Goal: Information Seeking & Learning: Learn about a topic

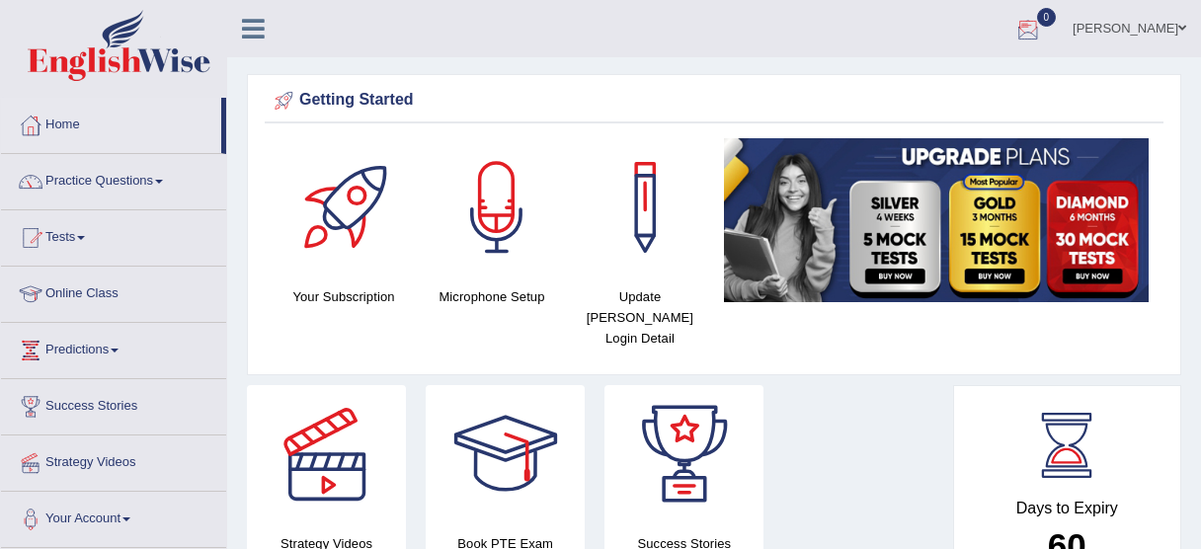
click at [1171, 26] on link "[PERSON_NAME]" at bounding box center [1129, 25] width 143 height 51
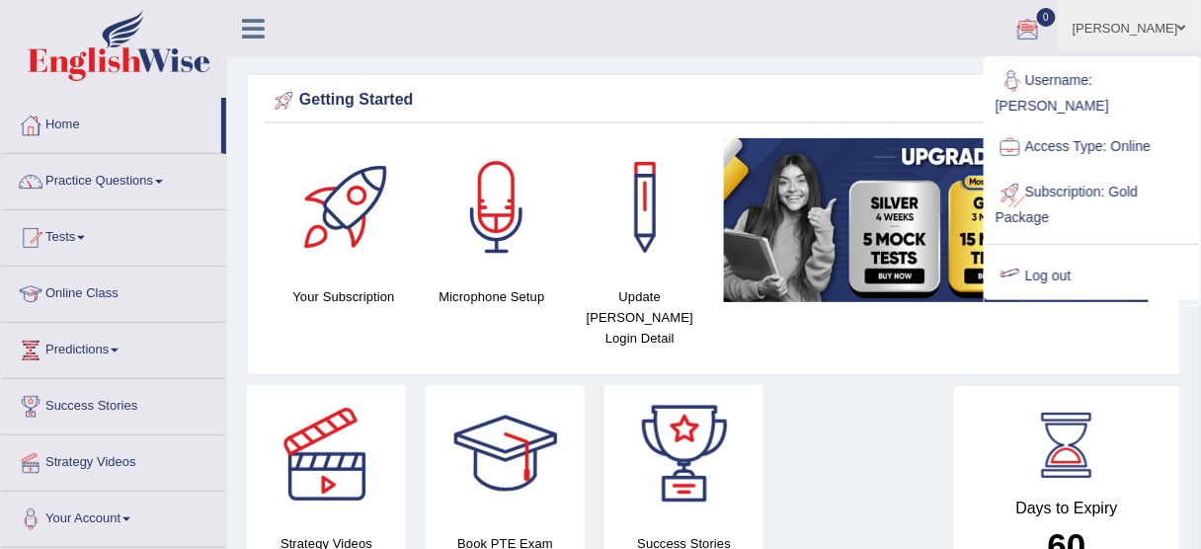
click at [1057, 254] on link "Log out" at bounding box center [1092, 276] width 213 height 45
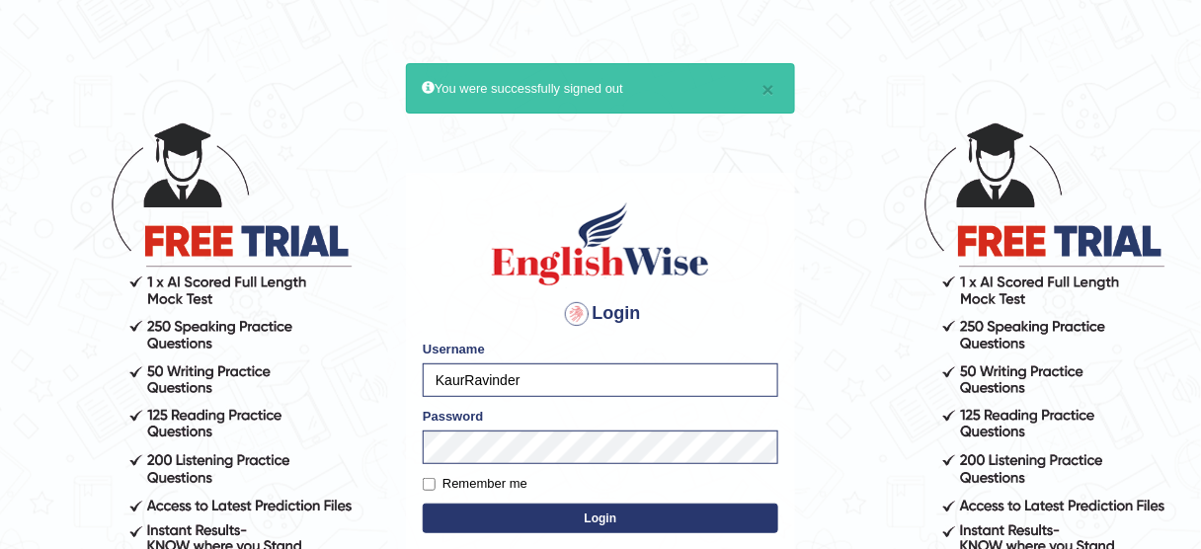
click at [579, 382] on input "KaurRavinder" at bounding box center [601, 381] width 356 height 34
type input "bhagwantbrar"
click at [601, 524] on button "Login" at bounding box center [601, 519] width 356 height 30
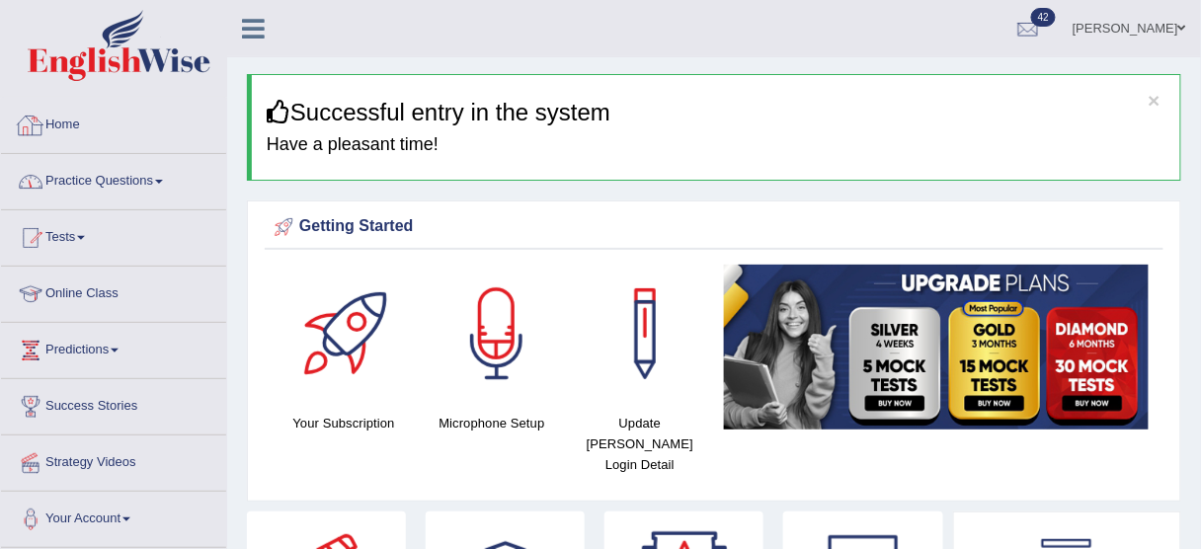
drag, startPoint x: 145, startPoint y: 180, endPoint x: 138, endPoint y: 171, distance: 11.3
click at [145, 180] on link "Practice Questions" at bounding box center [113, 178] width 225 height 49
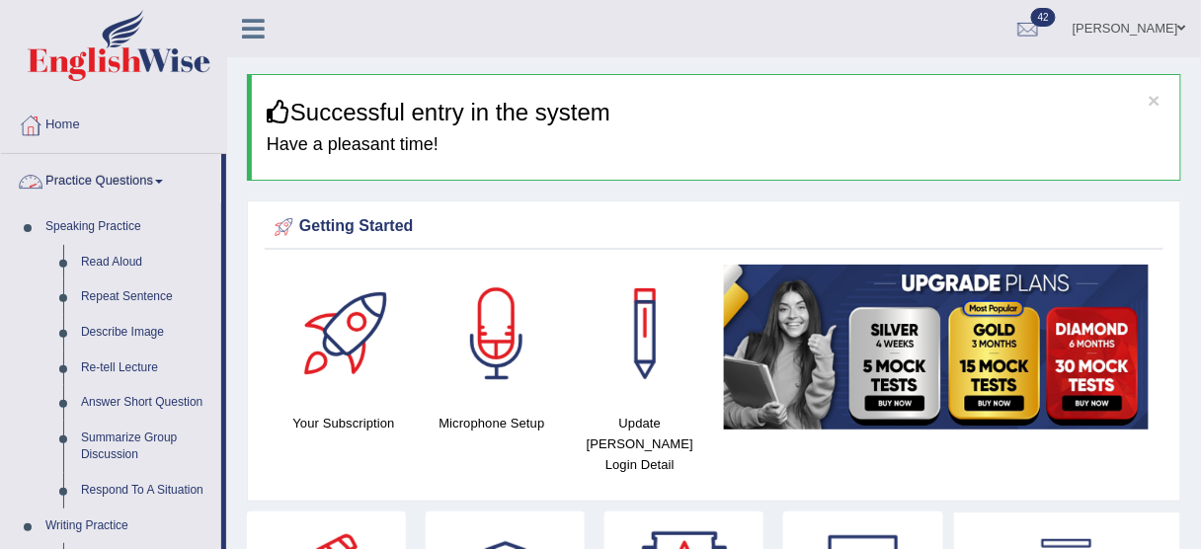
scroll to position [79, 0]
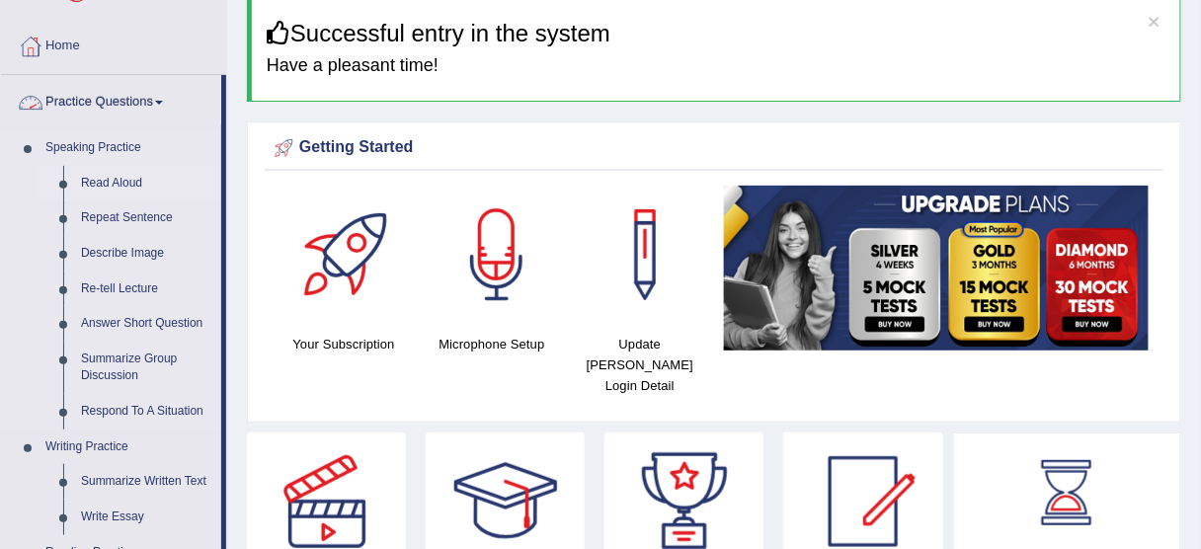
click at [134, 182] on link "Read Aloud" at bounding box center [146, 184] width 149 height 36
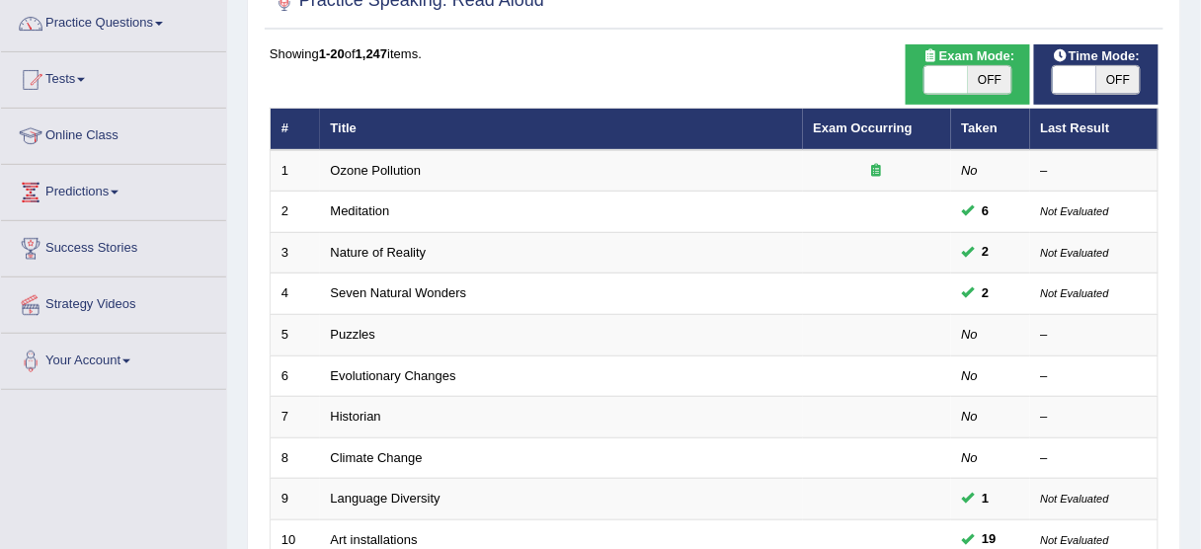
scroll to position [79, 0]
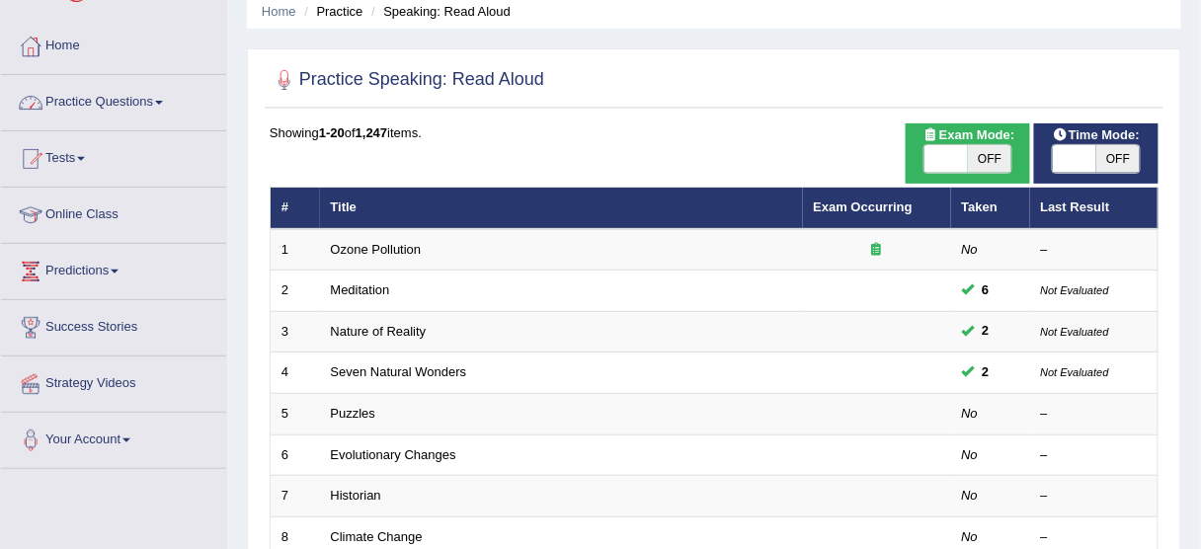
click at [117, 98] on link "Practice Questions" at bounding box center [113, 99] width 225 height 49
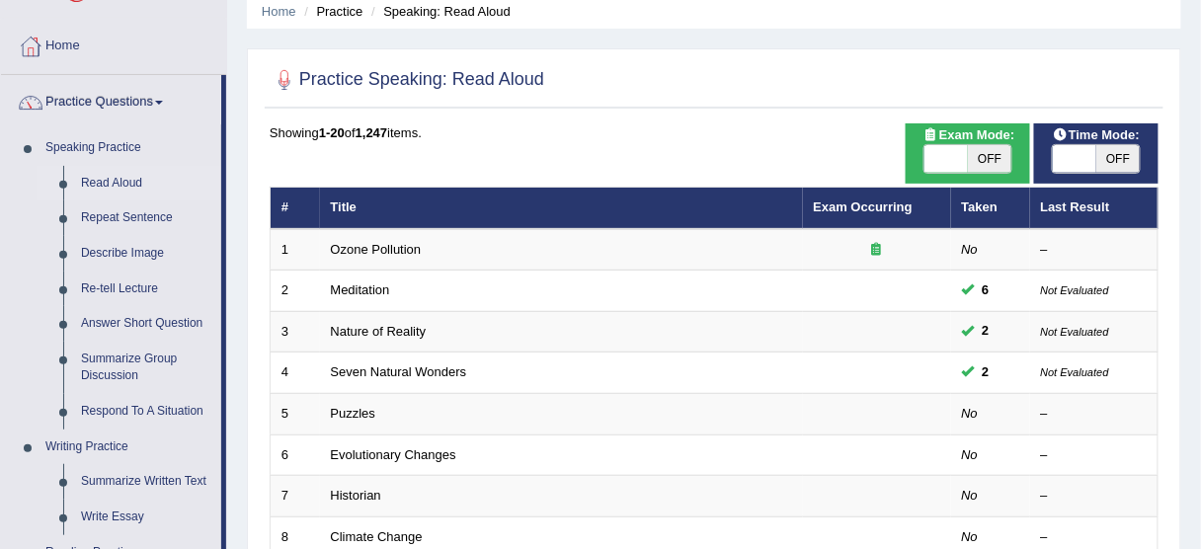
click at [1117, 154] on span "OFF" at bounding box center [1118, 159] width 43 height 28
checkbox input "true"
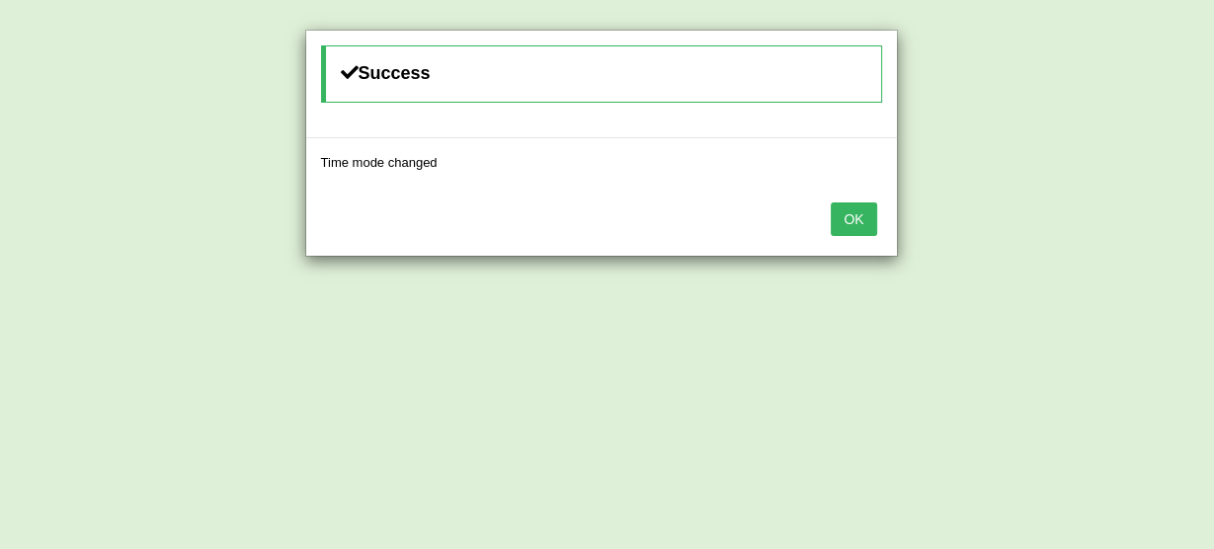
click at [866, 204] on button "OK" at bounding box center [853, 220] width 45 height 34
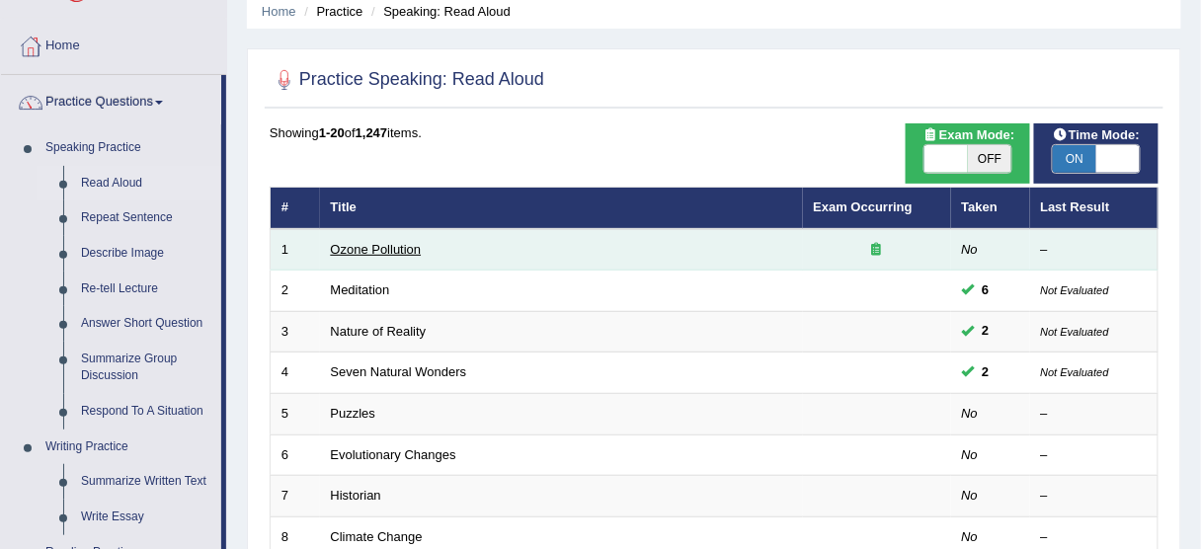
click at [375, 246] on link "Ozone Pollution" at bounding box center [376, 249] width 91 height 15
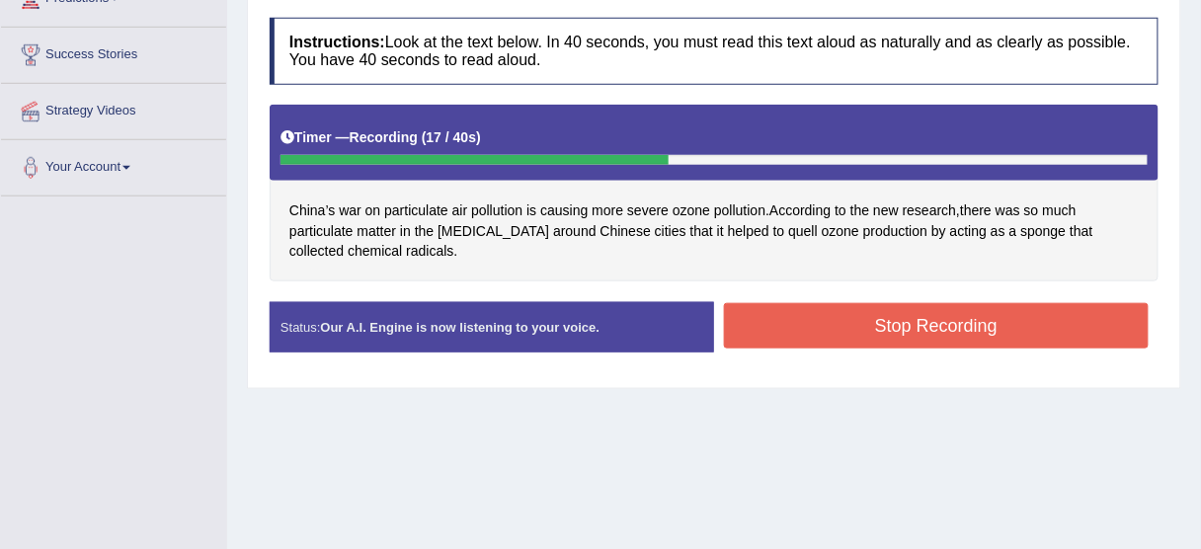
scroll to position [438, 0]
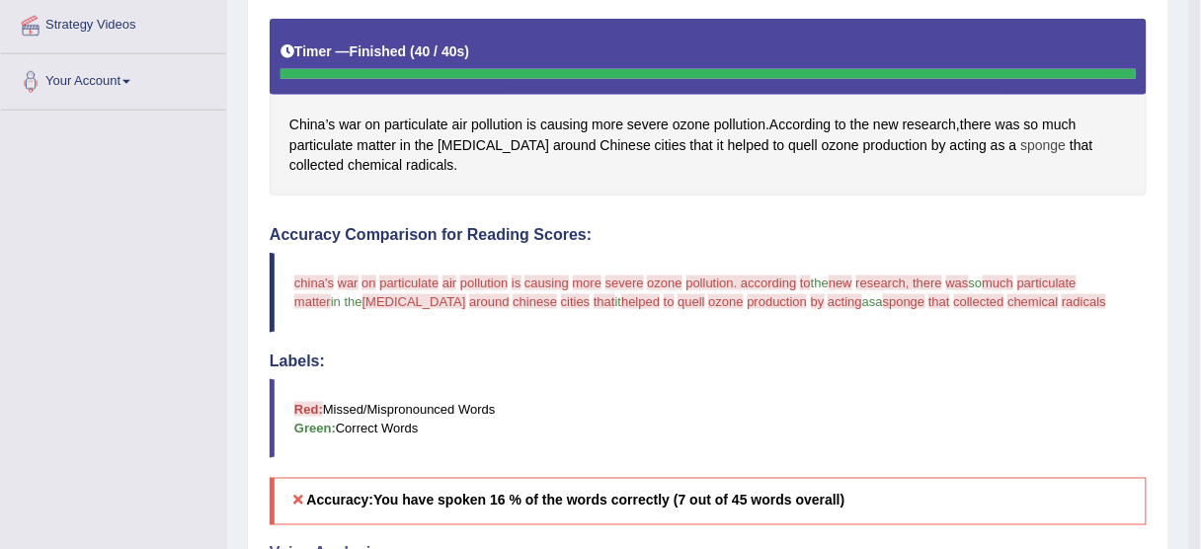
click at [1021, 145] on span "sponge" at bounding box center [1043, 145] width 45 height 21
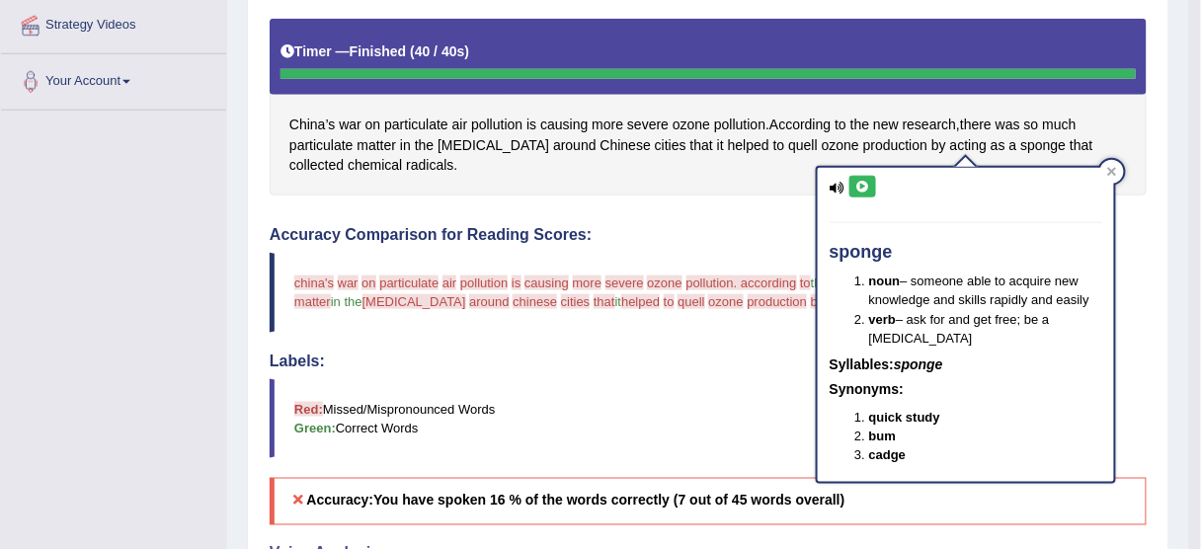
click at [864, 190] on icon at bounding box center [863, 187] width 15 height 12
click at [1107, 170] on icon at bounding box center [1112, 172] width 10 height 10
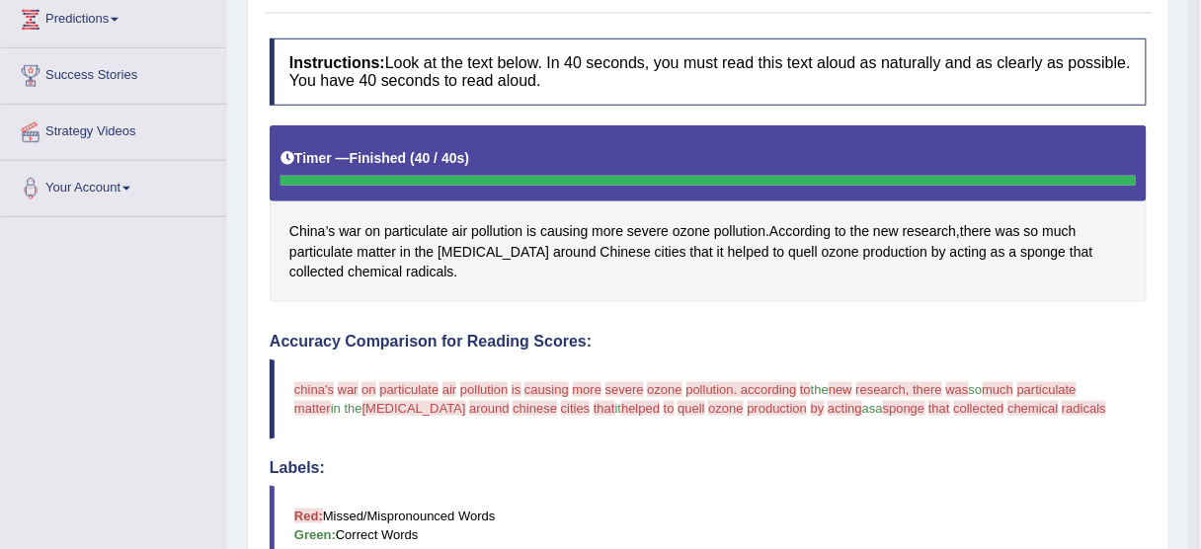
scroll to position [42, 0]
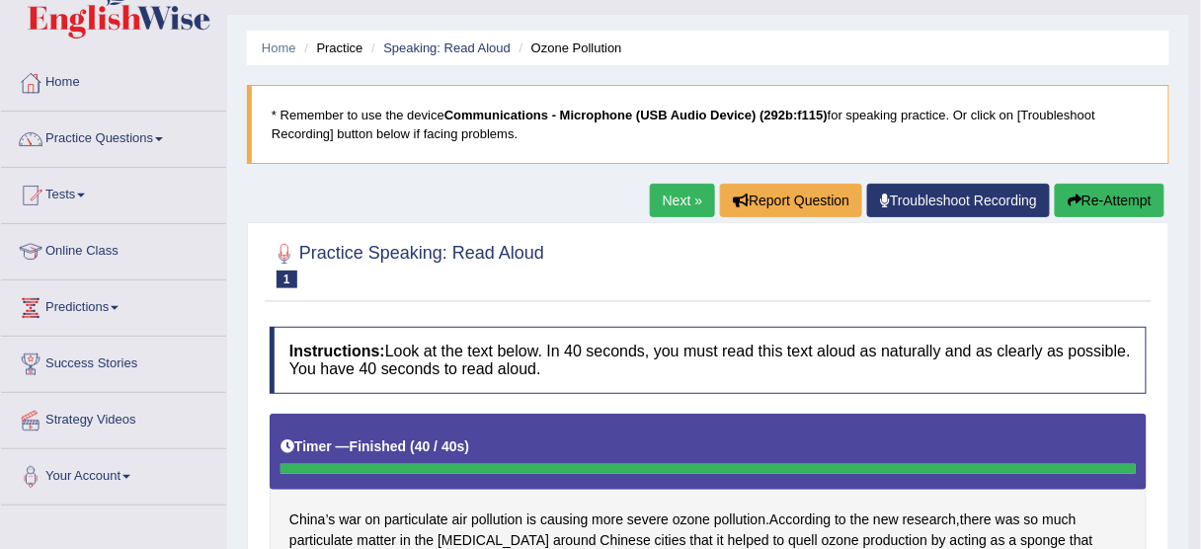
click at [665, 204] on link "Next »" at bounding box center [682, 201] width 65 height 34
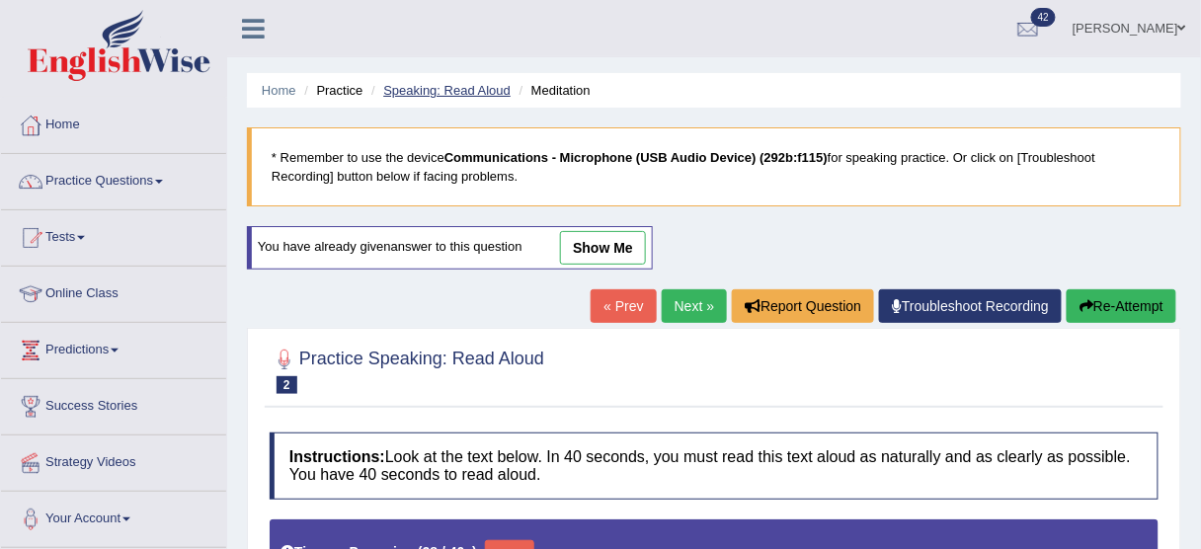
click at [472, 96] on link "Speaking: Read Aloud" at bounding box center [446, 90] width 127 height 15
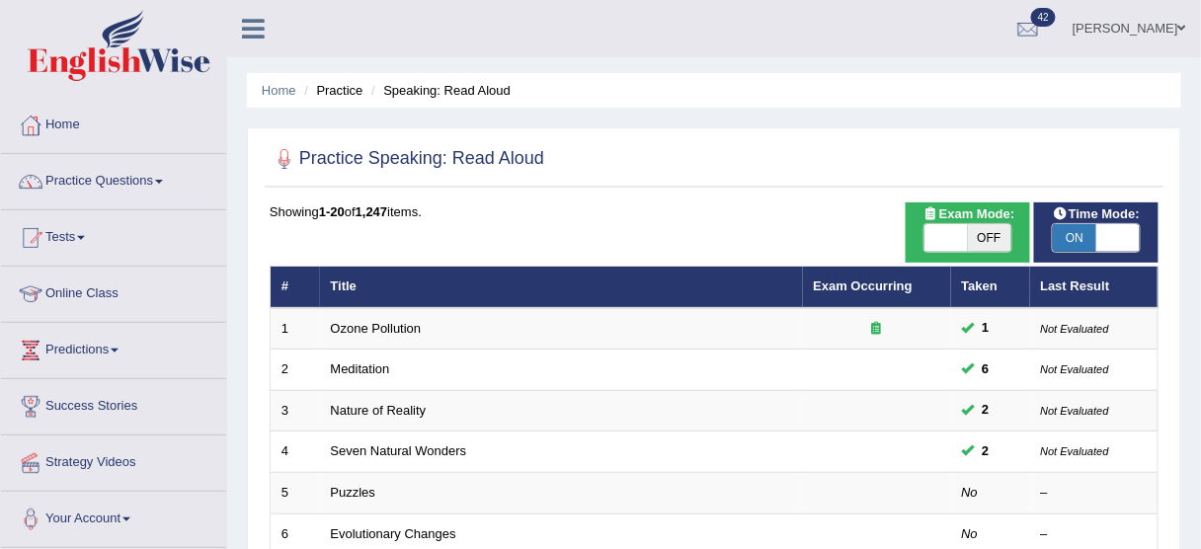
click at [1087, 234] on span "ON" at bounding box center [1074, 238] width 43 height 28
checkbox input "false"
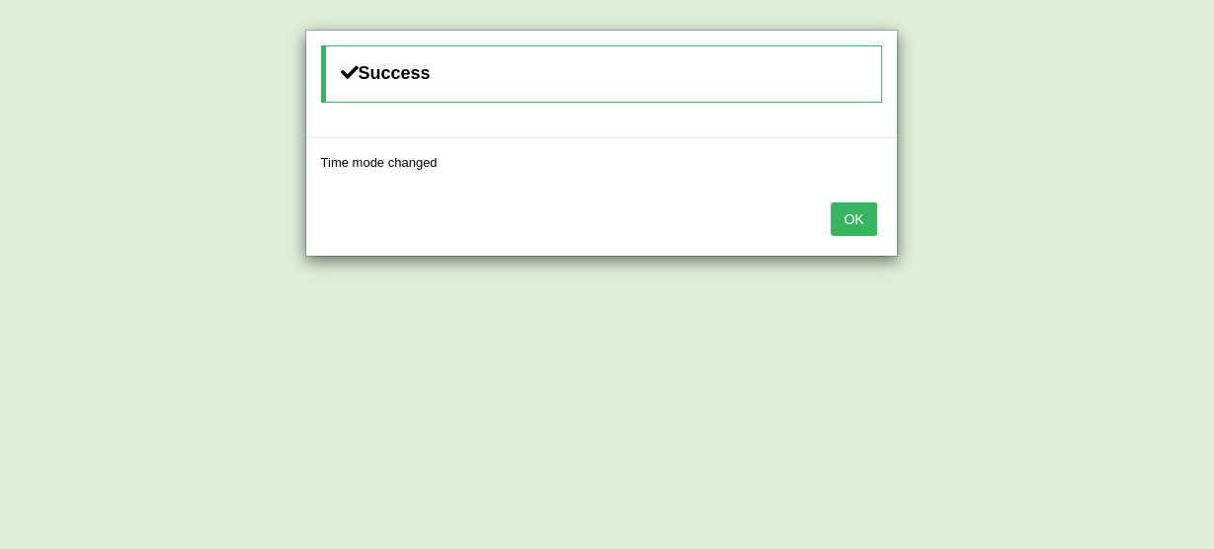
click at [865, 218] on button "OK" at bounding box center [853, 220] width 45 height 34
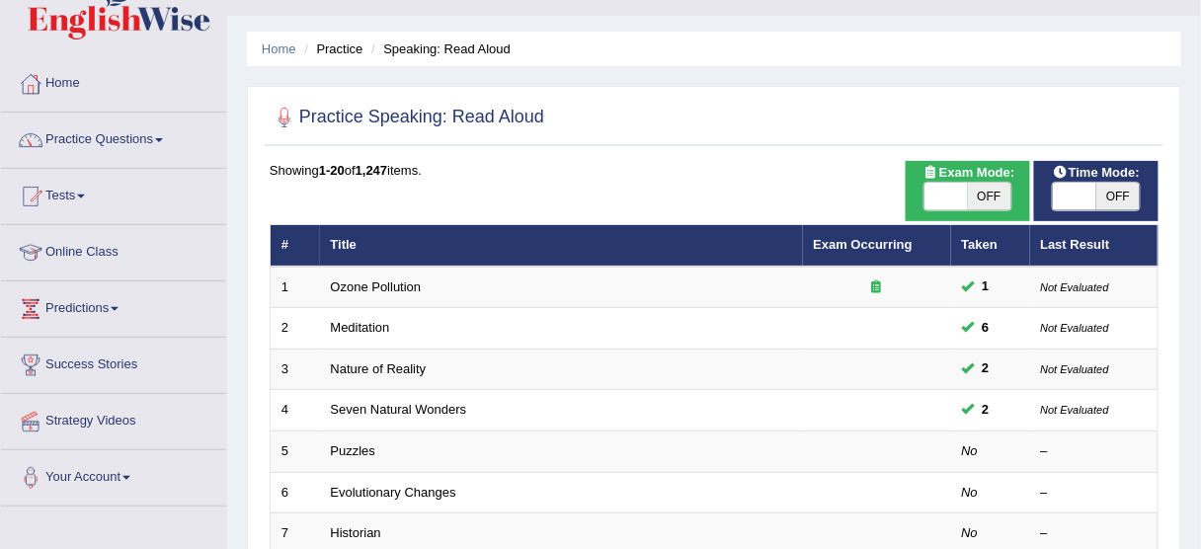
scroll to position [79, 0]
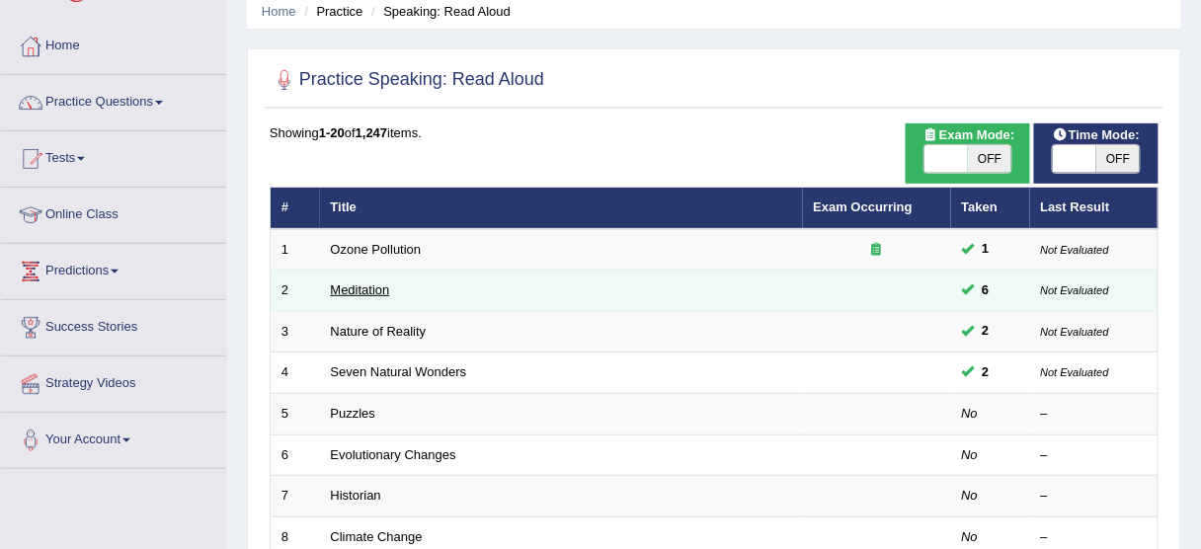
click at [375, 285] on link "Meditation" at bounding box center [360, 290] width 59 height 15
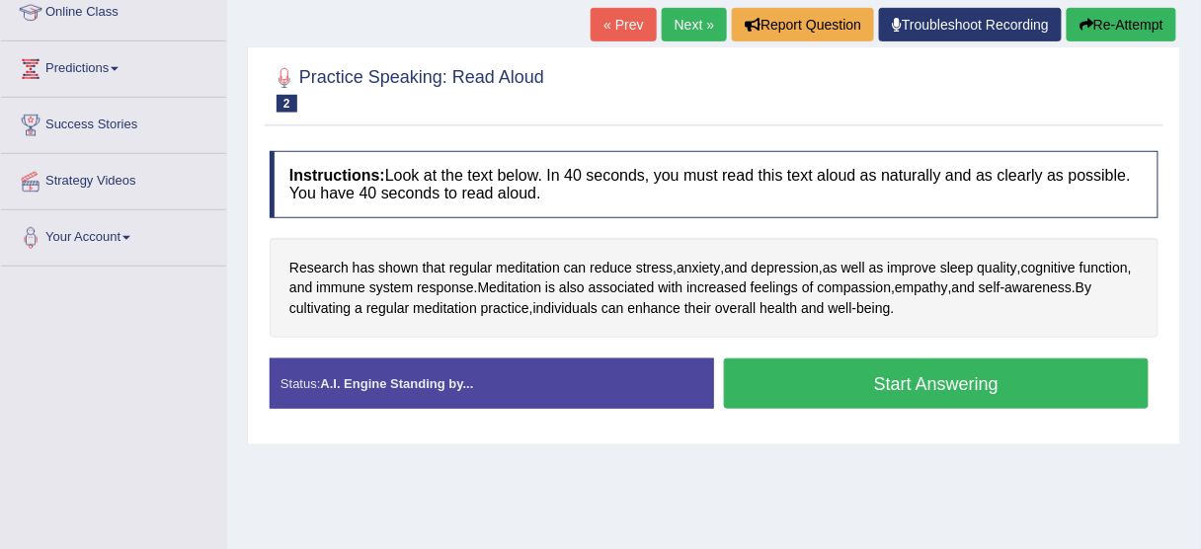
scroll to position [172, 0]
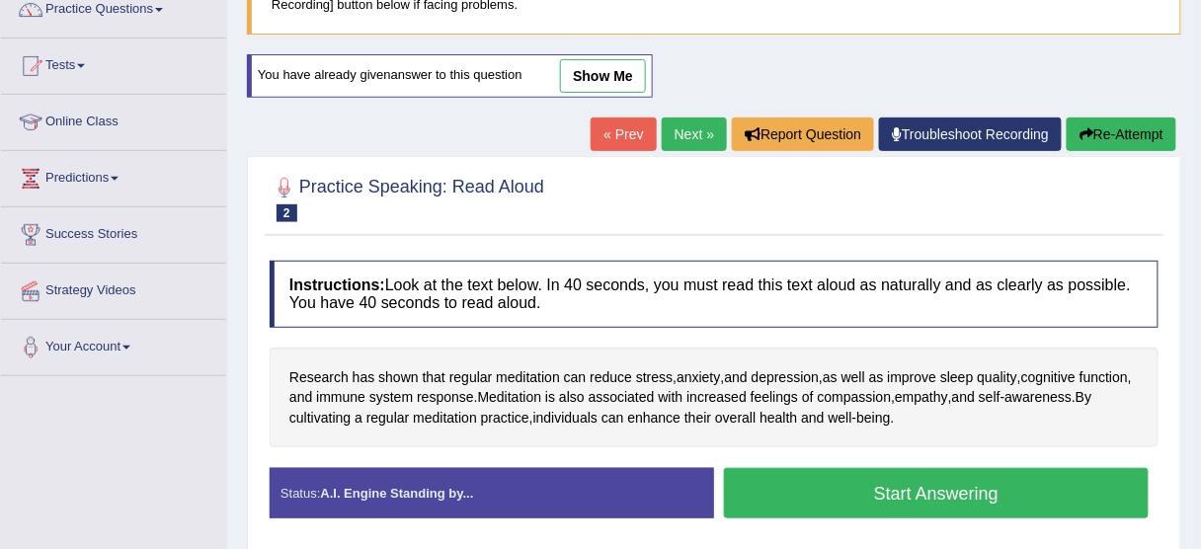
click at [698, 136] on link "Next »" at bounding box center [694, 135] width 65 height 34
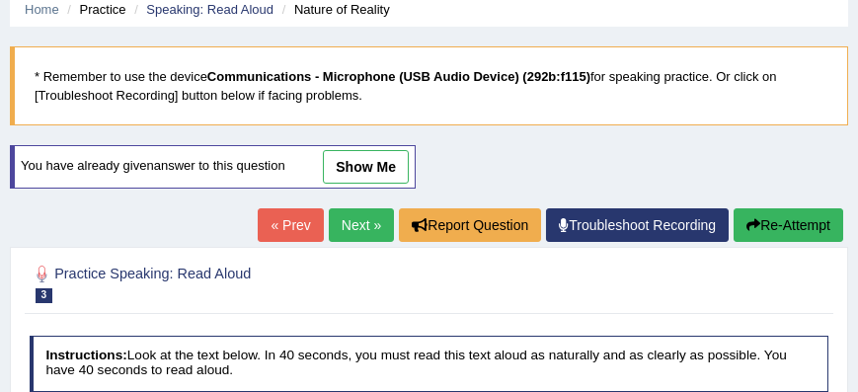
scroll to position [237, 0]
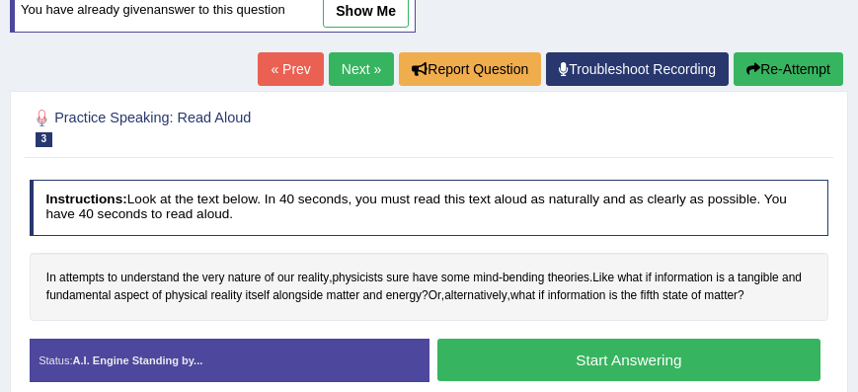
click at [279, 66] on link "« Prev" at bounding box center [290, 69] width 65 height 34
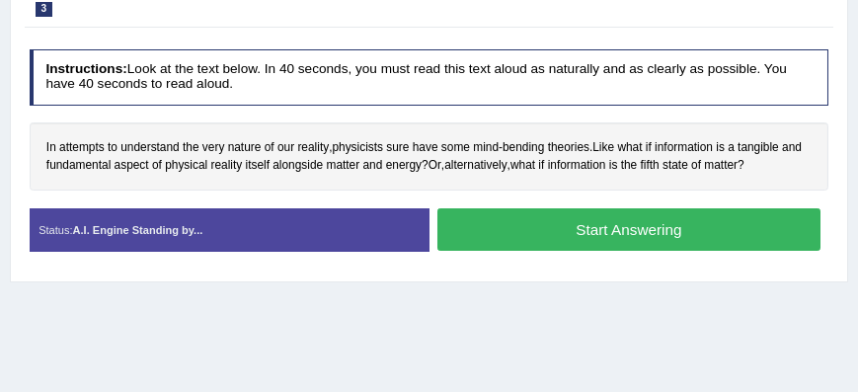
scroll to position [406, 0]
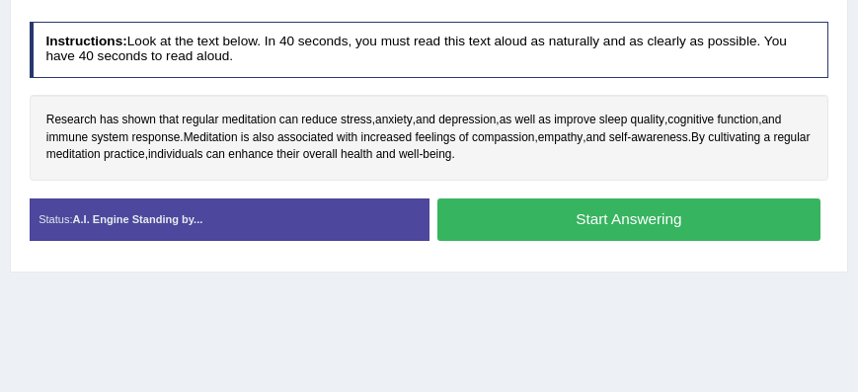
scroll to position [282, 0]
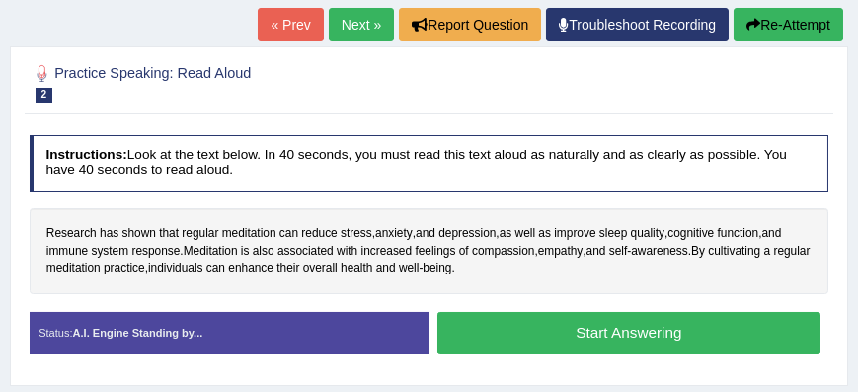
click at [573, 325] on button "Start Answering" at bounding box center [629, 333] width 383 height 42
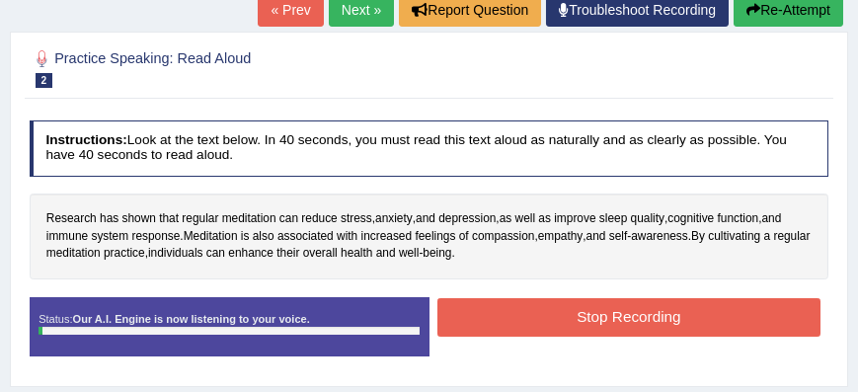
click at [575, 314] on button "Stop Recording" at bounding box center [629, 317] width 383 height 39
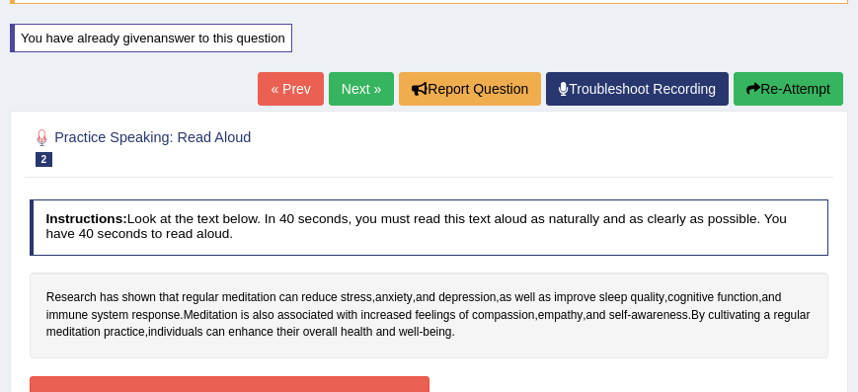
scroll to position [169, 0]
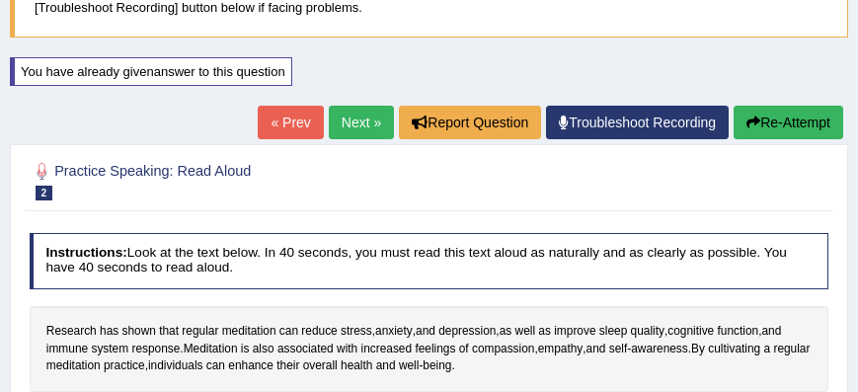
click at [778, 119] on button "Re-Attempt" at bounding box center [789, 123] width 110 height 34
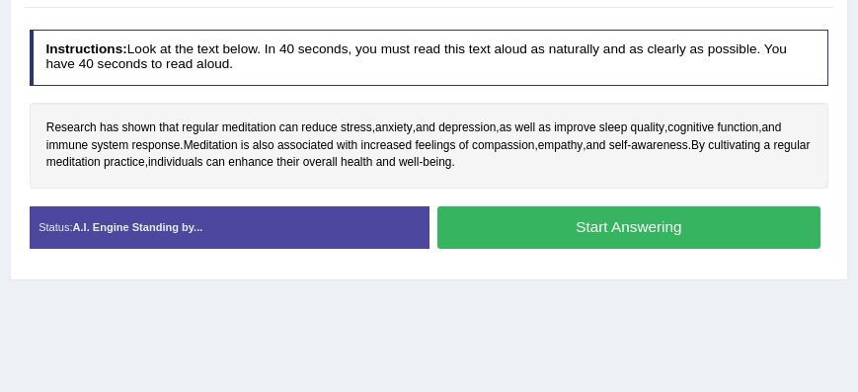
scroll to position [338, 0]
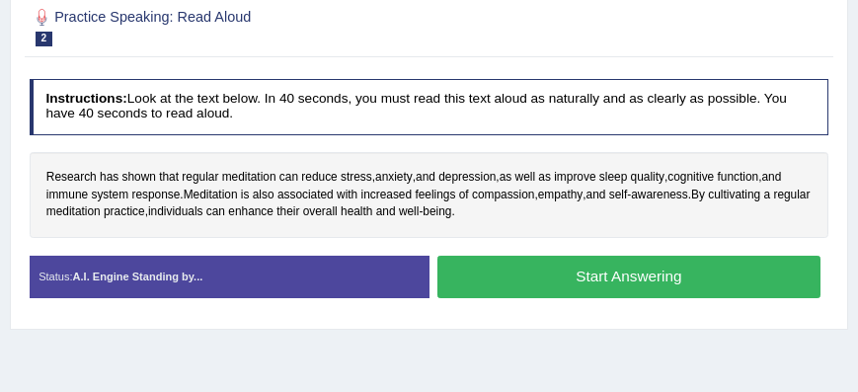
click at [685, 259] on button "Start Answering" at bounding box center [629, 277] width 383 height 42
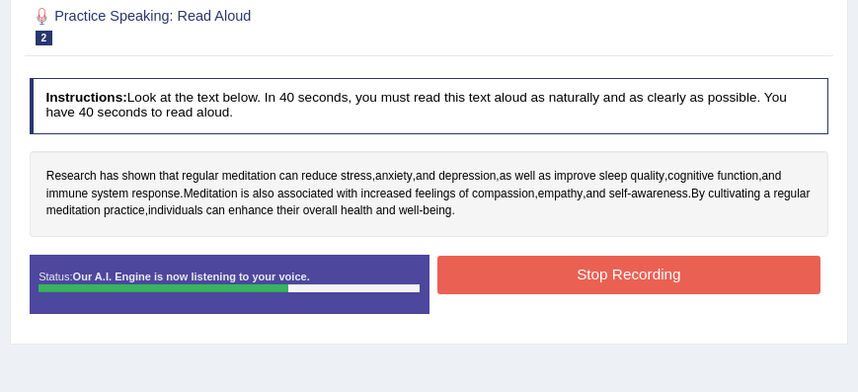
click at [669, 265] on button "Stop Recording" at bounding box center [629, 275] width 383 height 39
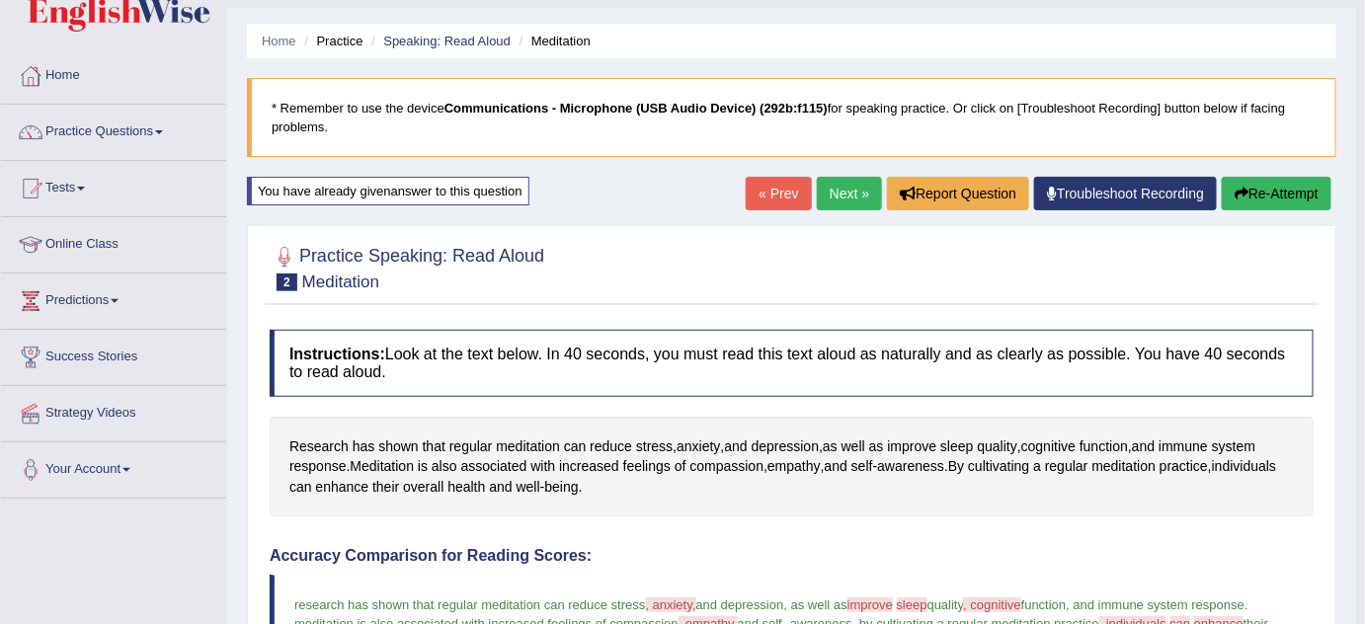
scroll to position [48, 0]
click at [857, 200] on link "Next »" at bounding box center [849, 195] width 65 height 34
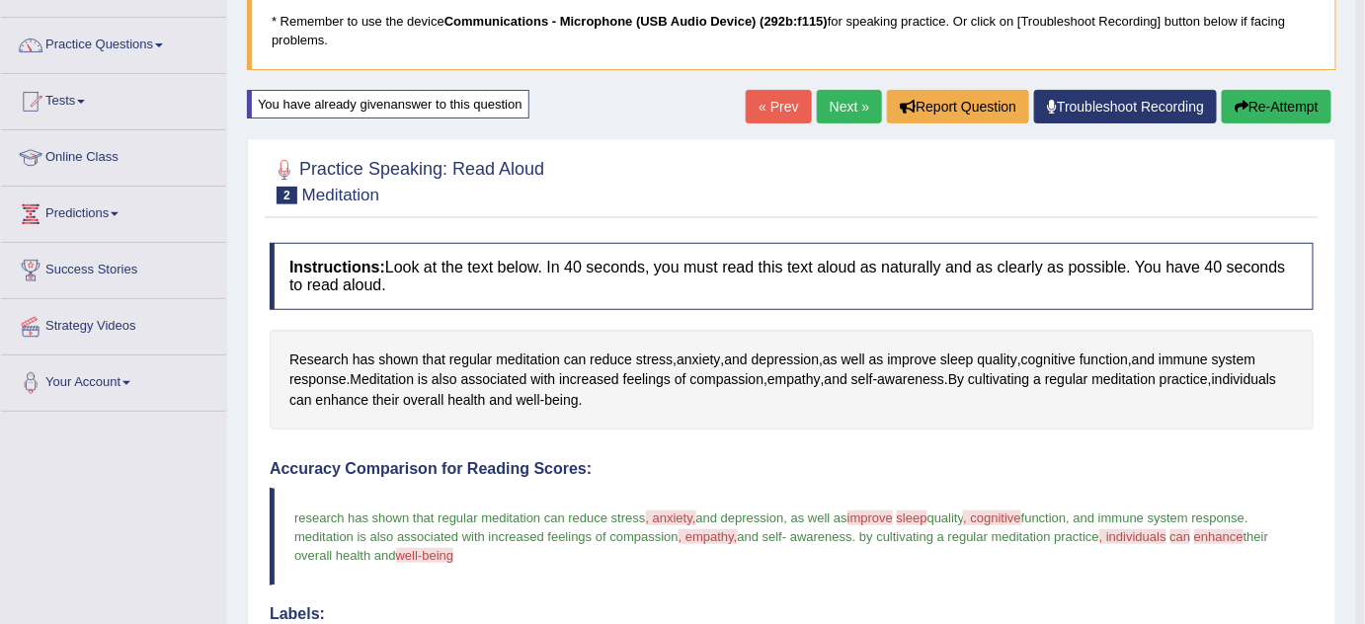
scroll to position [137, 0]
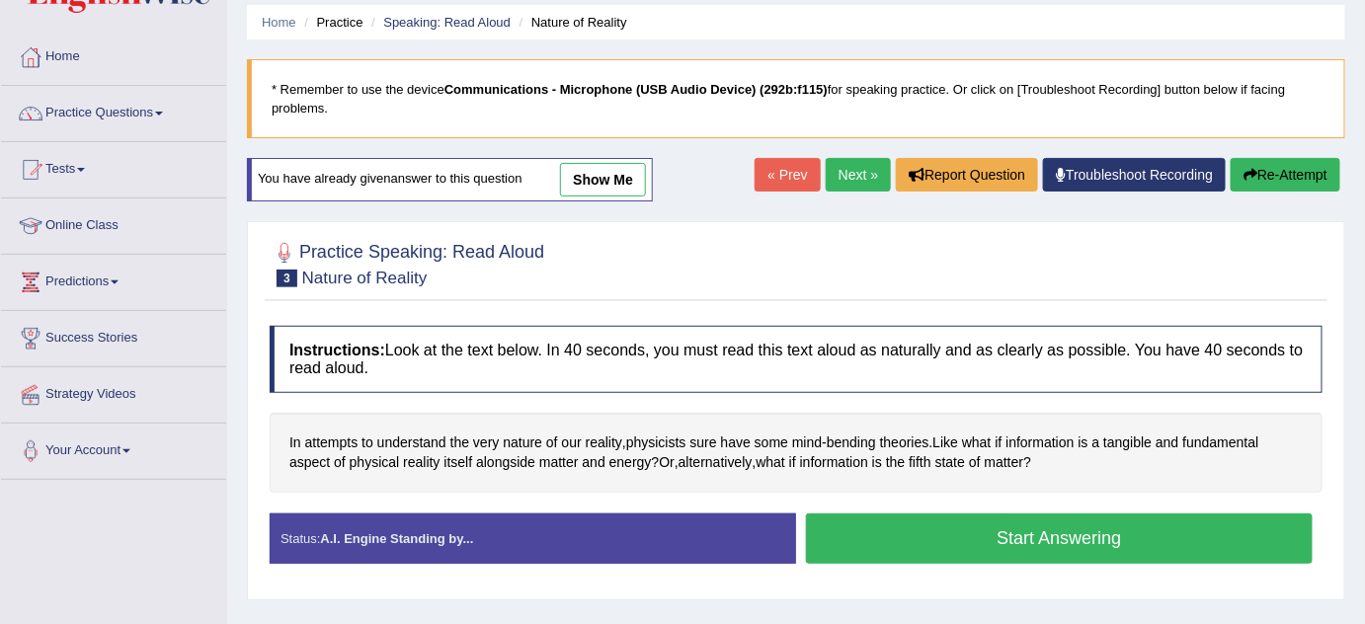
scroll to position [81, 0]
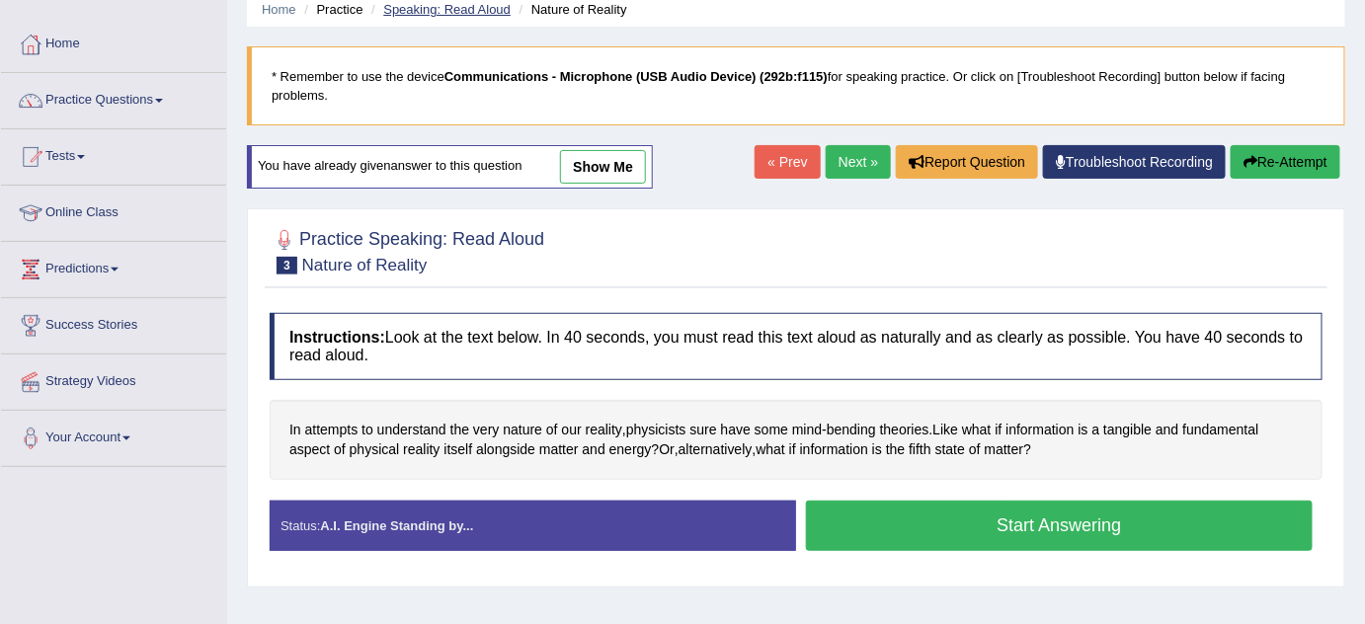
click at [476, 9] on link "Speaking: Read Aloud" at bounding box center [446, 9] width 127 height 15
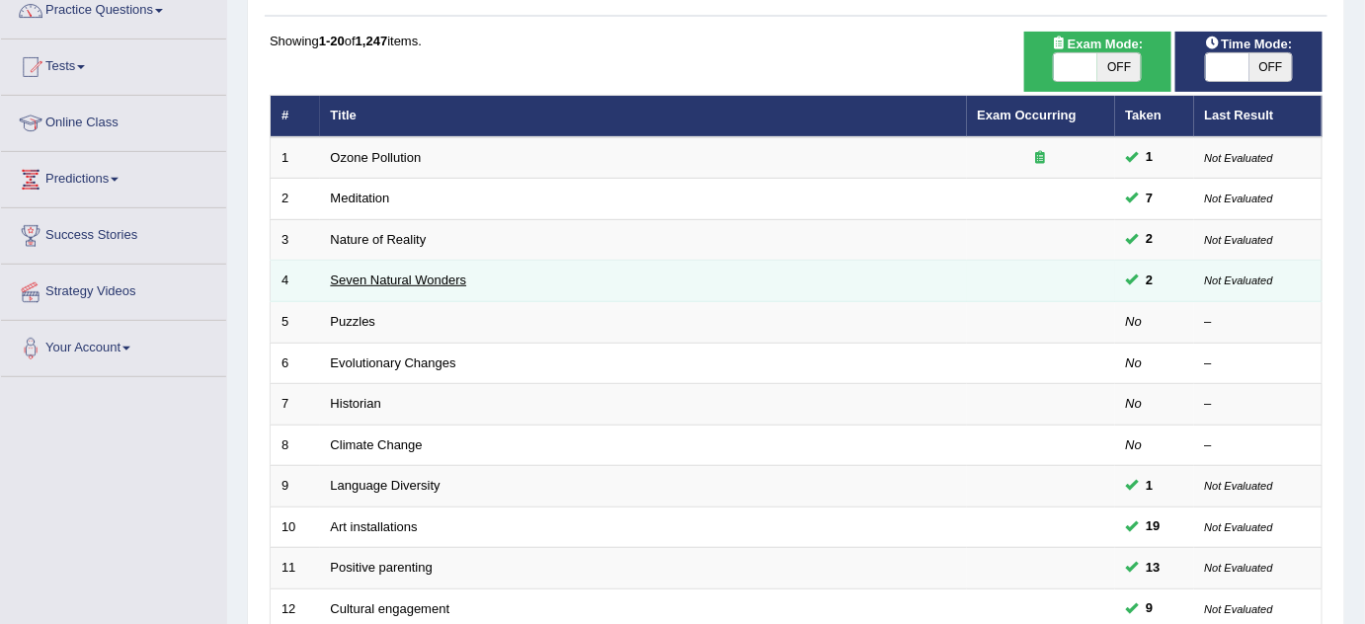
click at [390, 282] on link "Seven Natural Wonders" at bounding box center [399, 280] width 136 height 15
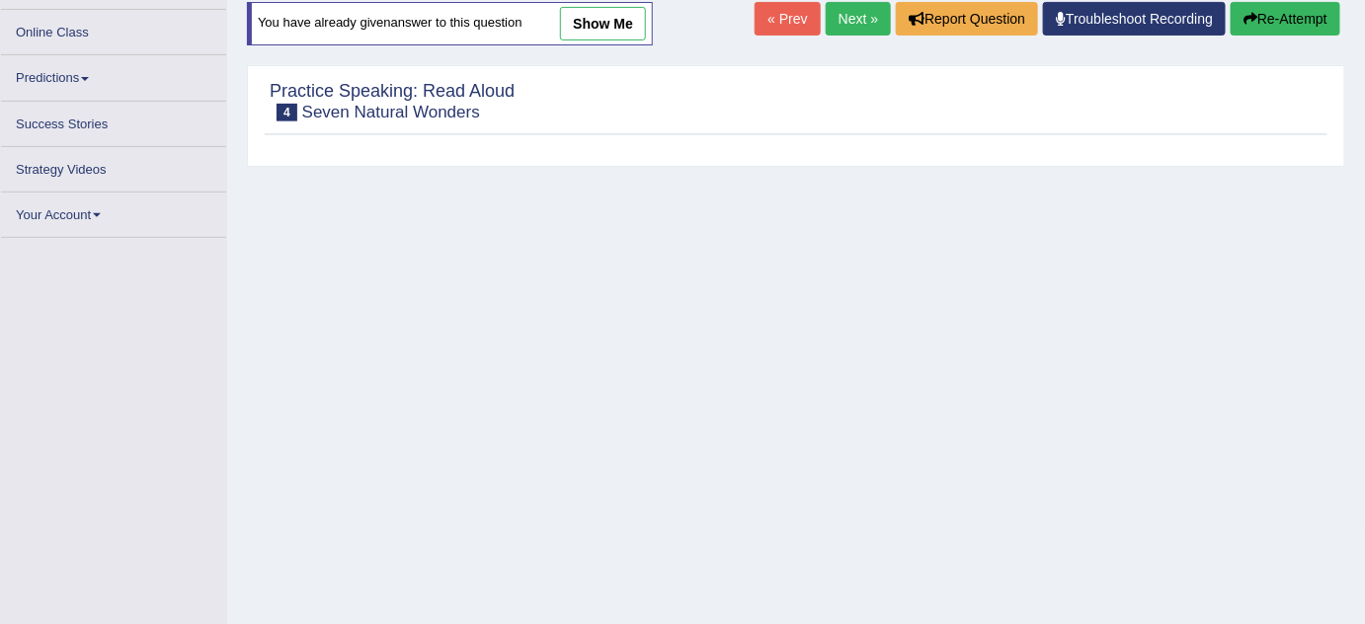
scroll to position [226, 0]
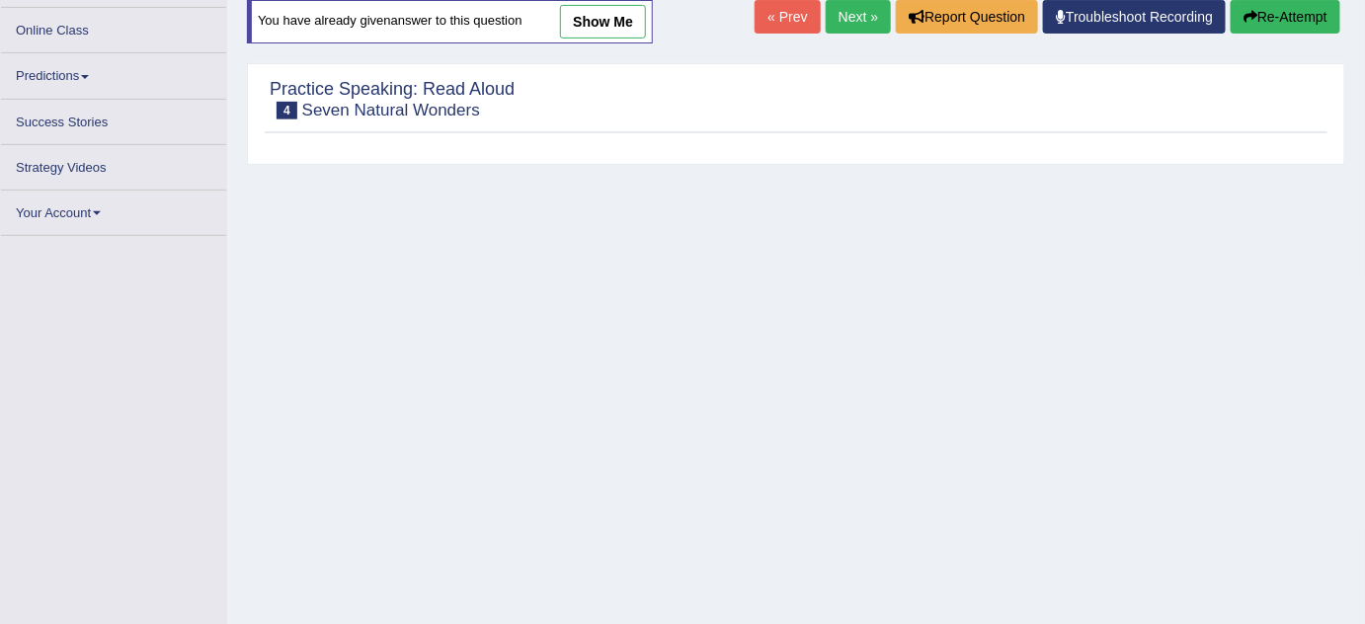
click at [956, 331] on div "Home Practice Speaking: Read Aloud Seven Natural Wonders * Remember to use the …" at bounding box center [796, 268] width 1138 height 988
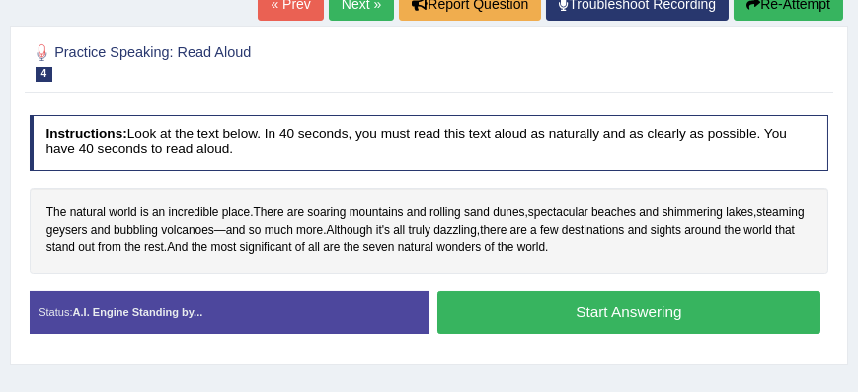
scroll to position [151, 0]
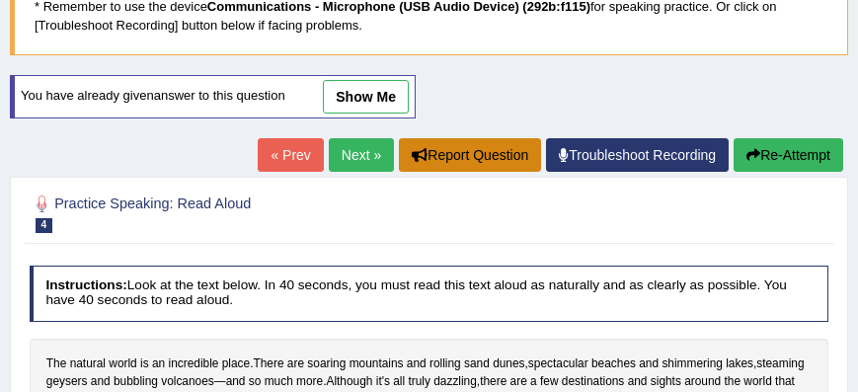
click at [388, 104] on link "show me" at bounding box center [366, 97] width 86 height 34
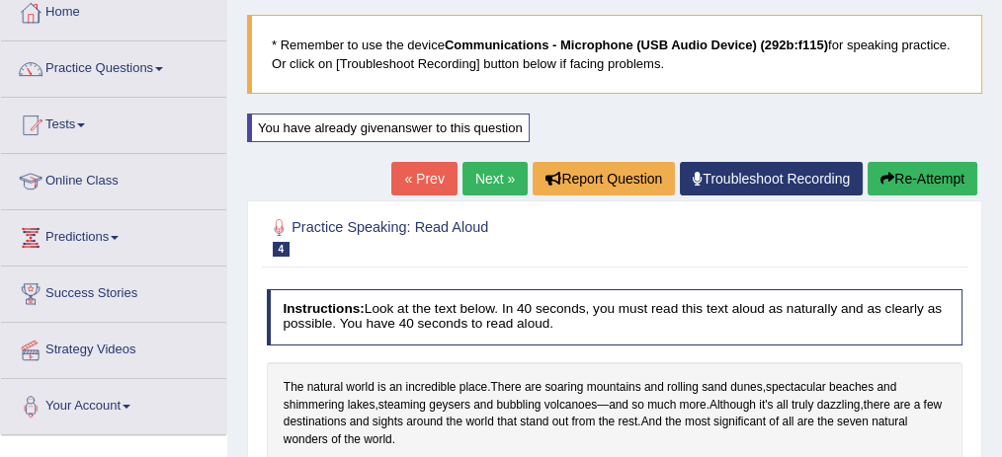
scroll to position [113, 0]
click at [162, 62] on link "Practice Questions" at bounding box center [113, 65] width 225 height 49
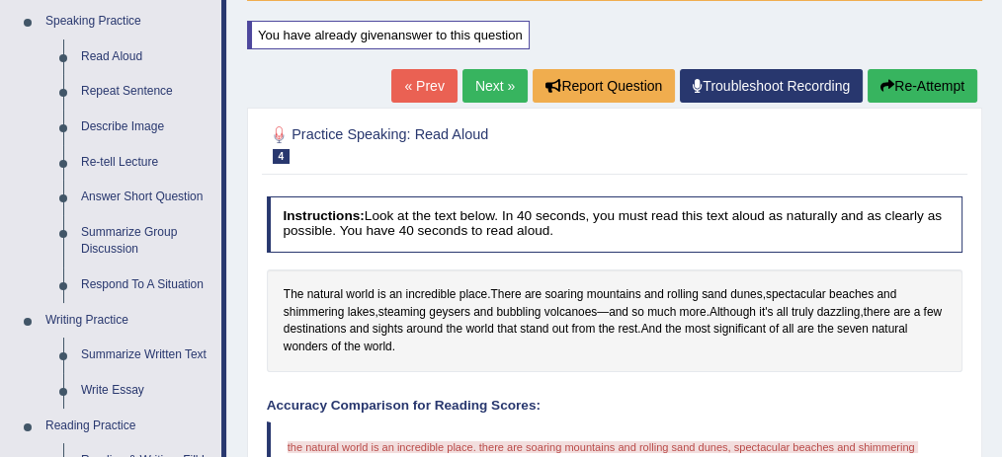
scroll to position [205, 0]
click at [145, 89] on link "Repeat Sentence" at bounding box center [146, 92] width 149 height 36
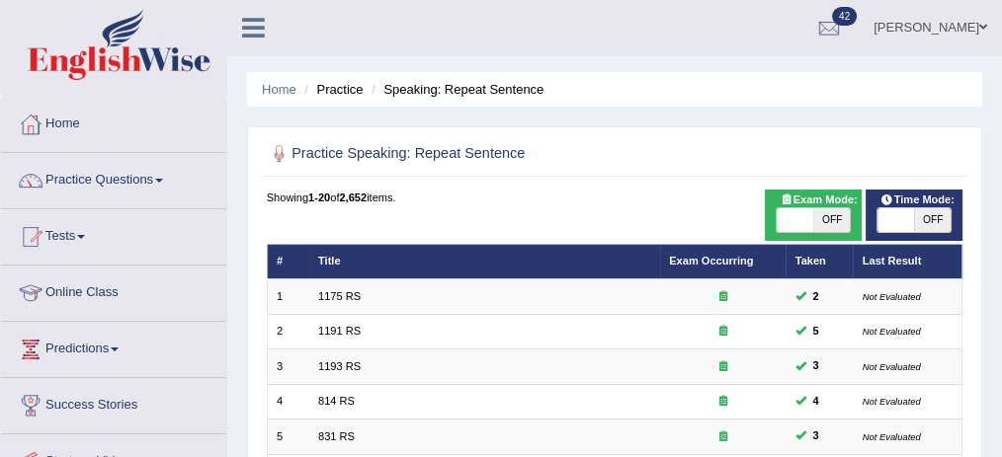
scroll to position [106, 0]
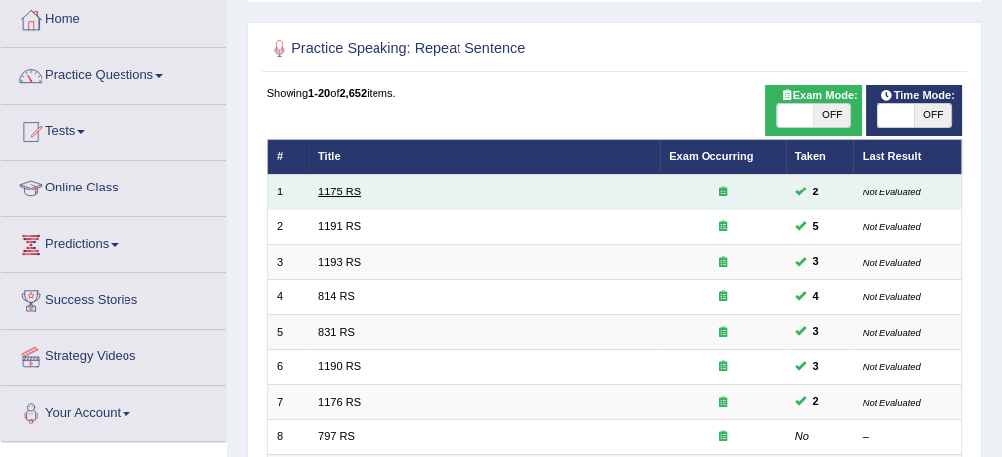
click at [330, 192] on link "1175 RS" at bounding box center [339, 192] width 42 height 12
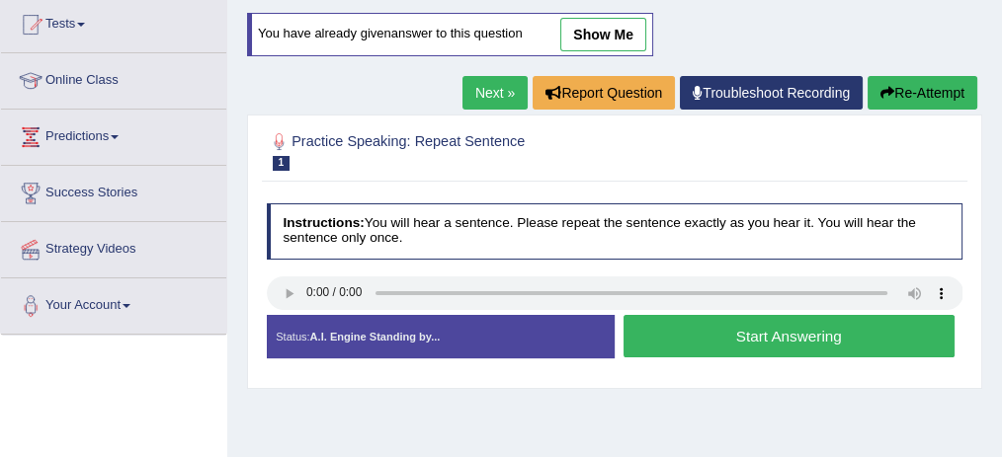
scroll to position [259, 0]
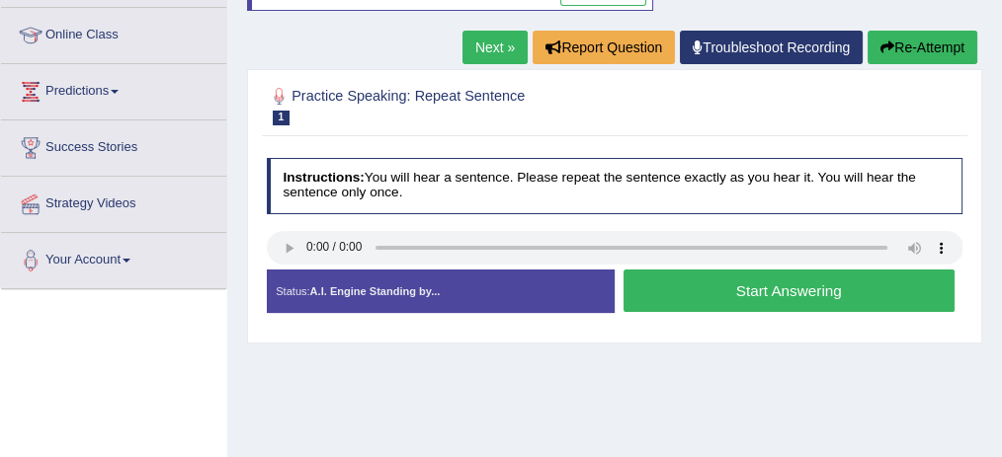
click at [714, 286] on button "Start Answering" at bounding box center [788, 291] width 331 height 42
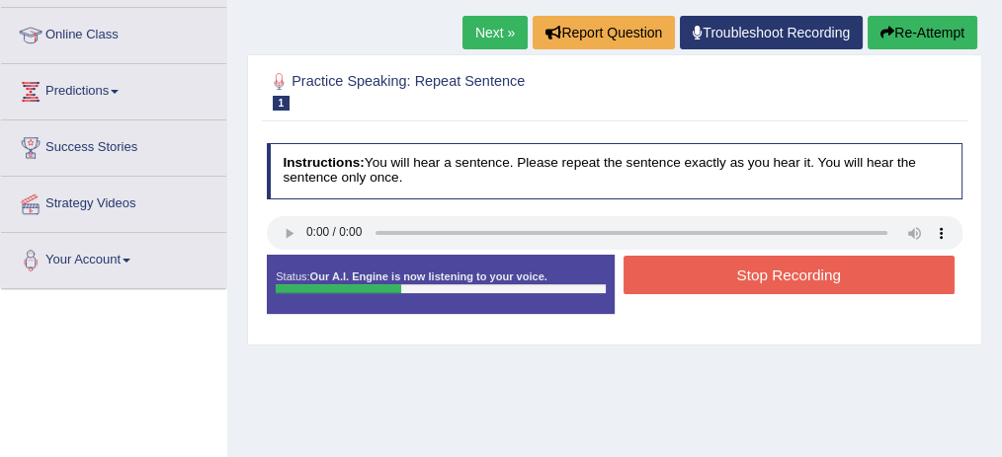
click at [728, 284] on button "Stop Recording" at bounding box center [788, 275] width 331 height 39
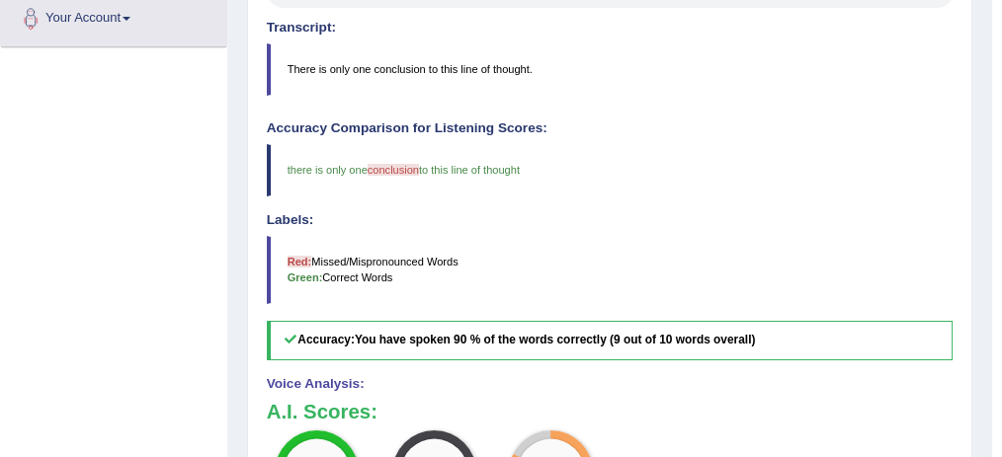
scroll to position [502, 0]
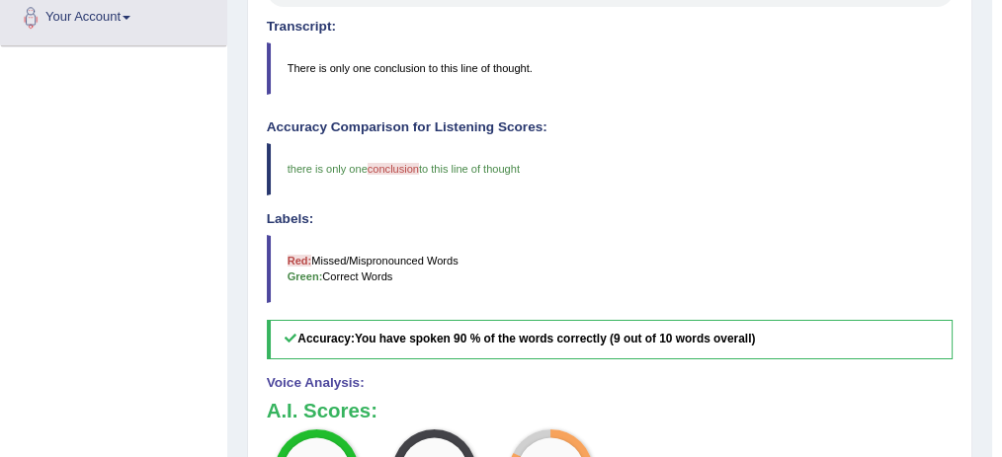
click at [192, 311] on div "Toggle navigation Home Practice Questions Speaking Practice Read Aloud Repeat S…" at bounding box center [496, 124] width 992 height 1253
click at [573, 130] on h4 "Accuracy Comparison for Listening Scores:" at bounding box center [610, 128] width 687 height 15
click at [171, 295] on div "Toggle navigation Home Practice Questions Speaking Practice Read Aloud Repeat S…" at bounding box center [496, 124] width 992 height 1253
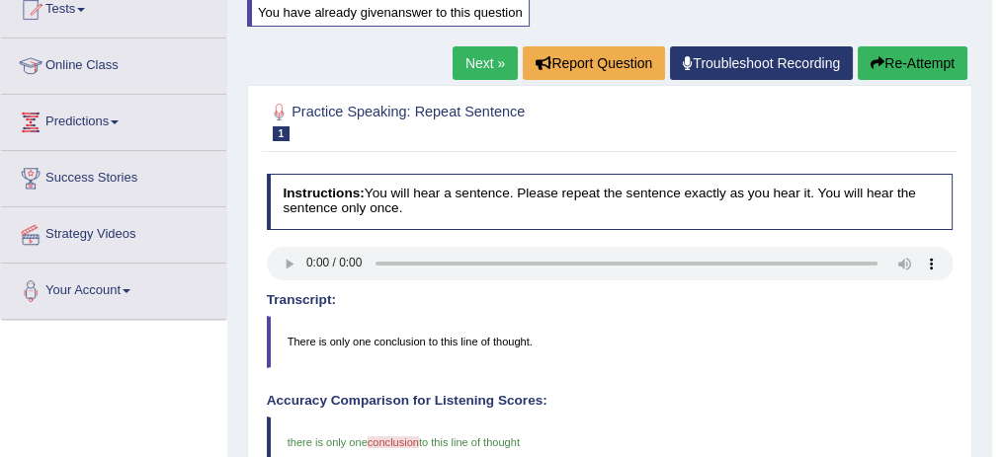
scroll to position [227, 0]
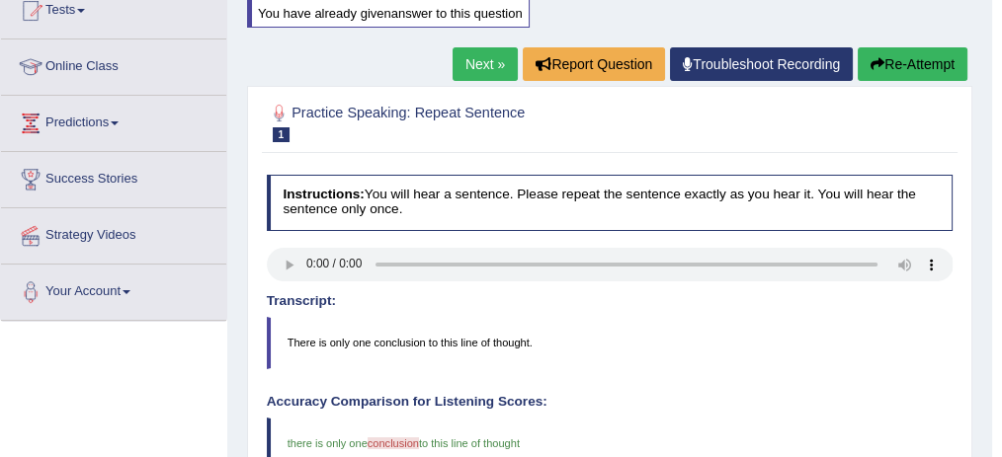
click at [479, 53] on link "Next »" at bounding box center [484, 64] width 65 height 34
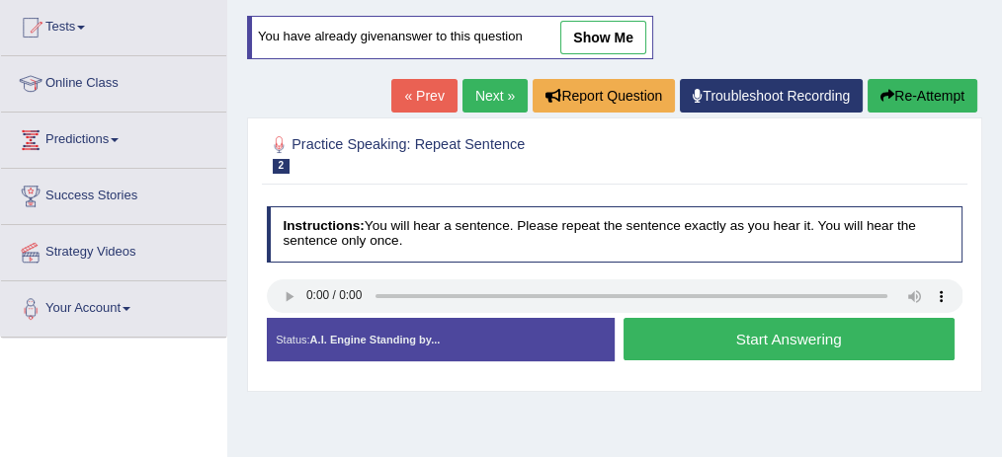
scroll to position [210, 0]
click at [697, 327] on button "Start Answering" at bounding box center [788, 339] width 331 height 42
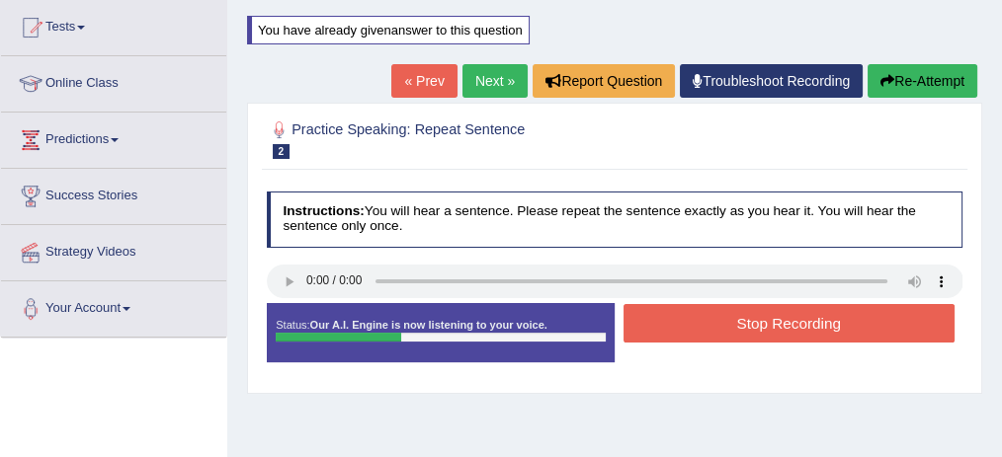
click at [697, 327] on button "Stop Recording" at bounding box center [788, 323] width 331 height 39
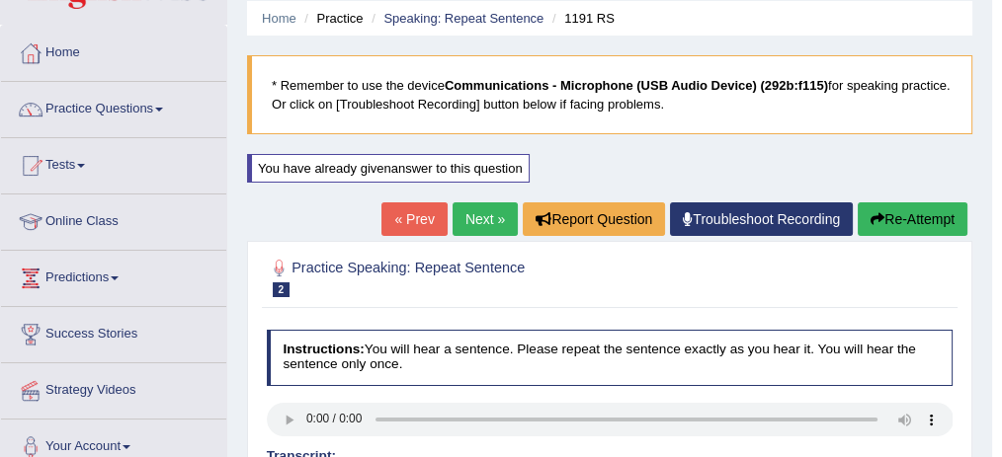
scroll to position [68, 0]
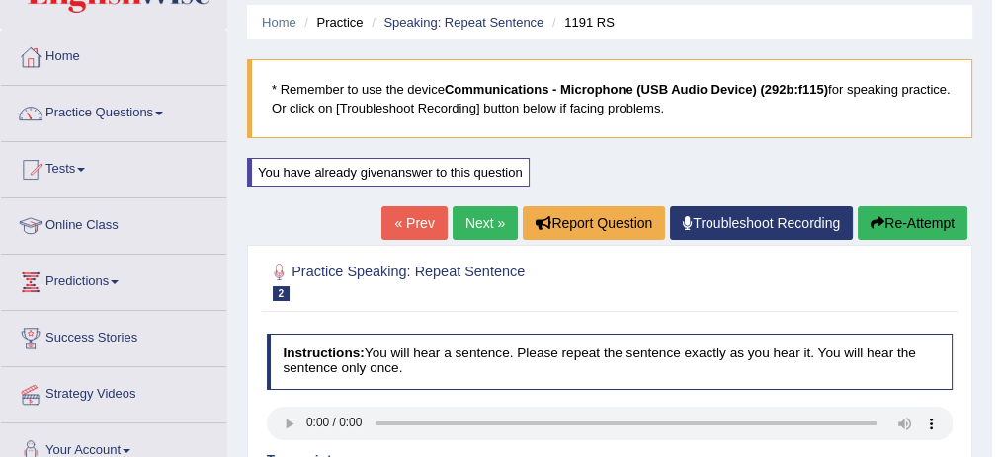
click at [912, 226] on button "Re-Attempt" at bounding box center [912, 223] width 110 height 34
click at [885, 213] on button "Re-Attempt" at bounding box center [912, 223] width 110 height 34
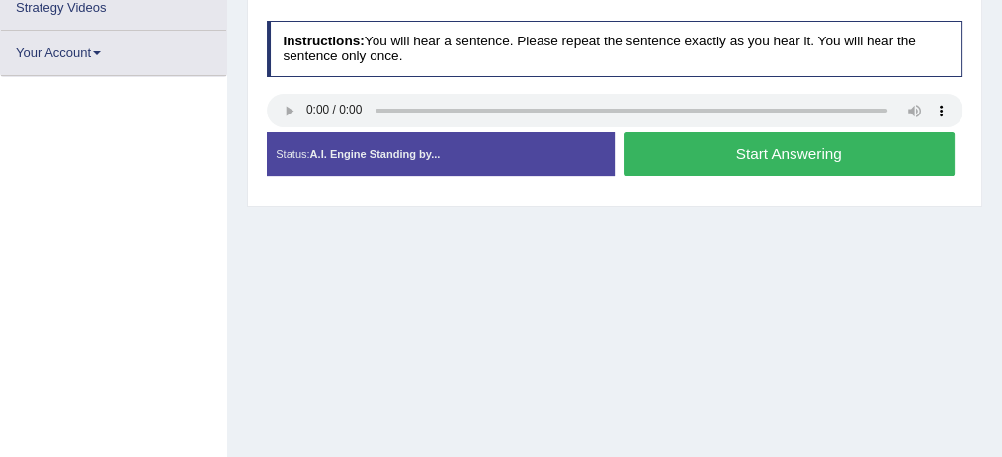
scroll to position [455, 0]
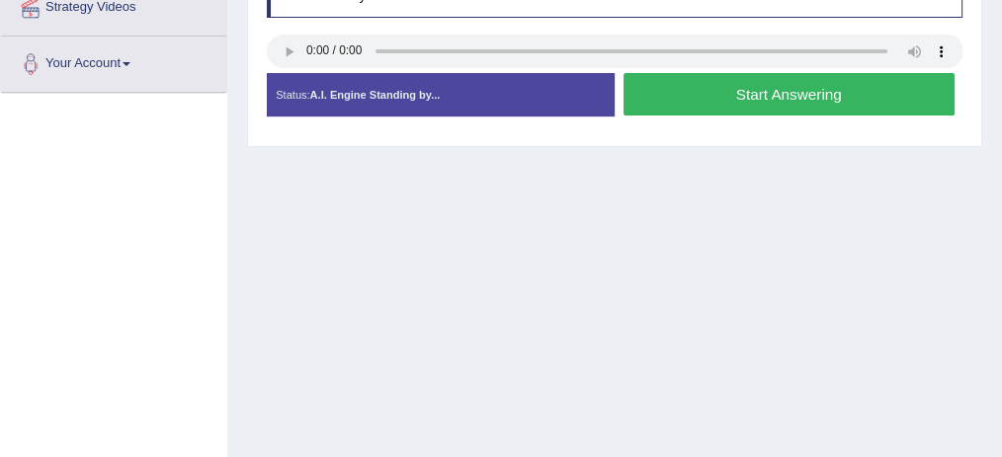
click at [709, 94] on button "Start Answering" at bounding box center [788, 94] width 331 height 42
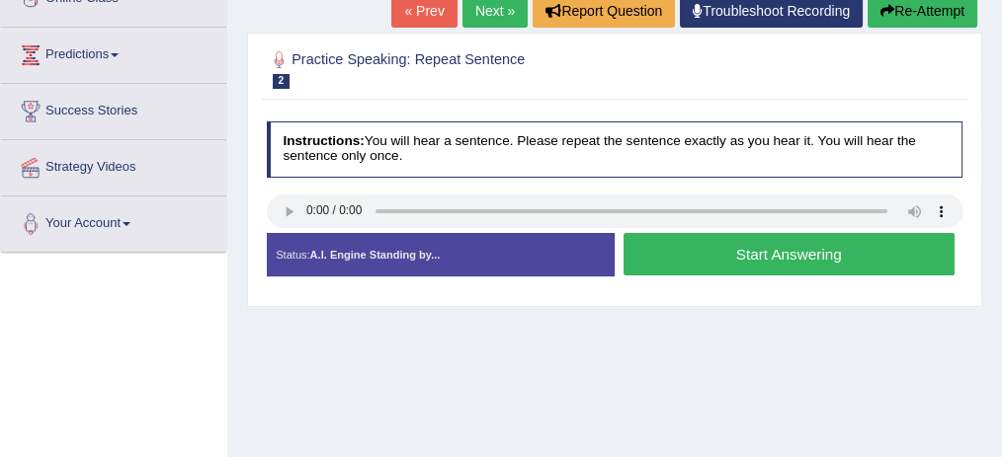
scroll to position [293, 0]
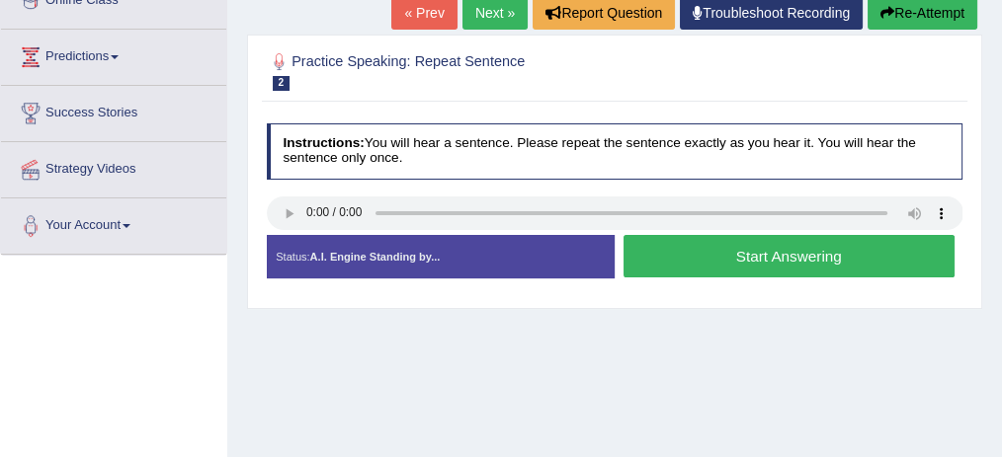
click at [729, 253] on button "Start Answering" at bounding box center [788, 256] width 331 height 42
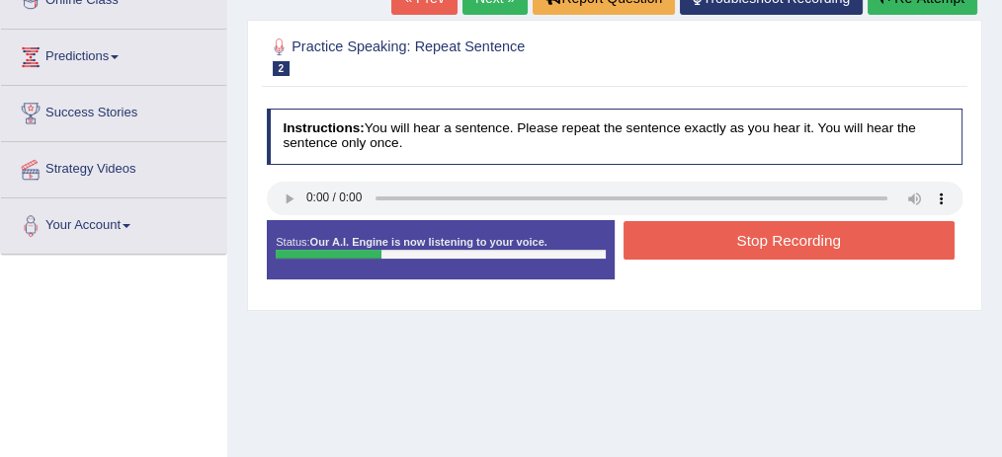
click at [747, 245] on button "Stop Recording" at bounding box center [788, 240] width 331 height 39
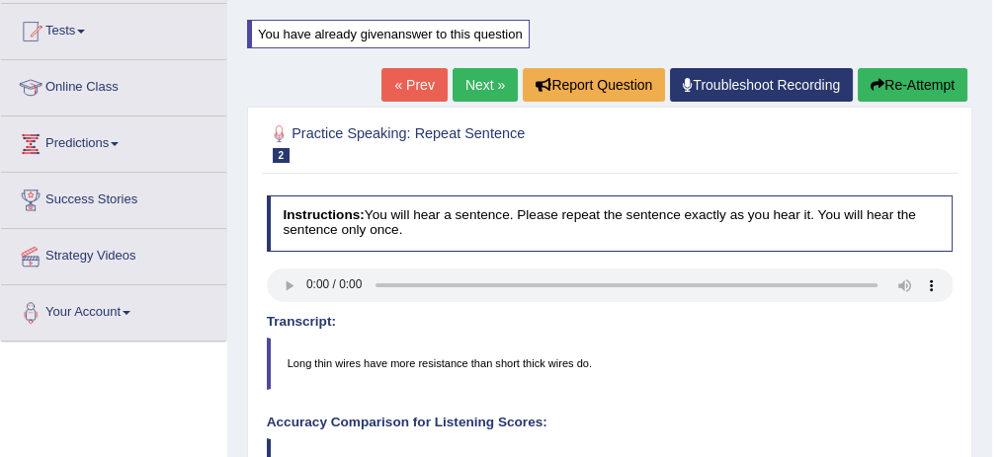
scroll to position [204, 0]
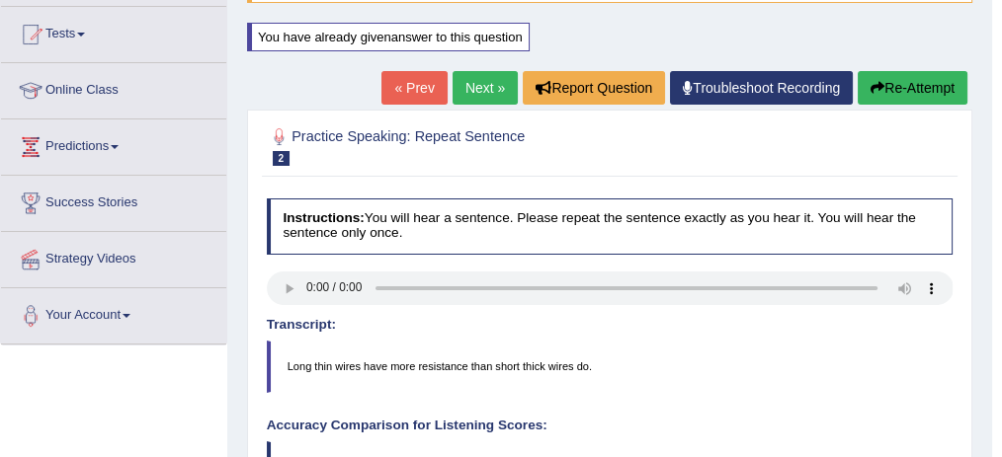
click at [474, 86] on link "Next »" at bounding box center [484, 88] width 65 height 34
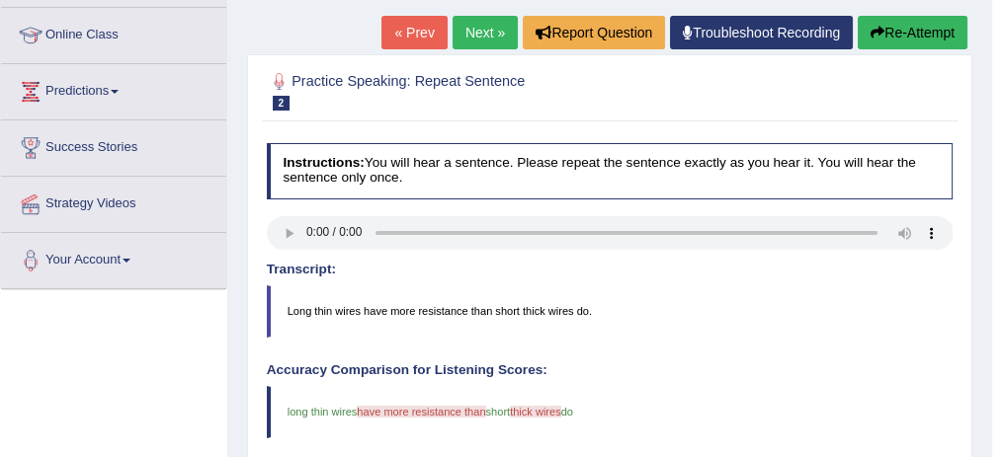
scroll to position [259, 0]
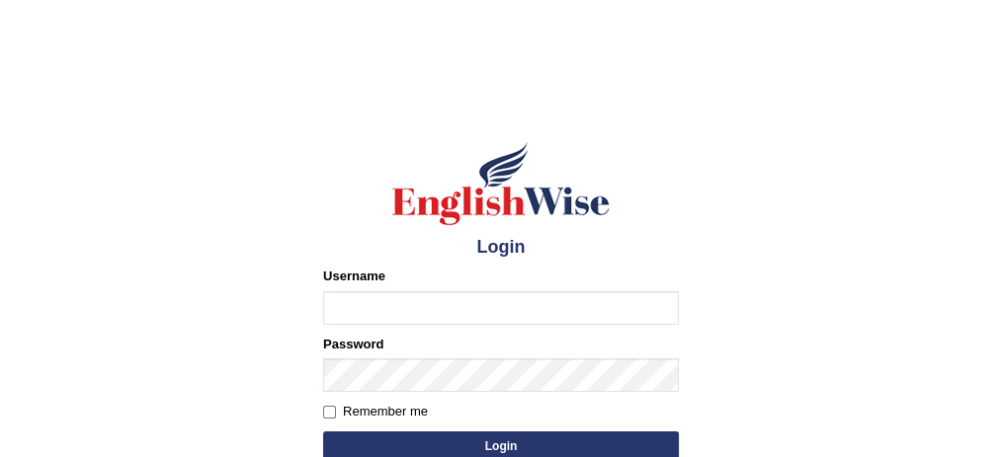
type input "bhagwantbrar"
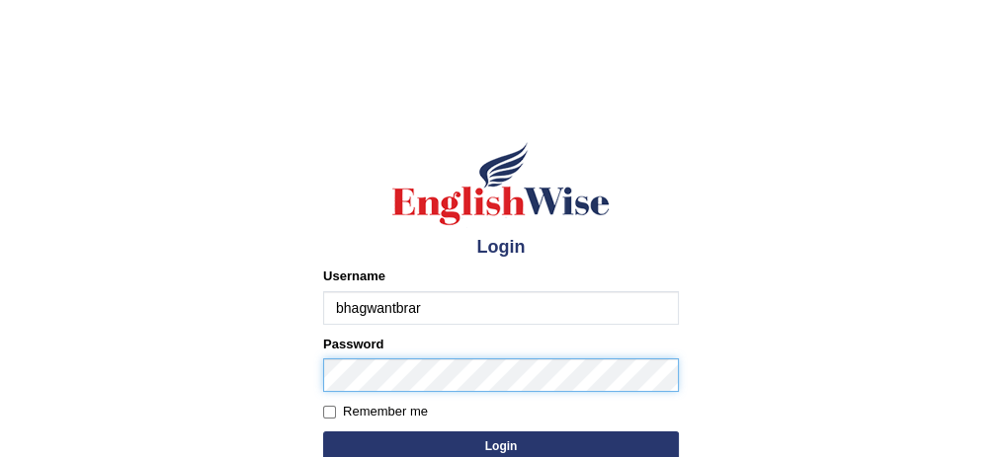
click at [507, 439] on form "Please fix the following errors: Username bhagwantbrar Password Remember me Log…" at bounding box center [501, 366] width 356 height 199
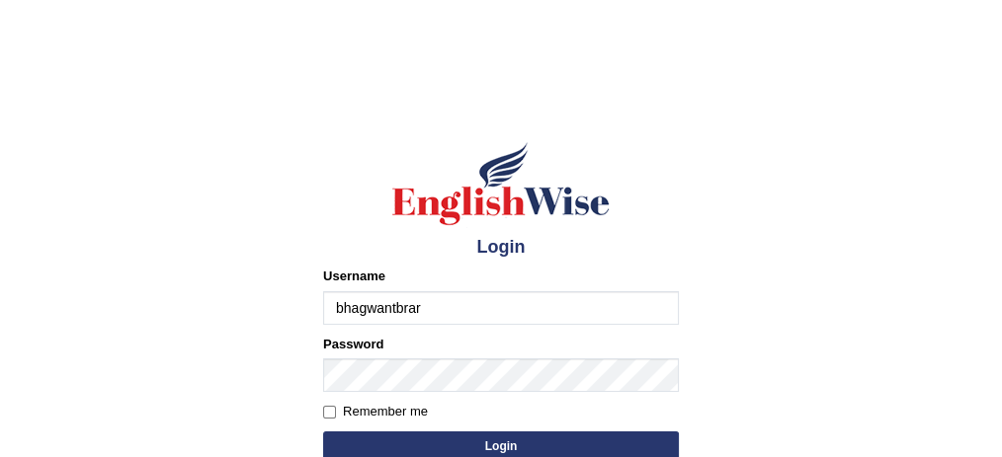
click at [507, 439] on button "Login" at bounding box center [501, 447] width 356 height 30
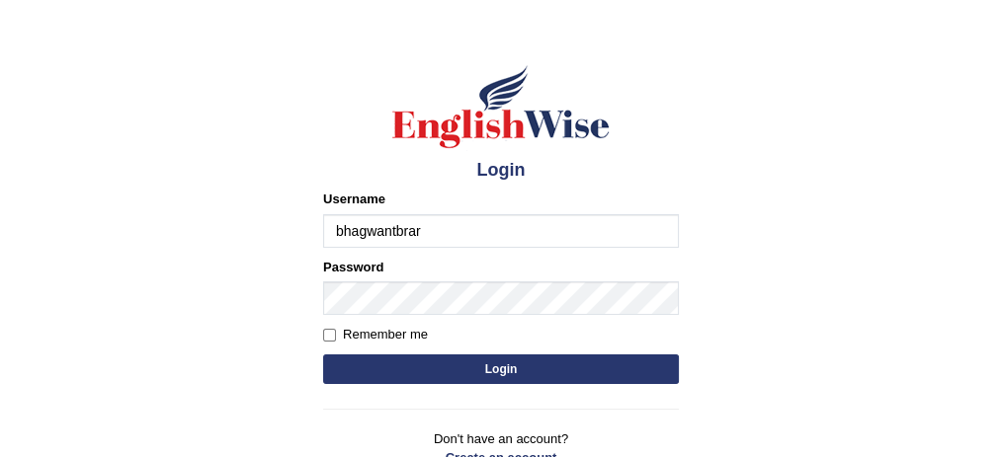
scroll to position [95, 0]
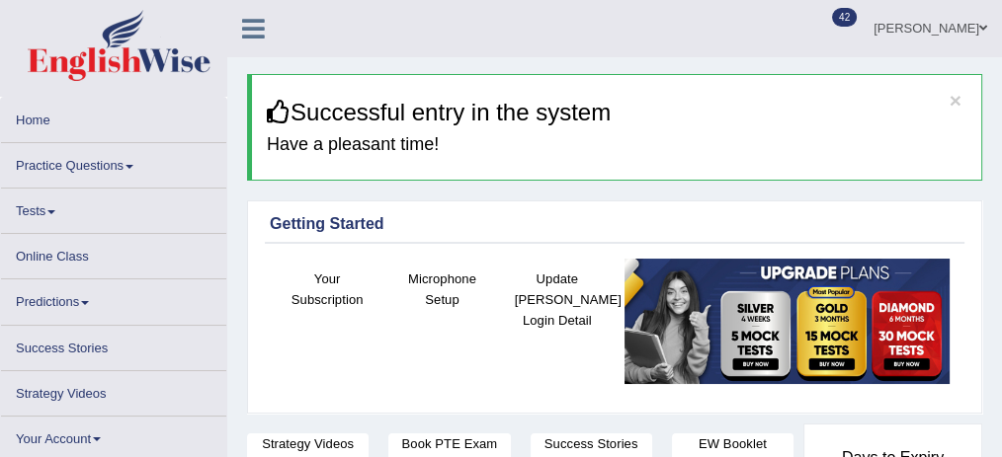
click at [107, 149] on link "Practice Questions" at bounding box center [113, 162] width 225 height 39
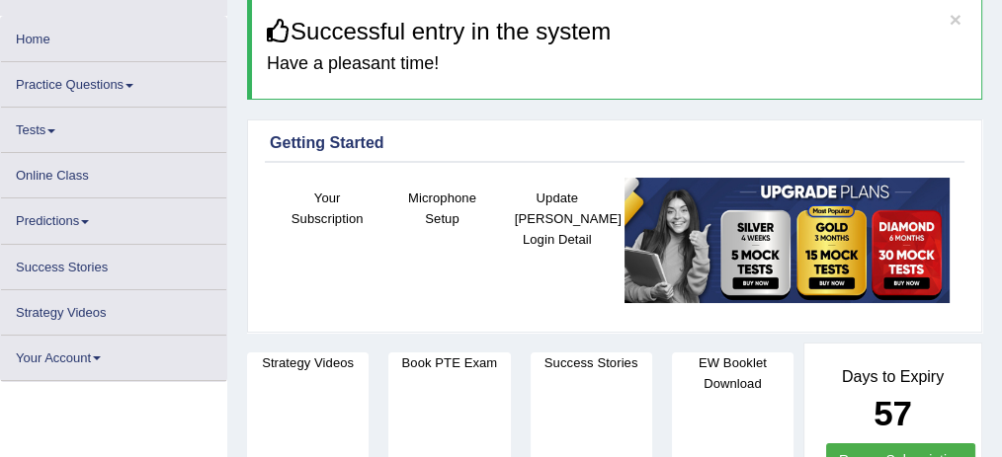
click at [117, 81] on link "Practice Questions" at bounding box center [113, 81] width 225 height 39
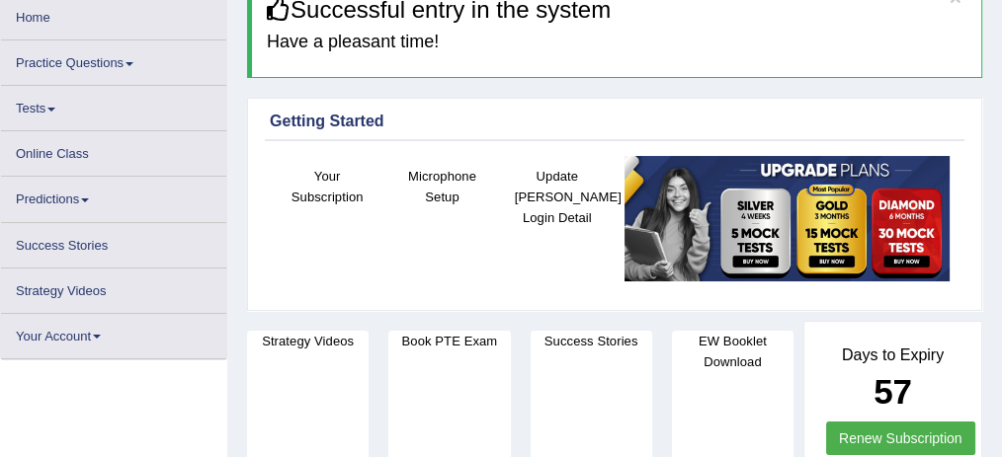
scroll to position [104, 0]
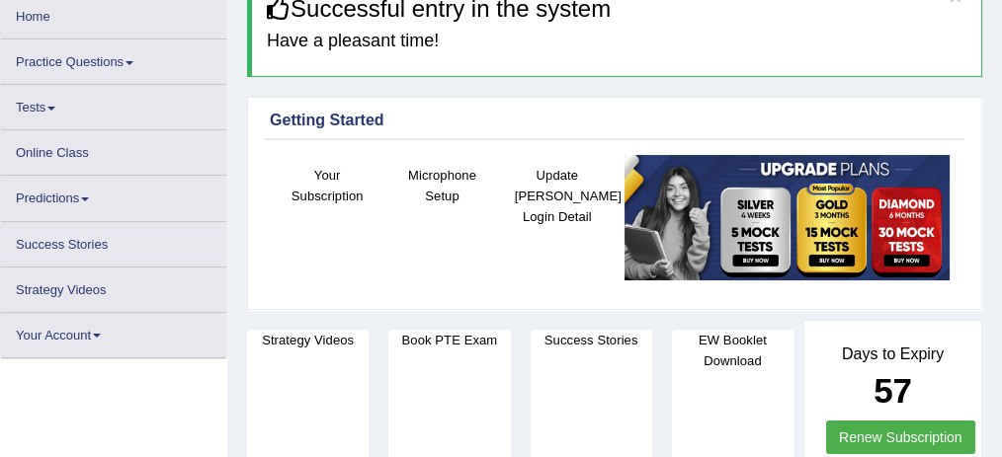
click at [126, 57] on link "Practice Questions" at bounding box center [113, 59] width 225 height 39
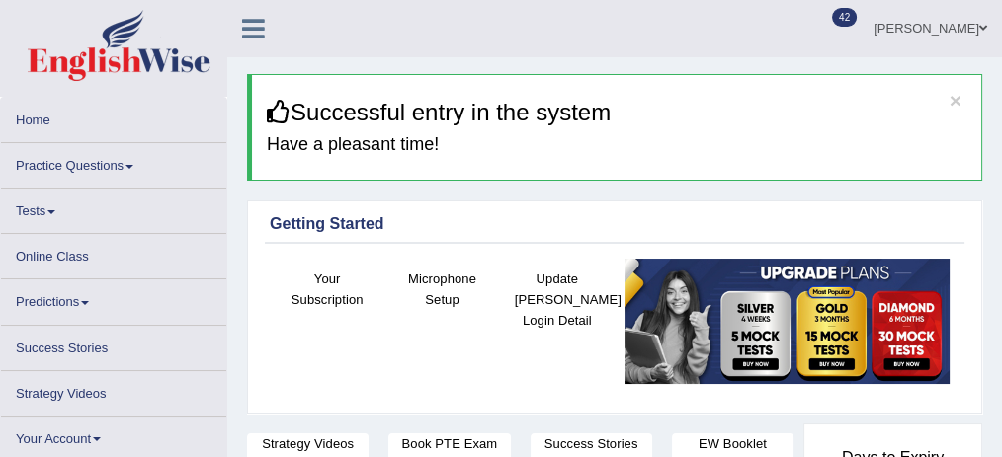
click at [109, 158] on link "Practice Questions" at bounding box center [113, 162] width 225 height 39
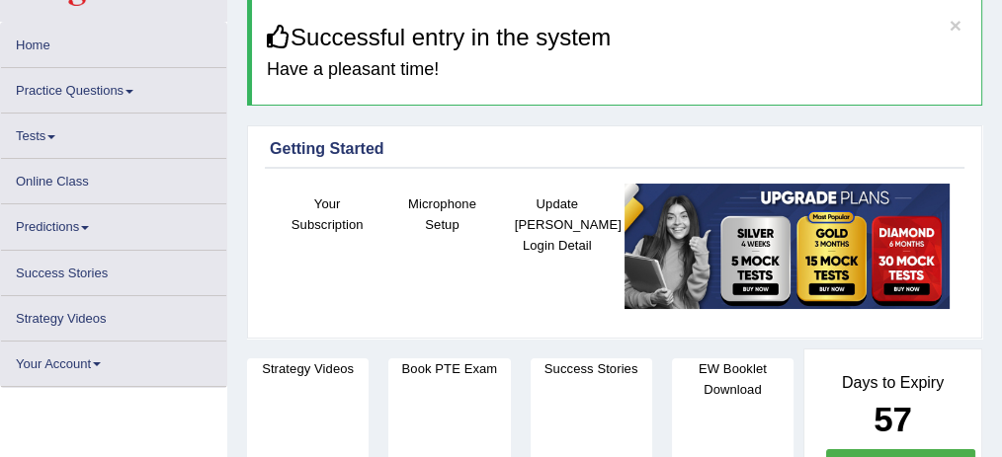
scroll to position [87, 0]
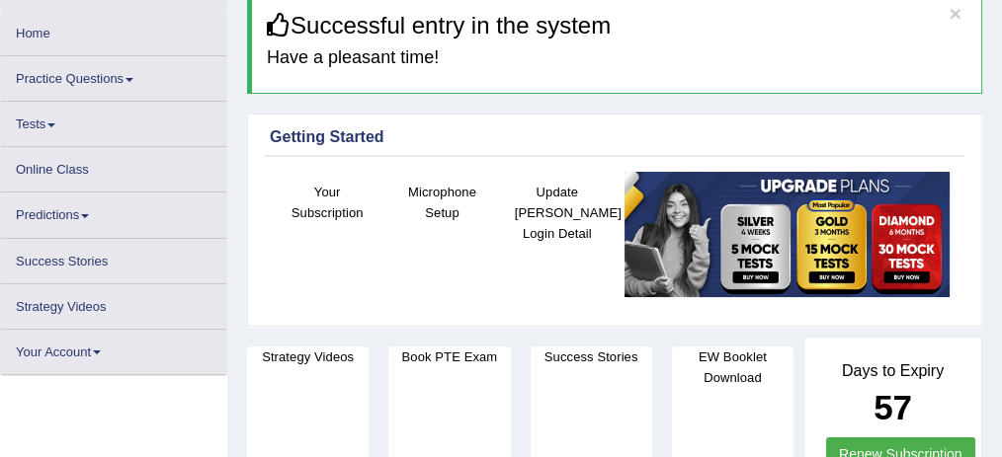
click at [124, 78] on link "Practice Questions" at bounding box center [113, 75] width 225 height 39
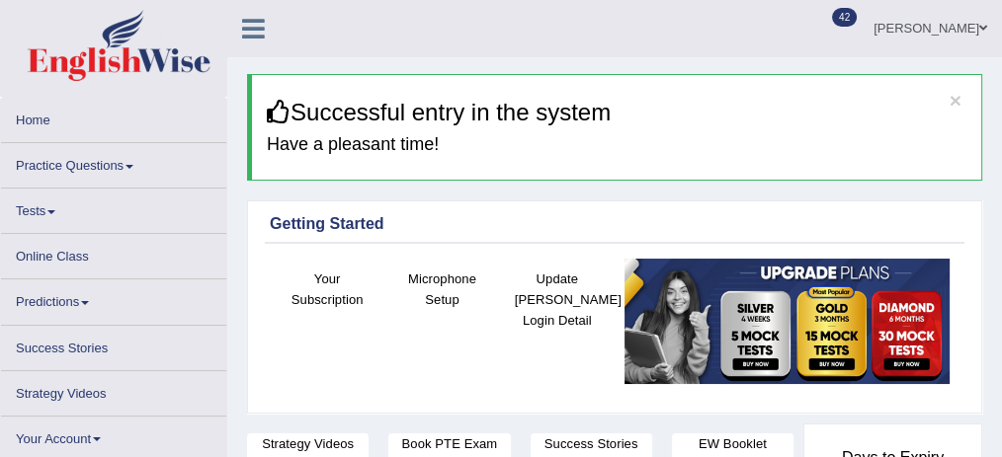
click at [119, 164] on link "Practice Questions" at bounding box center [113, 162] width 225 height 39
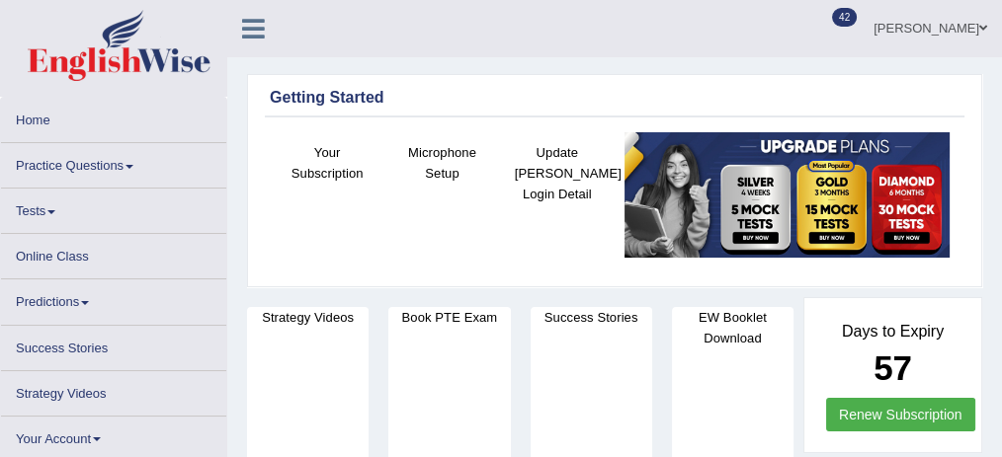
click at [122, 160] on link "Practice Questions" at bounding box center [113, 162] width 225 height 39
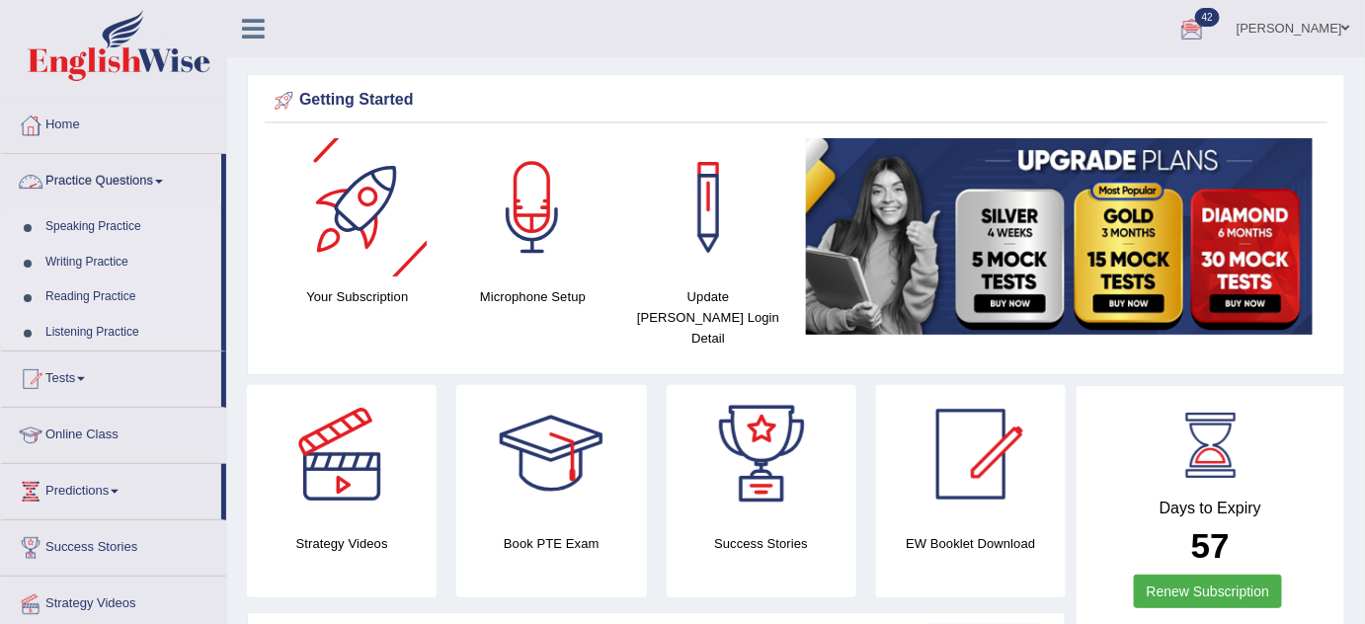
click at [152, 178] on link "Practice Questions" at bounding box center [111, 178] width 220 height 49
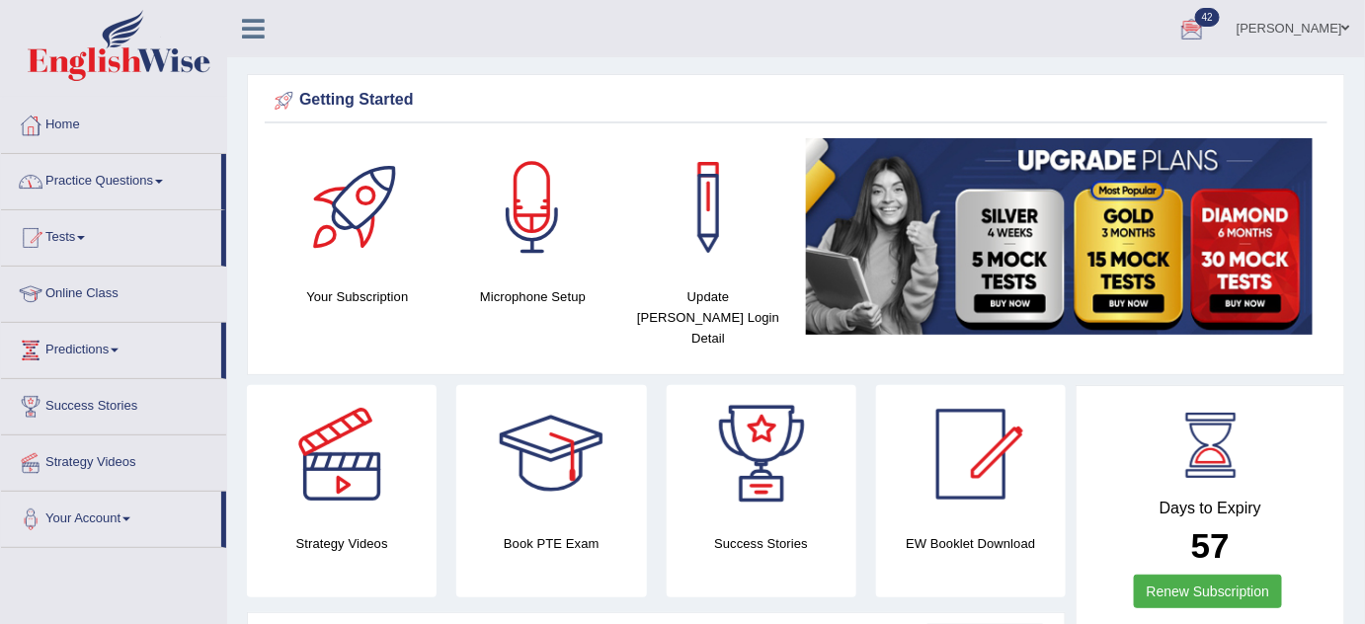
click at [152, 178] on link "Practice Questions" at bounding box center [111, 178] width 220 height 49
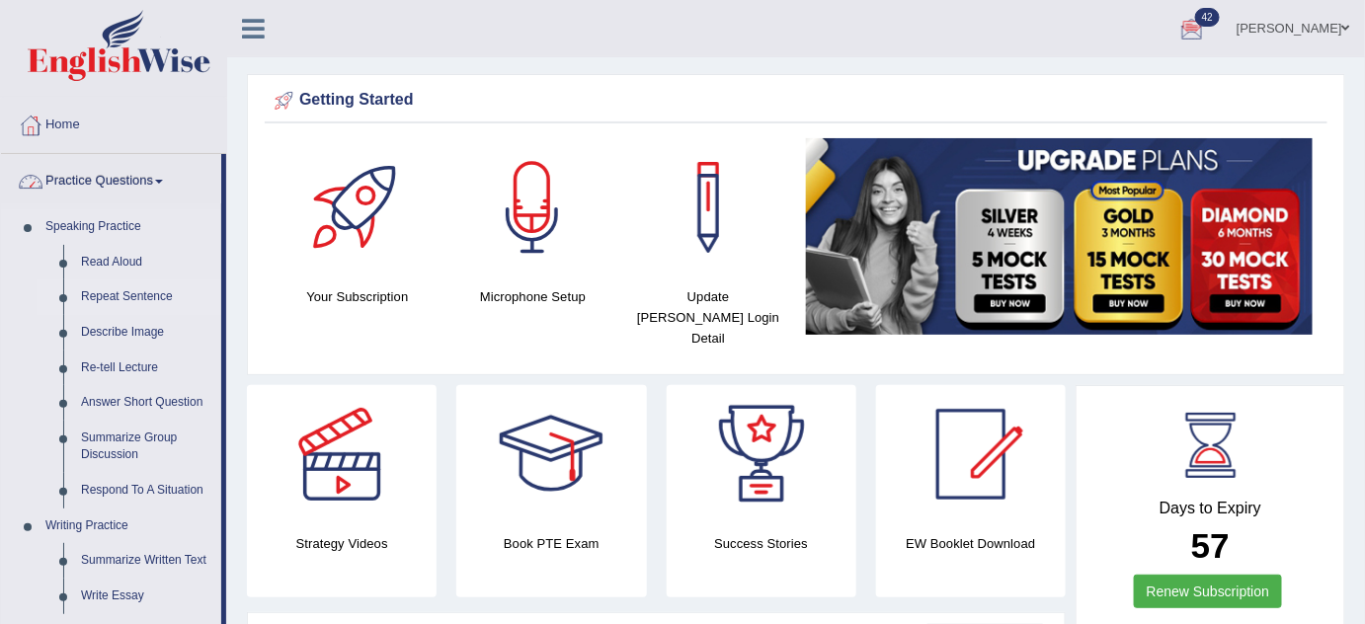
click at [152, 298] on link "Repeat Sentence" at bounding box center [146, 298] width 149 height 36
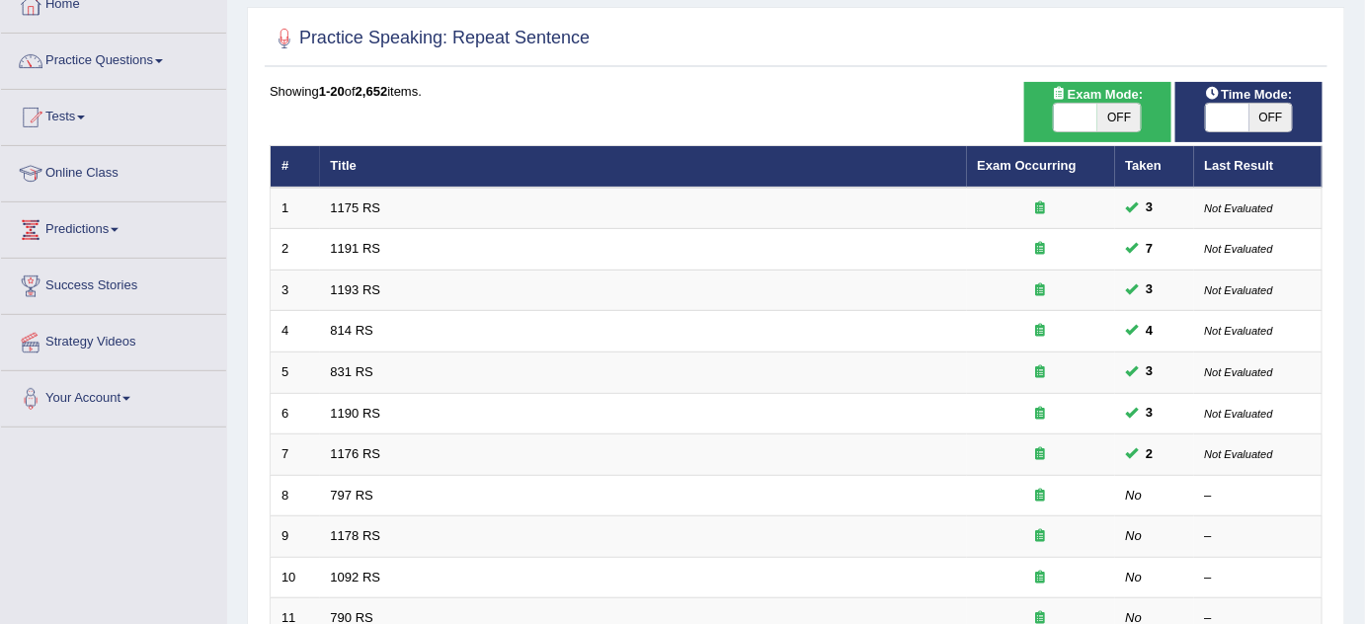
scroll to position [122, 0]
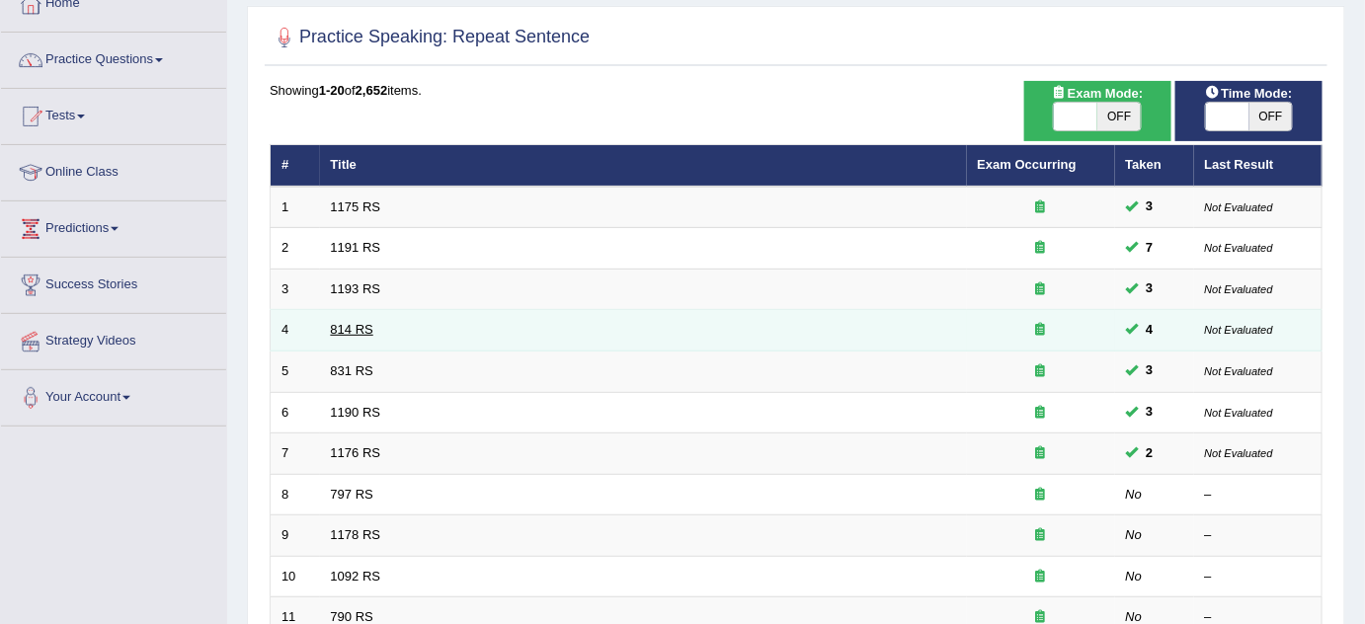
click at [363, 329] on link "814 RS" at bounding box center [352, 329] width 42 height 15
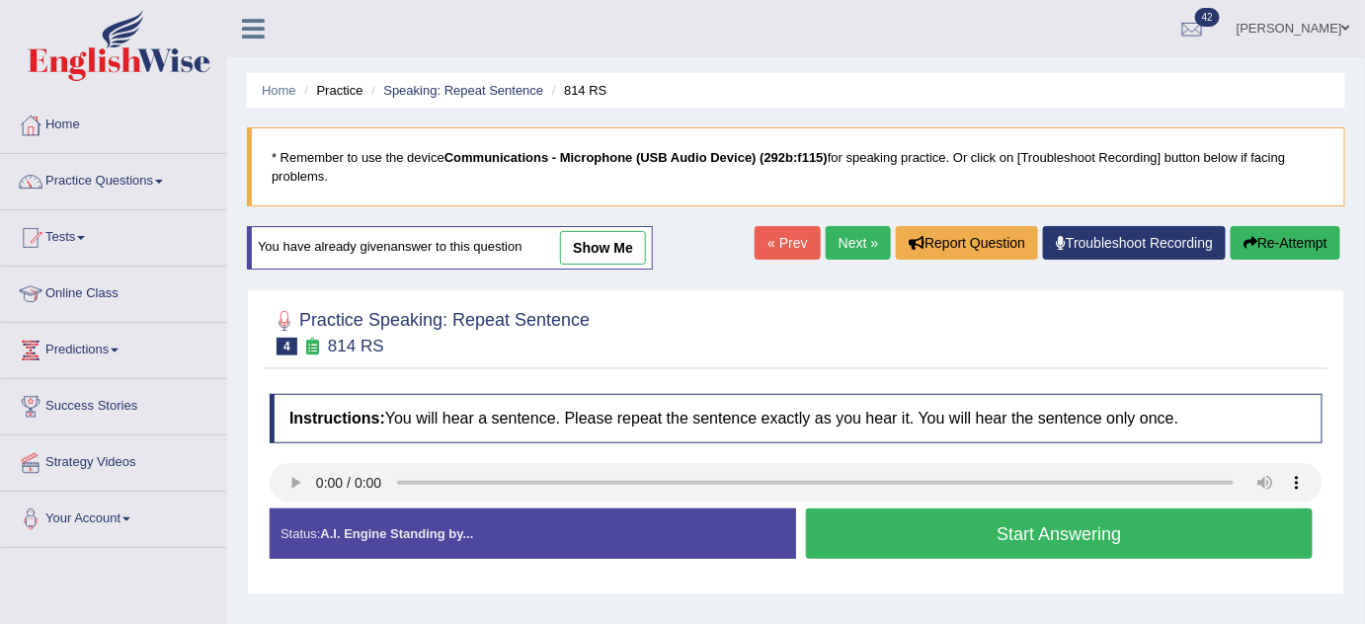
click at [910, 528] on button "Start Answering" at bounding box center [1059, 534] width 507 height 50
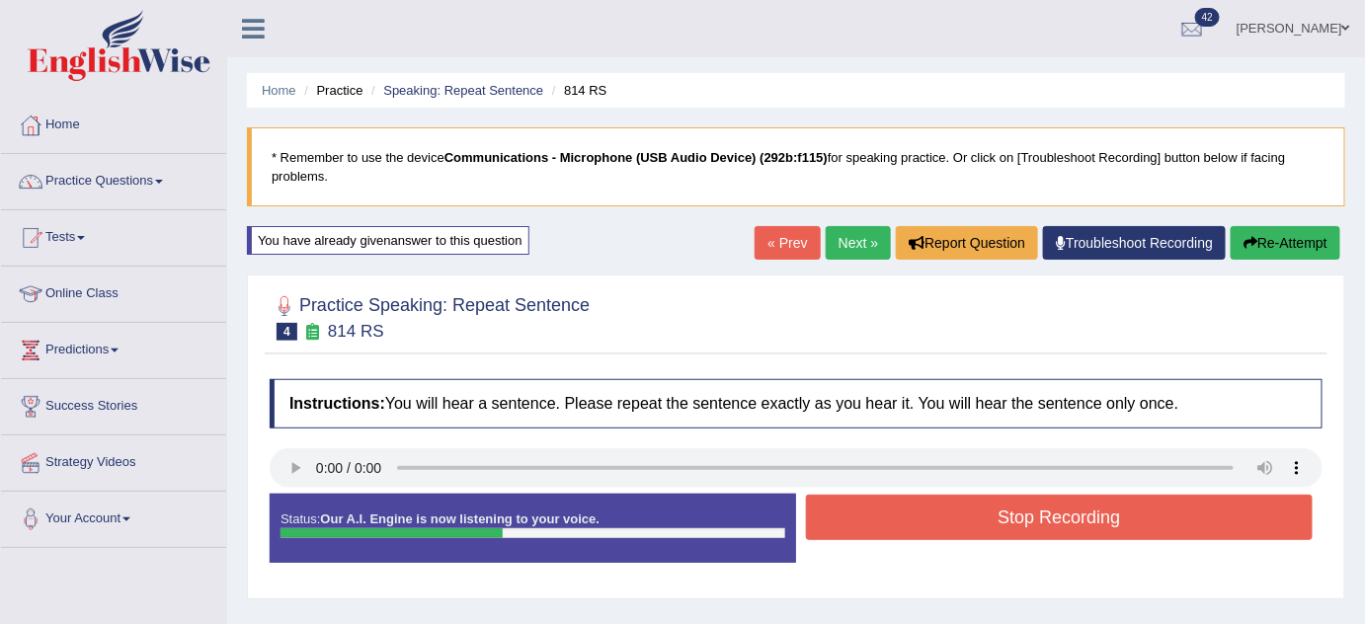
click at [958, 525] on button "Stop Recording" at bounding box center [1059, 517] width 507 height 45
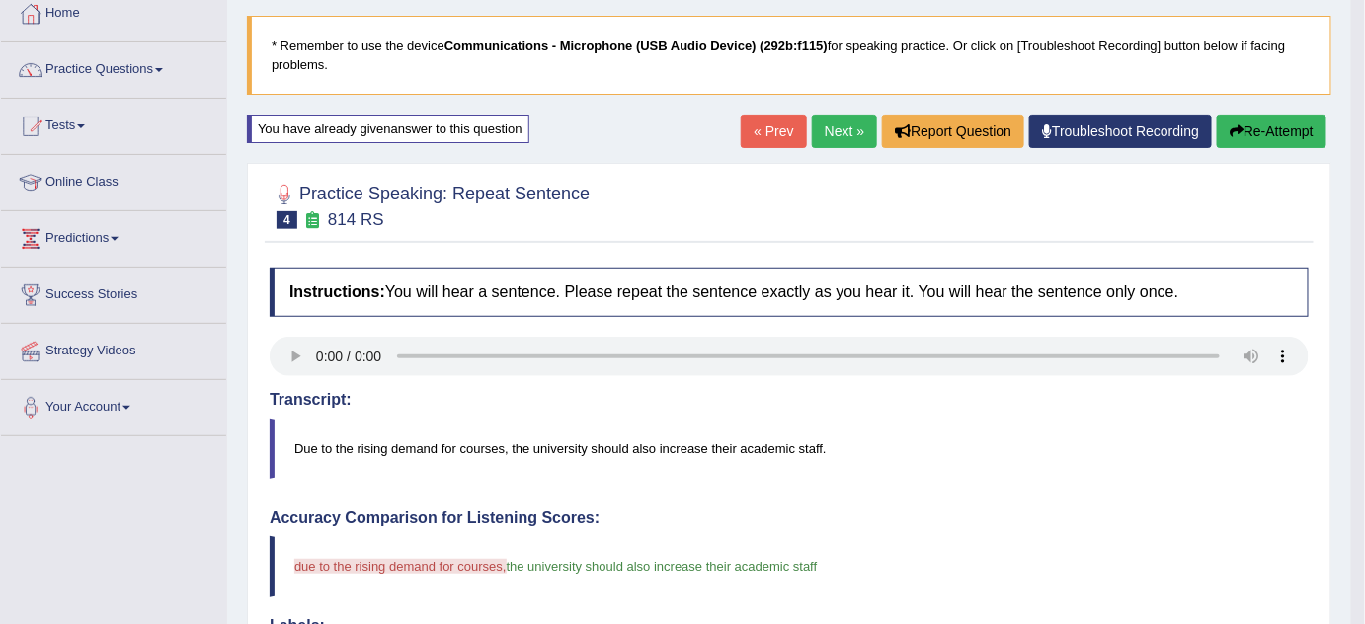
scroll to position [103, 0]
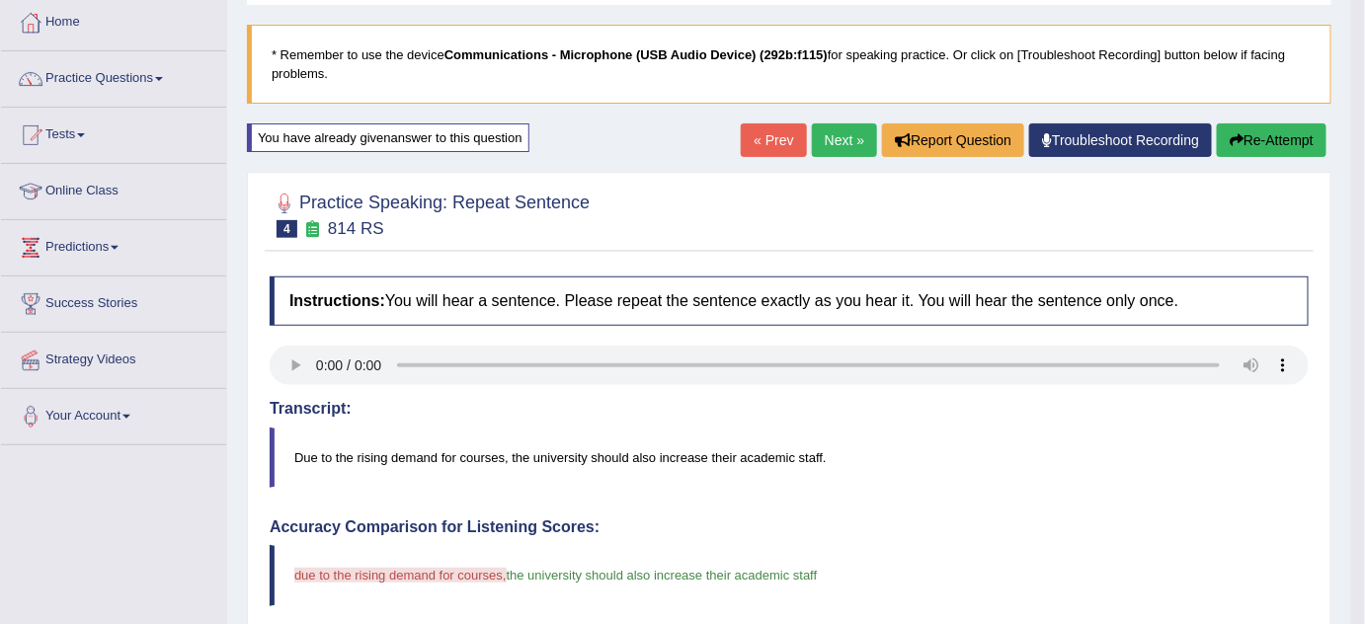
click at [848, 138] on link "Next »" at bounding box center [844, 140] width 65 height 34
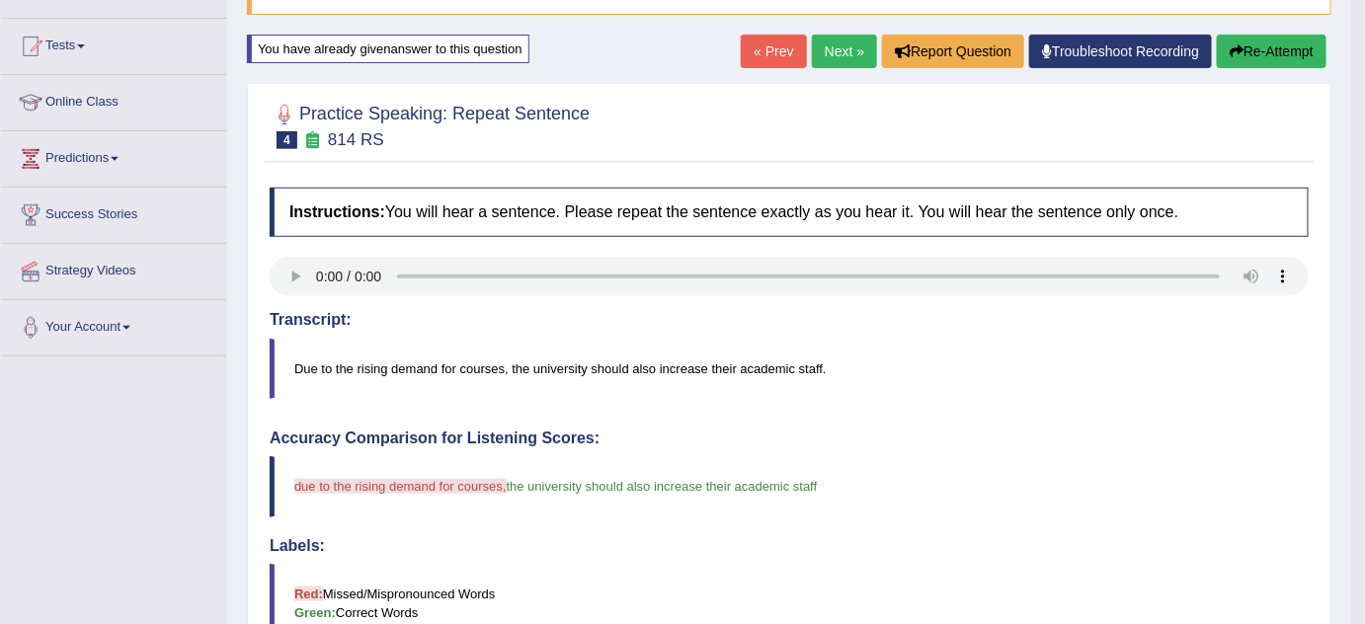
scroll to position [282, 0]
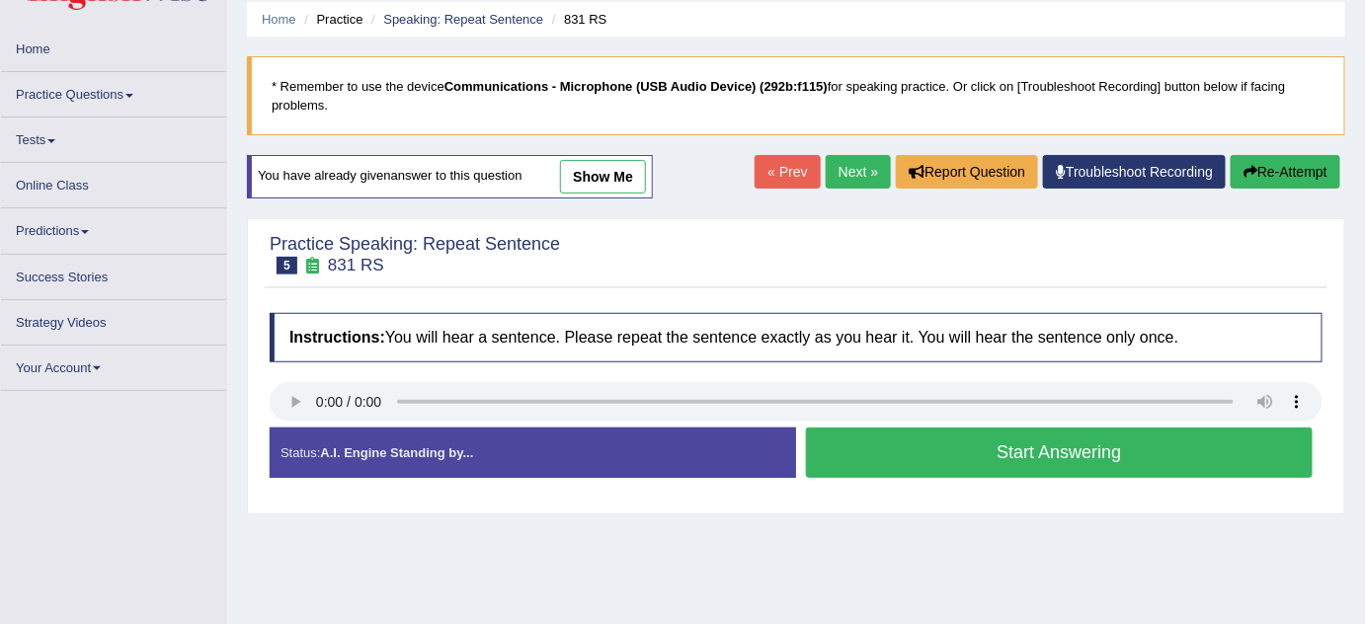
scroll to position [179, 0]
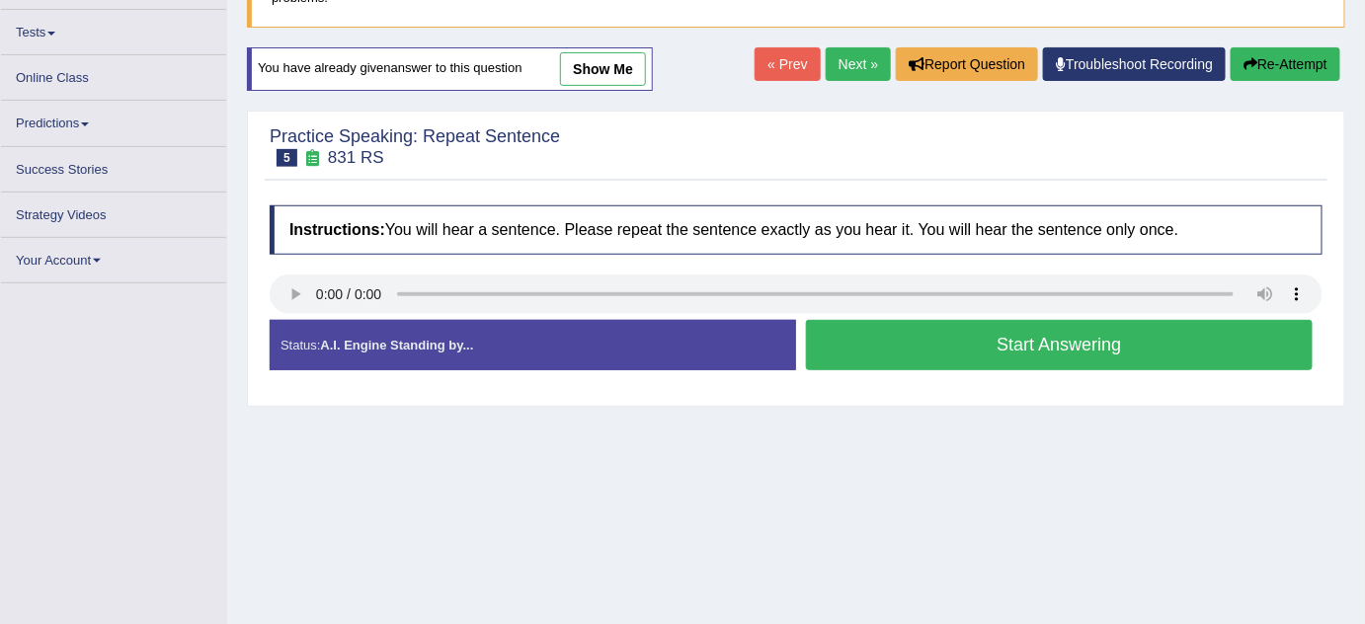
click at [928, 335] on button "Start Answering" at bounding box center [1059, 345] width 507 height 50
click at [945, 343] on button "Start Answering" at bounding box center [1059, 345] width 507 height 50
click at [993, 360] on button "Start Answering" at bounding box center [1059, 345] width 507 height 50
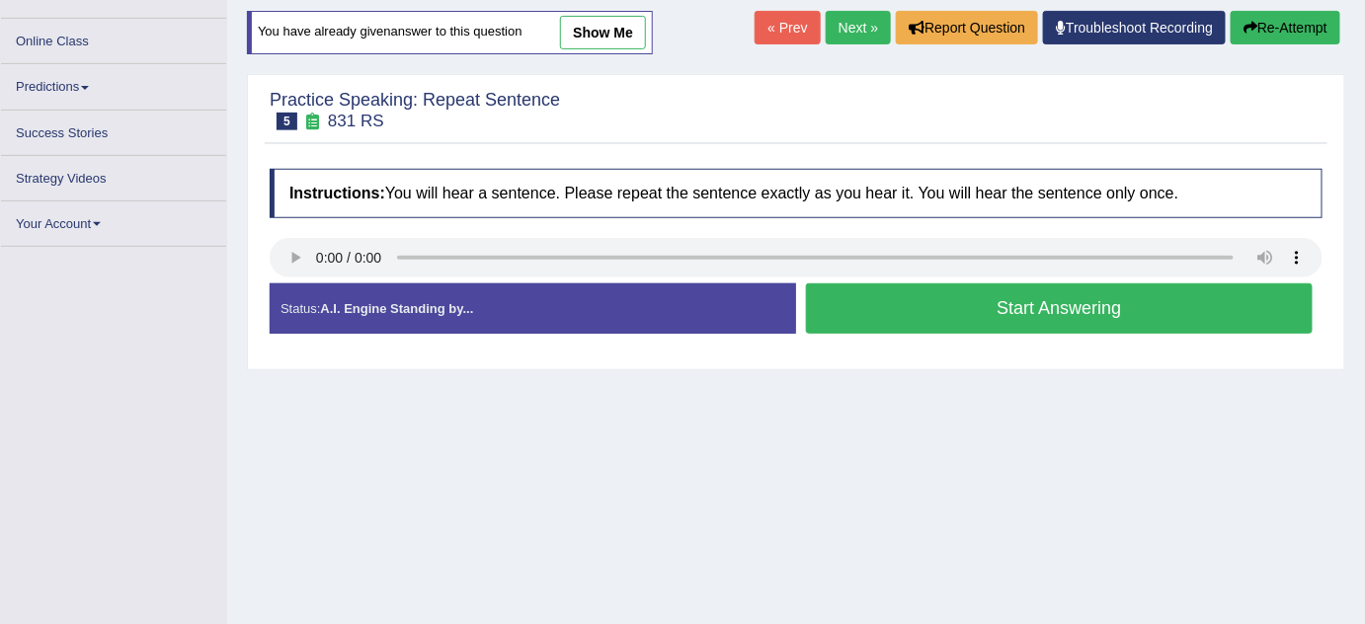
scroll to position [210, 0]
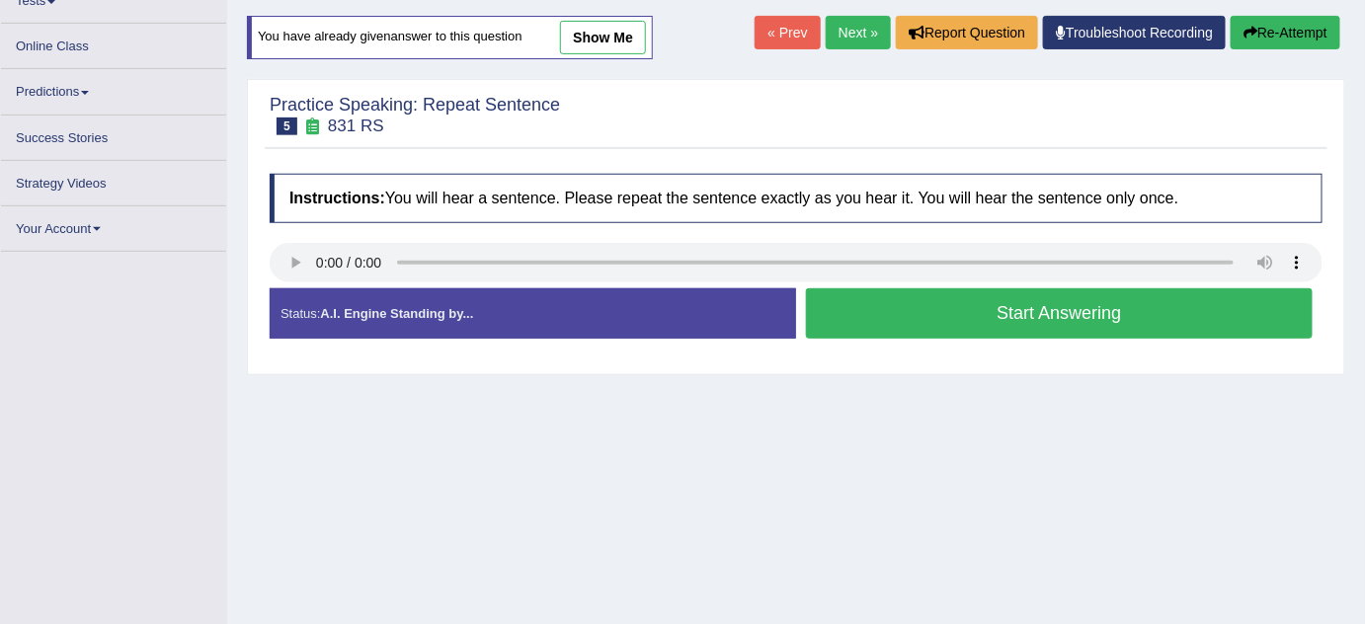
click at [1359, 141] on div "Home Practice Speaking: Repeat Sentence 831 RS * Remember to use the device Com…" at bounding box center [796, 284] width 1138 height 988
click at [928, 439] on div "Home Practice Speaking: Repeat Sentence 831 RS * Remember to use the device Com…" at bounding box center [796, 284] width 1138 height 988
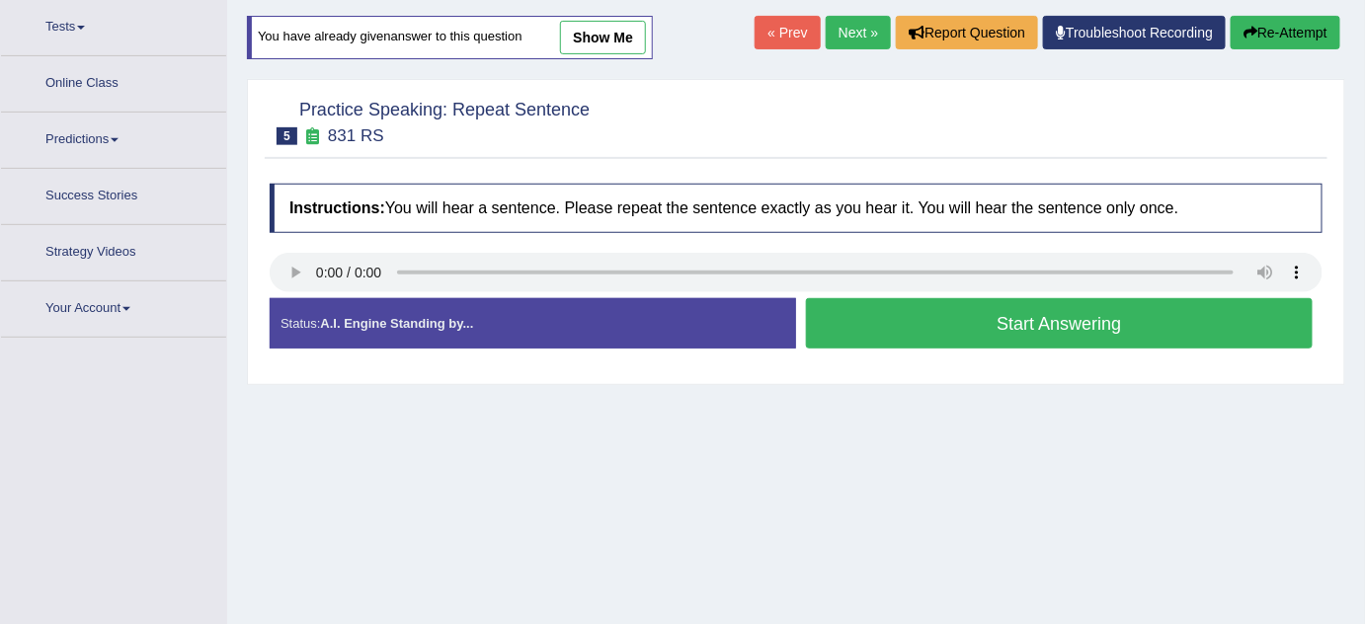
scroll to position [236, 0]
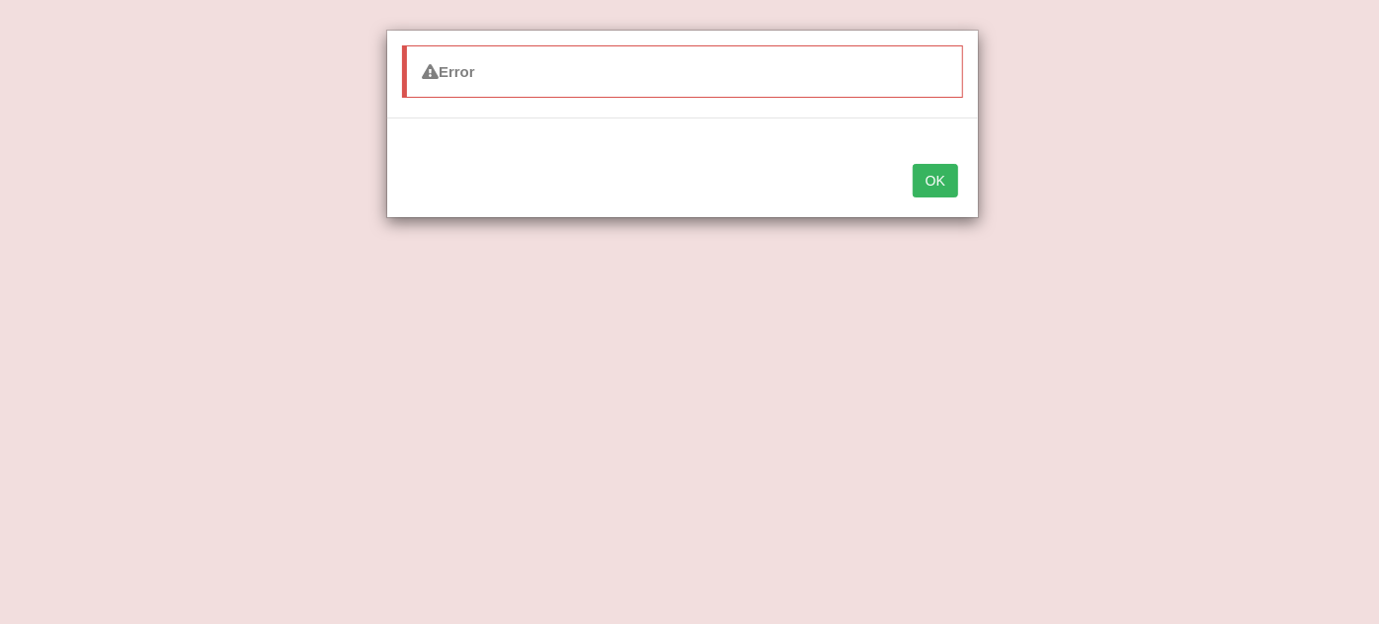
drag, startPoint x: 934, startPoint y: 178, endPoint x: 828, endPoint y: 133, distance: 114.7
click at [934, 178] on button "OK" at bounding box center [935, 181] width 45 height 34
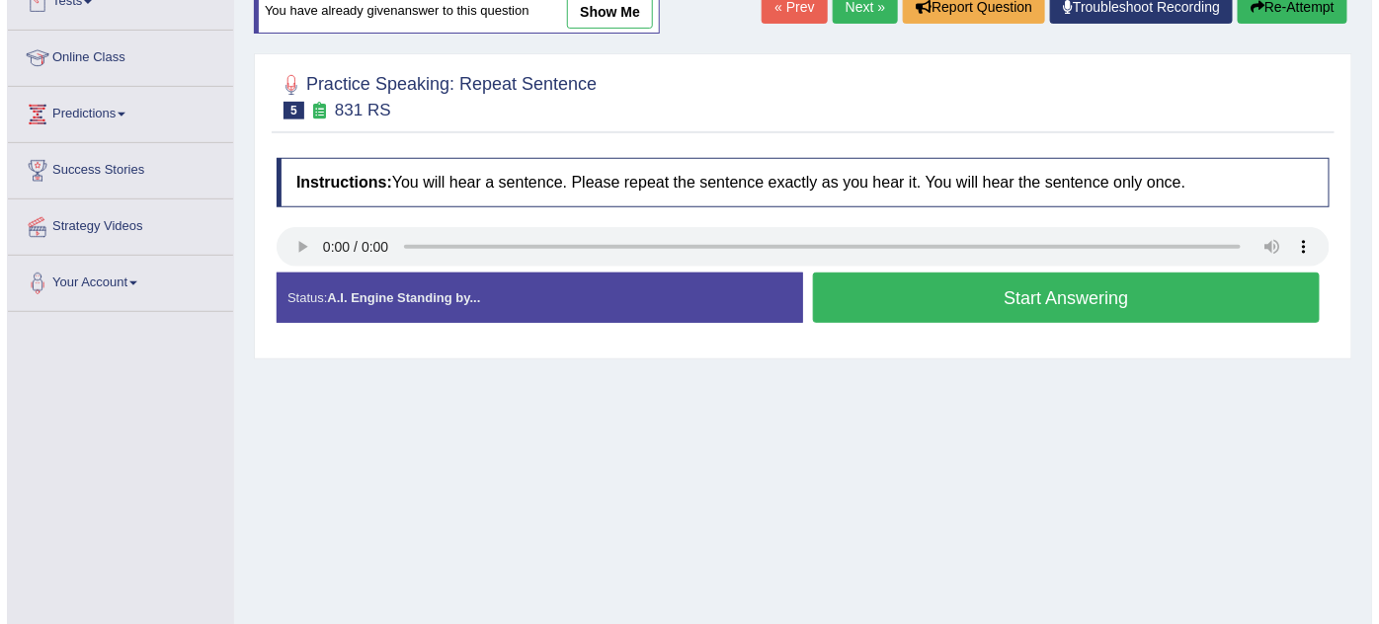
scroll to position [146, 0]
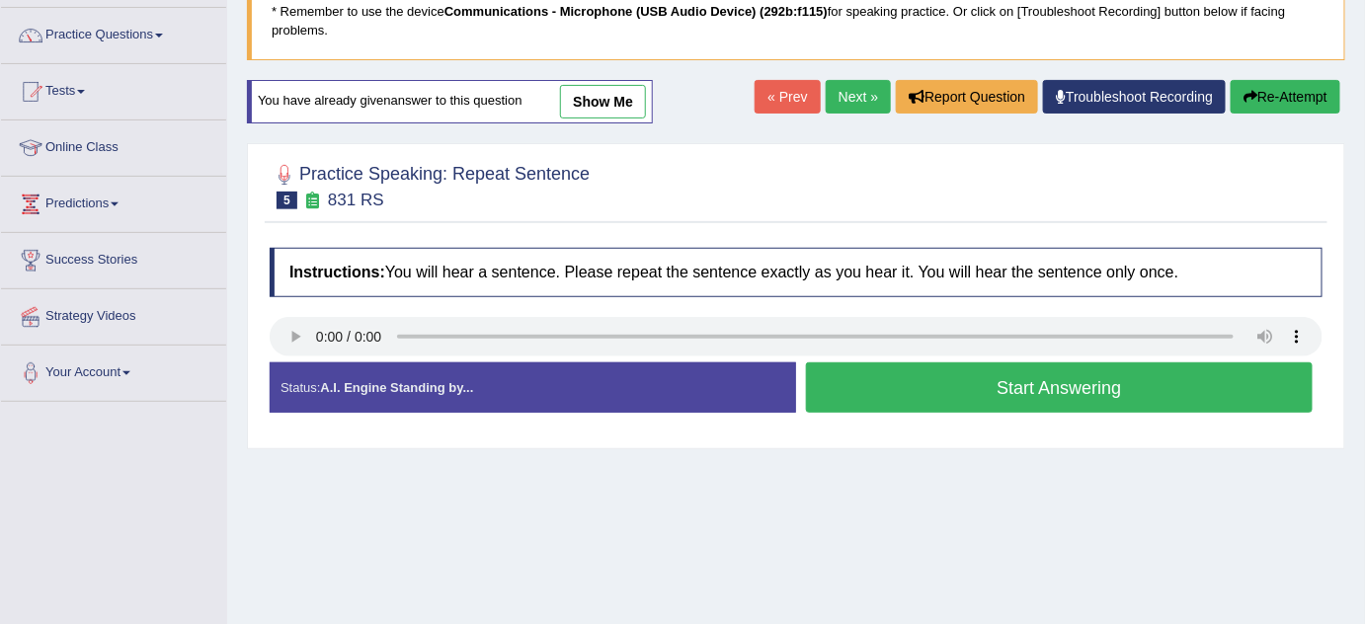
click at [915, 367] on button "Start Answering" at bounding box center [1059, 388] width 507 height 50
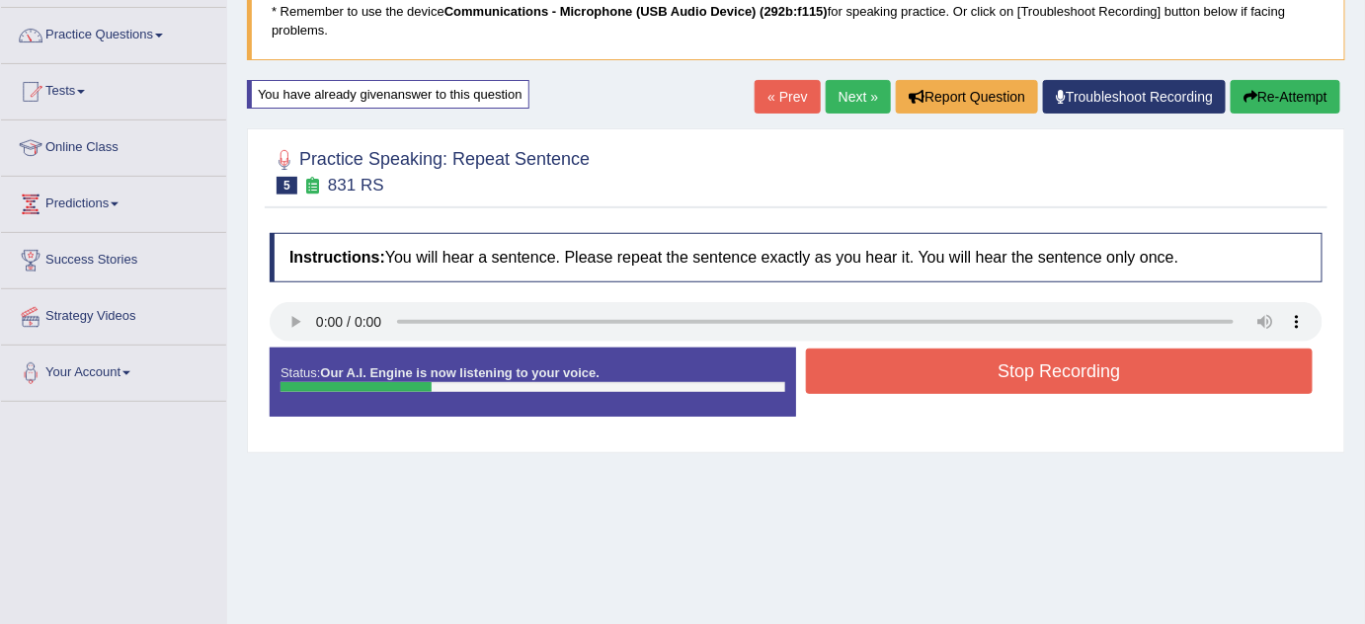
click at [915, 367] on button "Stop Recording" at bounding box center [1059, 371] width 507 height 45
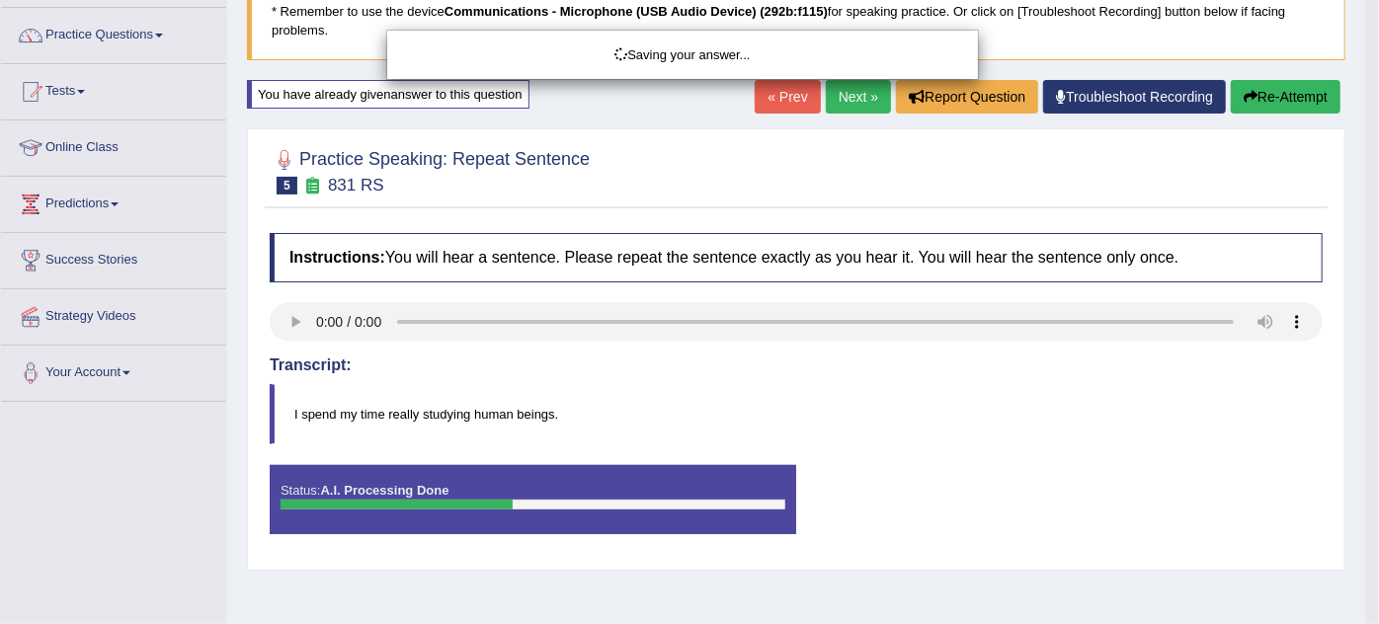
click at [965, 428] on div "Saving your answer..." at bounding box center [689, 312] width 1379 height 624
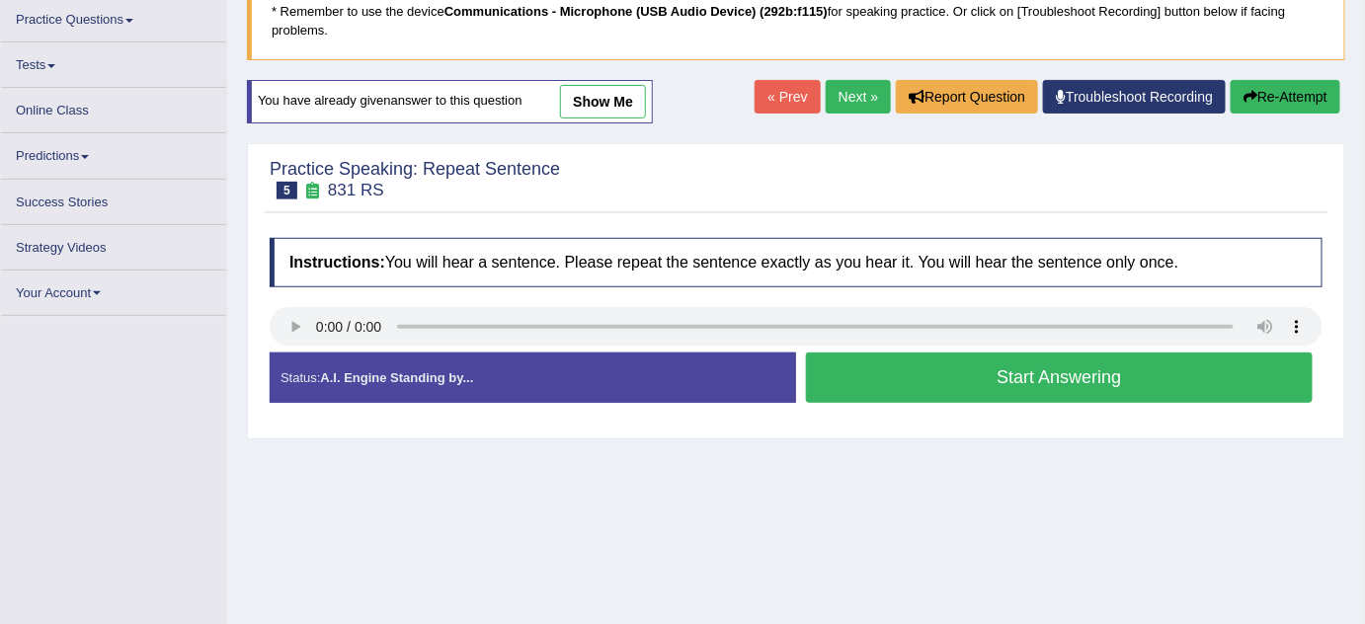
scroll to position [161, 0]
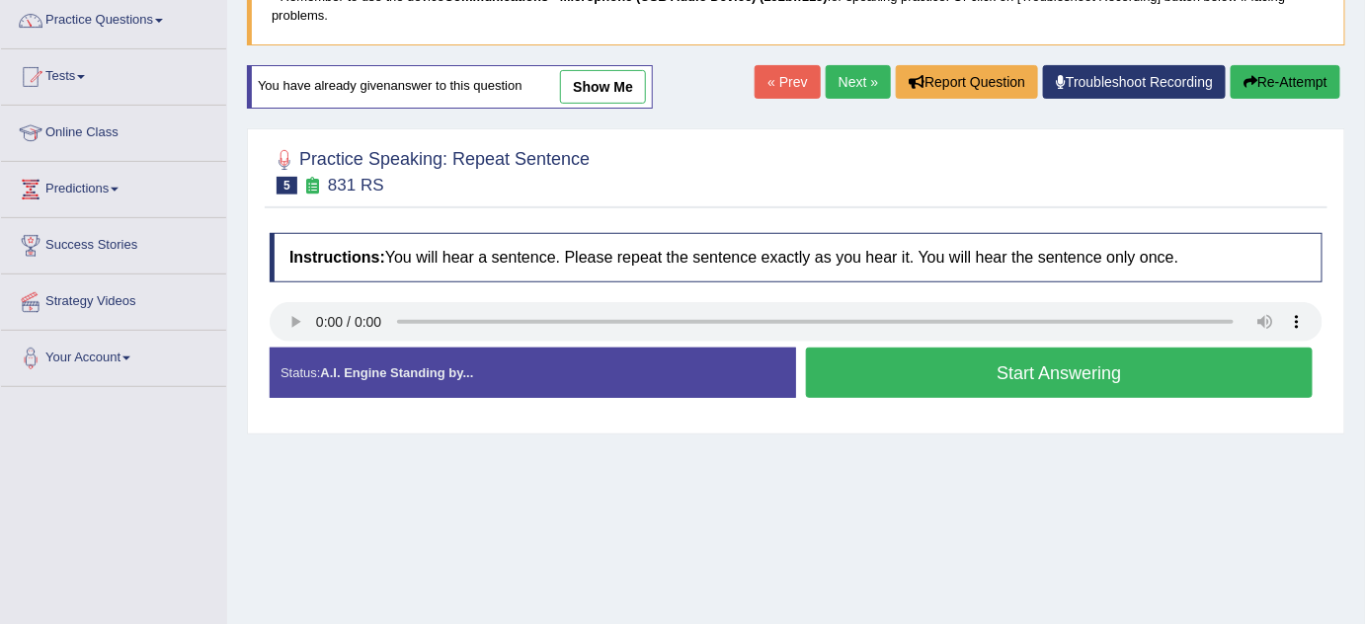
click at [907, 437] on div "Home Practice Speaking: Repeat Sentence 831 RS * Remember to use the device Com…" at bounding box center [796, 333] width 1138 height 988
click at [919, 366] on button "Start Answering" at bounding box center [1059, 373] width 507 height 50
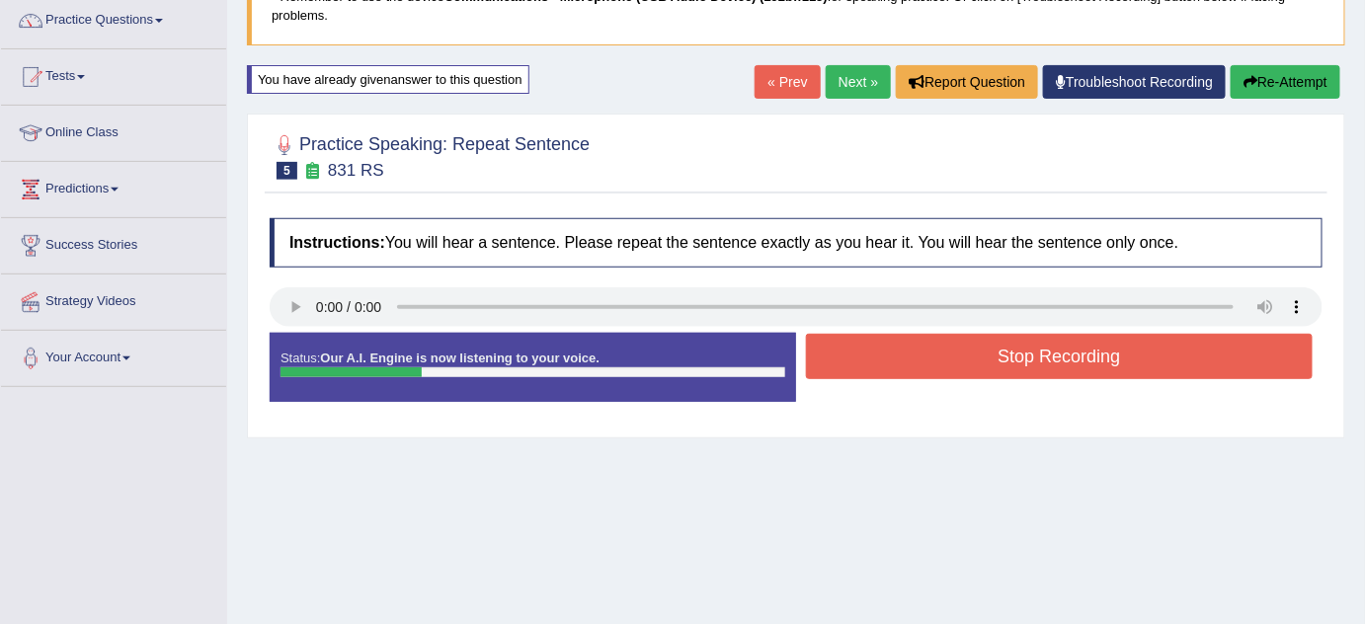
click at [919, 366] on button "Stop Recording" at bounding box center [1059, 356] width 507 height 45
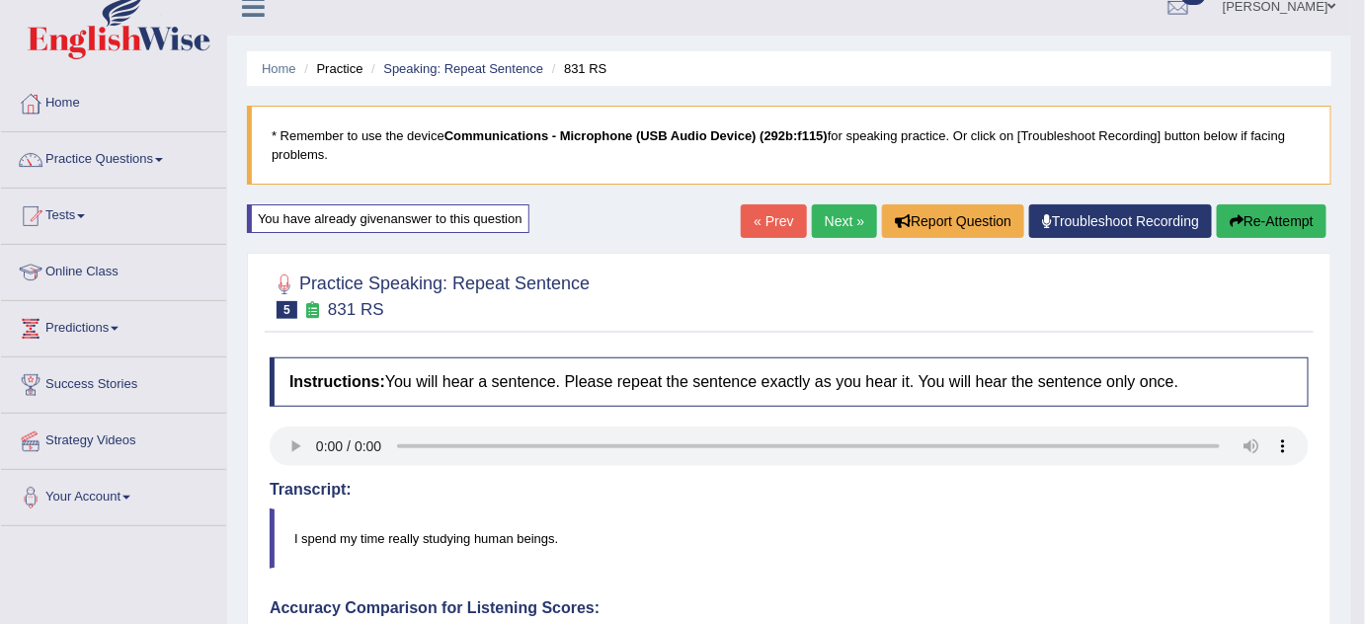
scroll to position [0, 0]
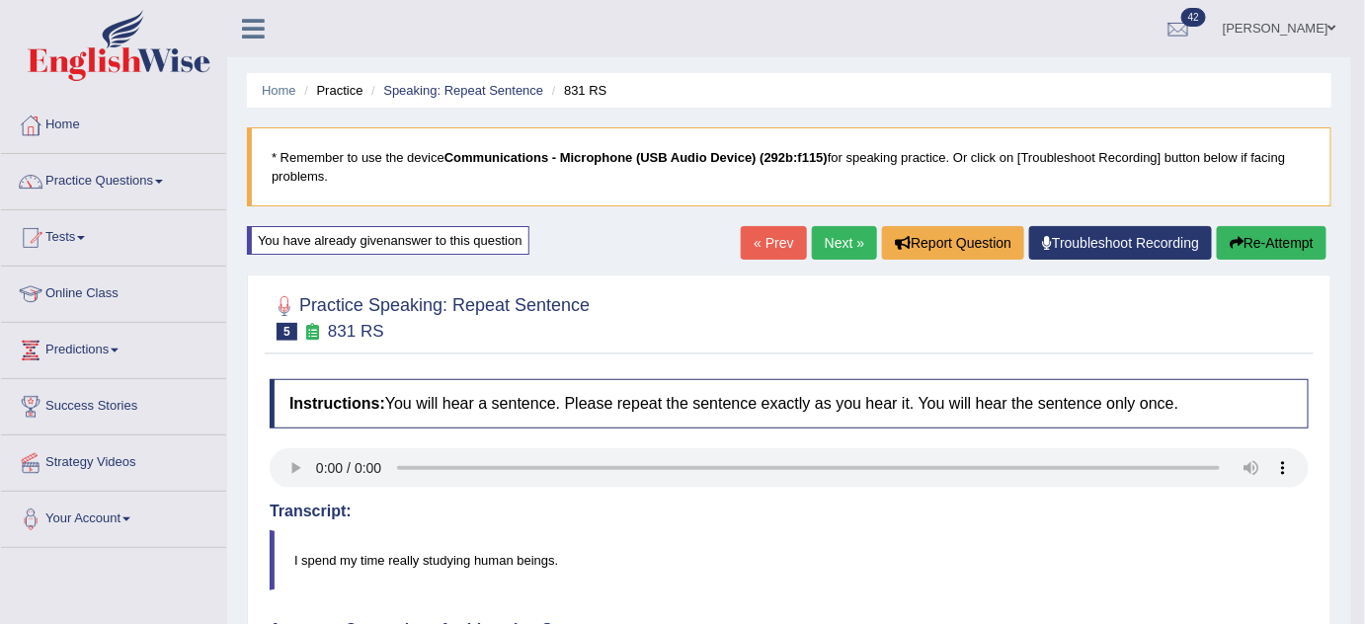
click at [1271, 254] on button "Re-Attempt" at bounding box center [1272, 243] width 110 height 34
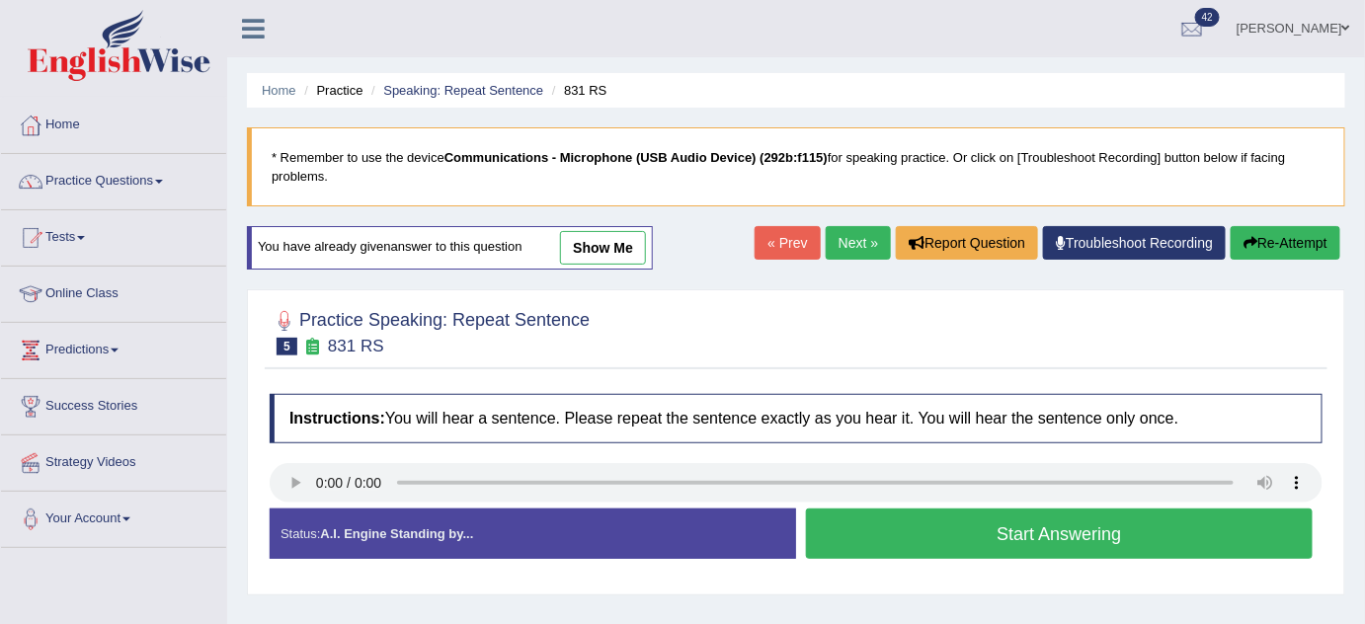
click at [609, 228] on div "You have already given answer to this question show me" at bounding box center [450, 247] width 406 height 43
click at [614, 239] on link "show me" at bounding box center [603, 248] width 86 height 34
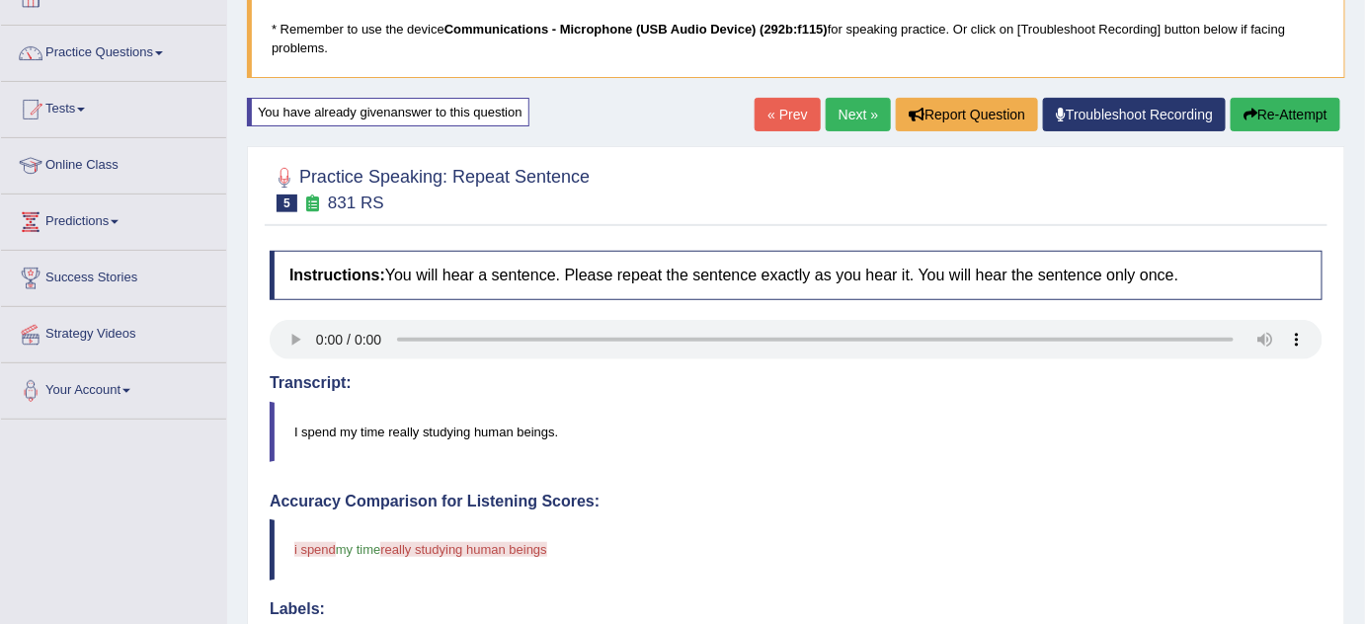
scroll to position [127, 0]
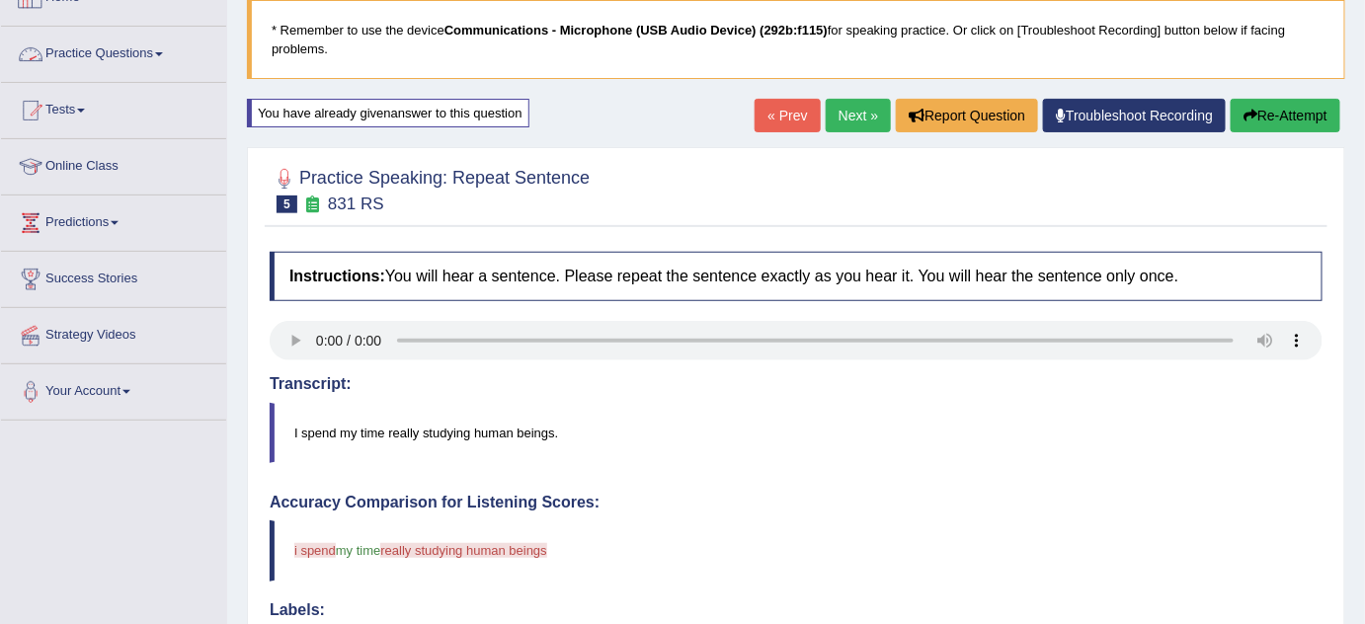
click at [166, 58] on link "Practice Questions" at bounding box center [113, 51] width 225 height 49
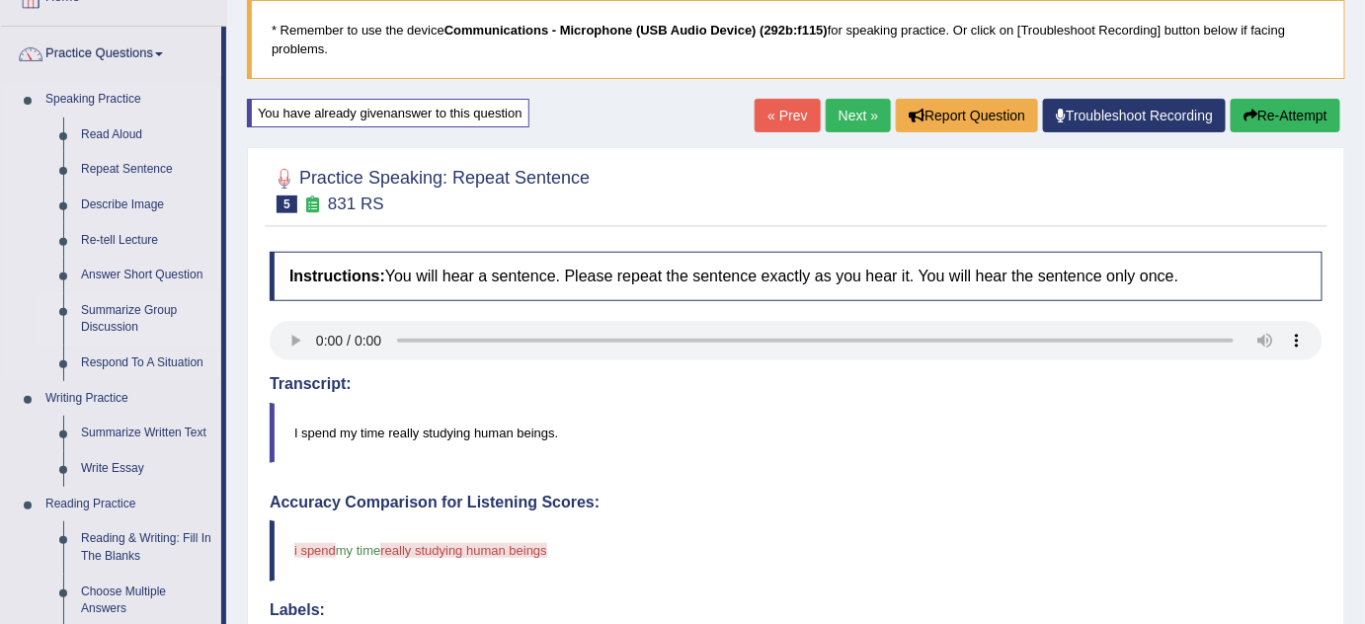
click at [152, 299] on link "Summarize Group Discussion" at bounding box center [146, 319] width 149 height 52
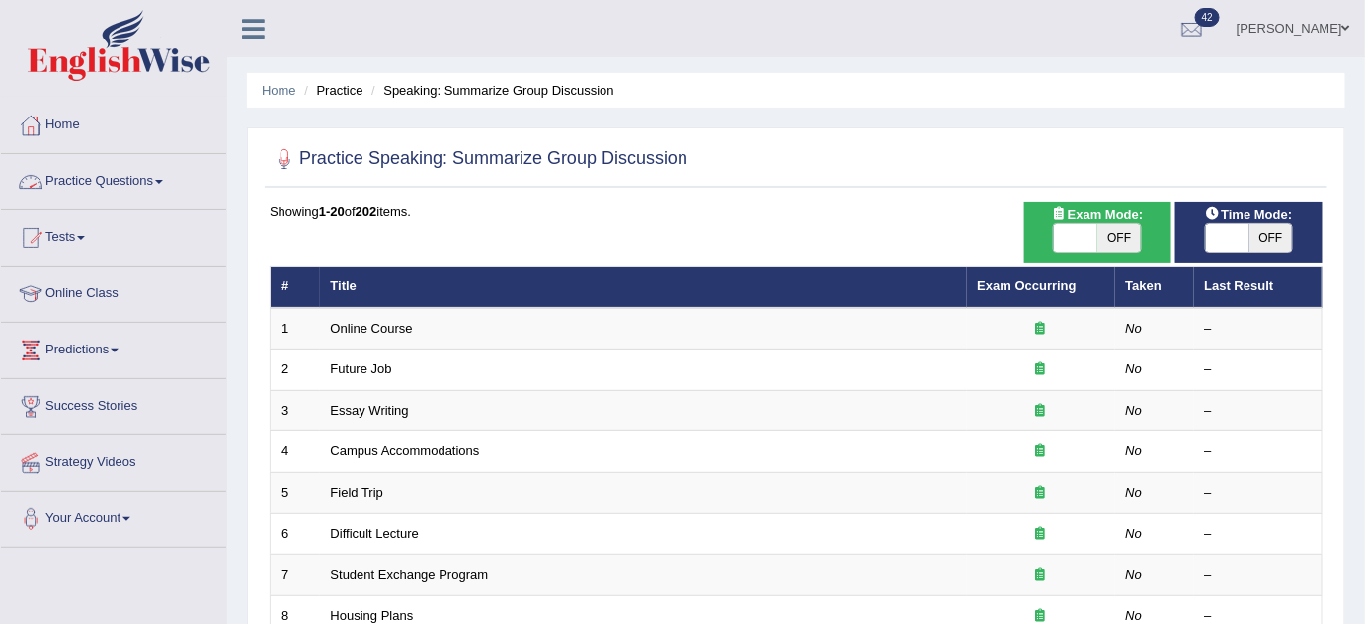
click at [148, 167] on link "Practice Questions" at bounding box center [113, 178] width 225 height 49
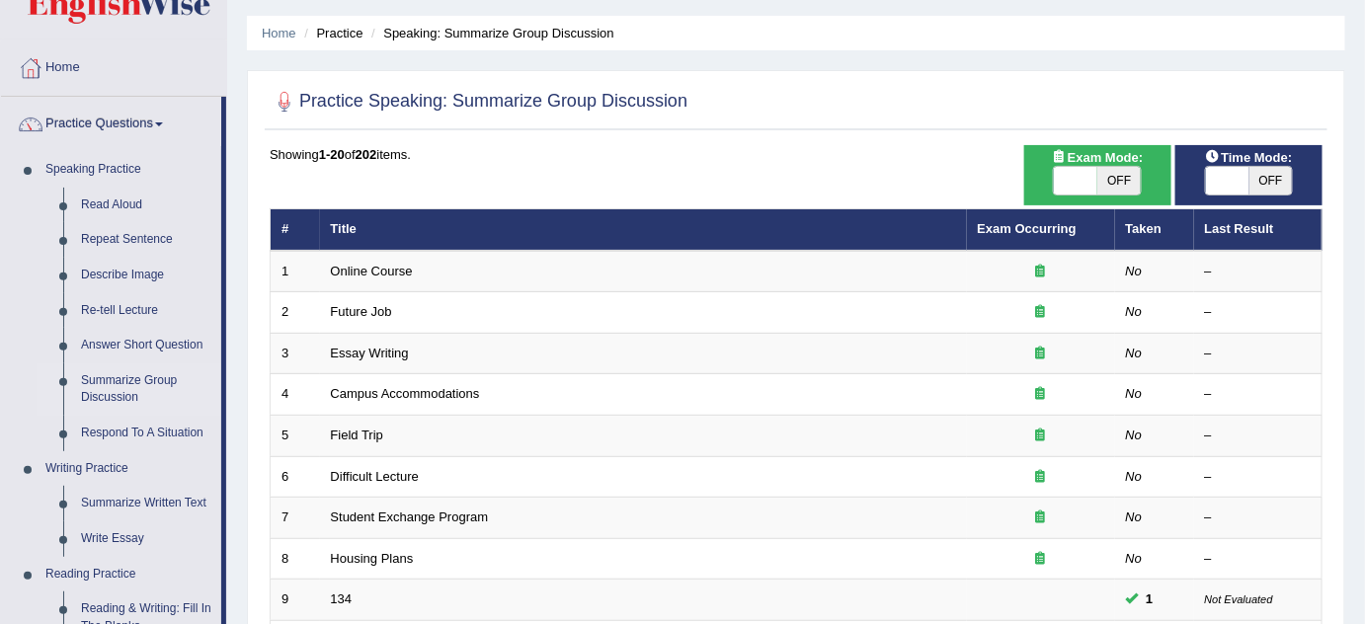
scroll to position [57, 0]
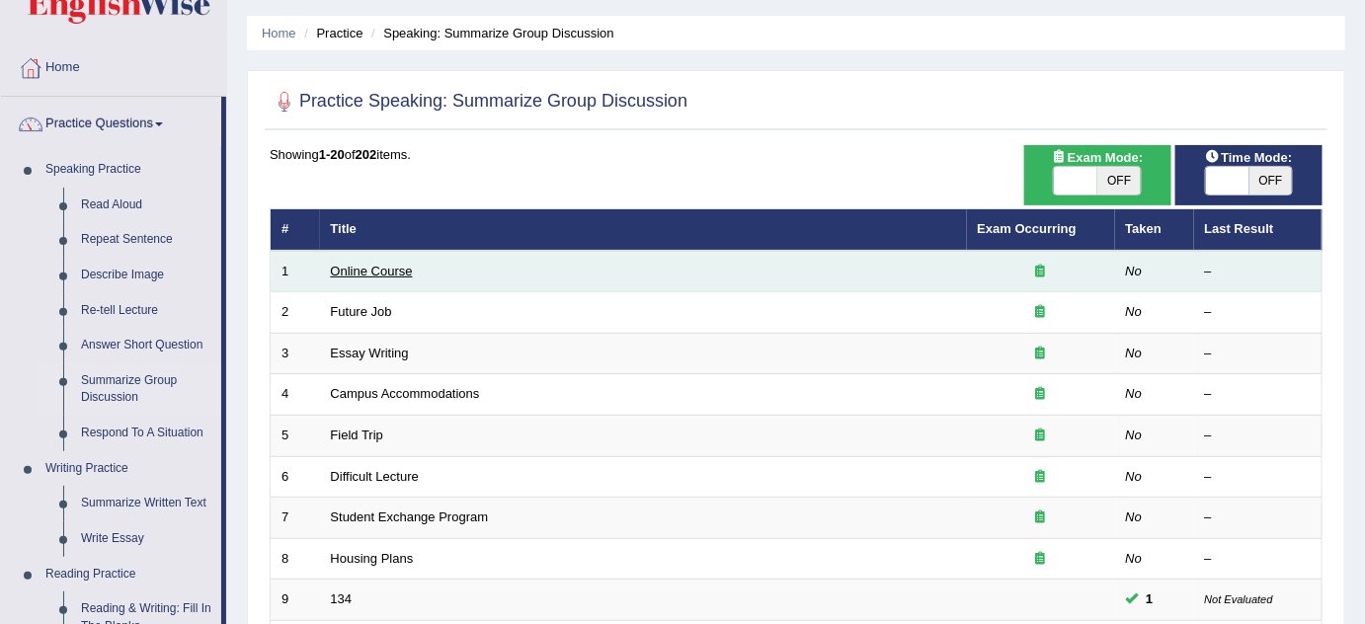
click at [402, 265] on link "Online Course" at bounding box center [372, 271] width 82 height 15
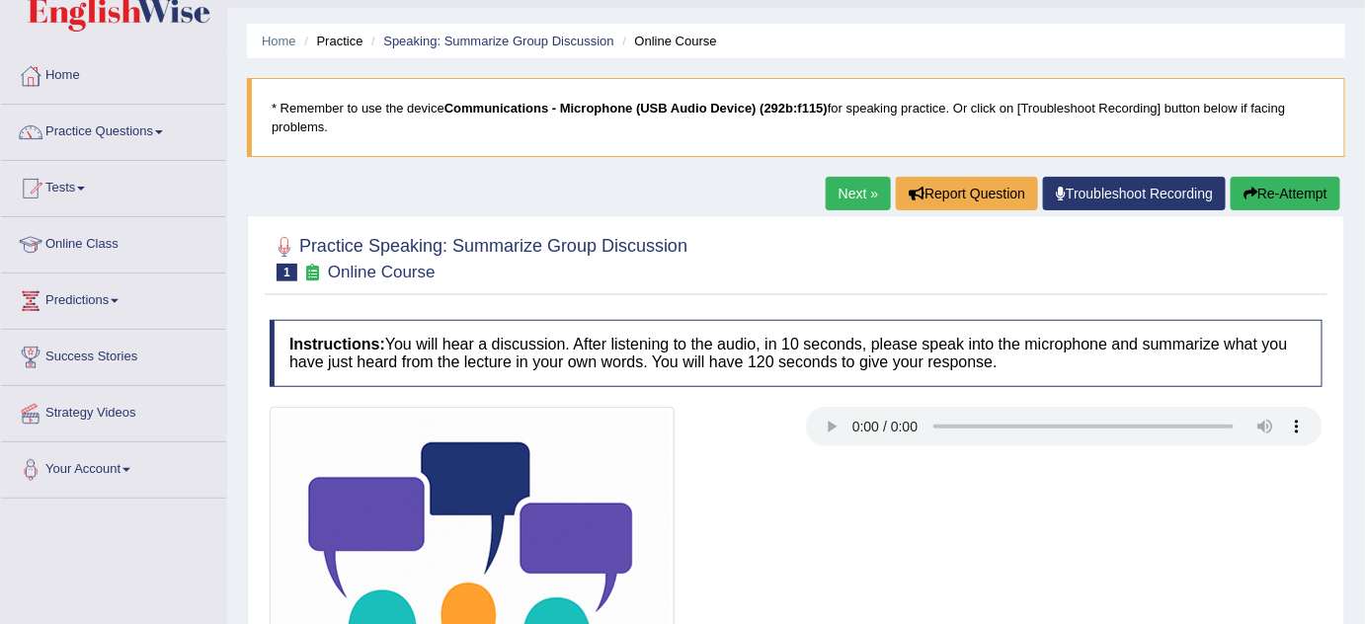
scroll to position [48, 0]
